Goal: Task Accomplishment & Management: Manage account settings

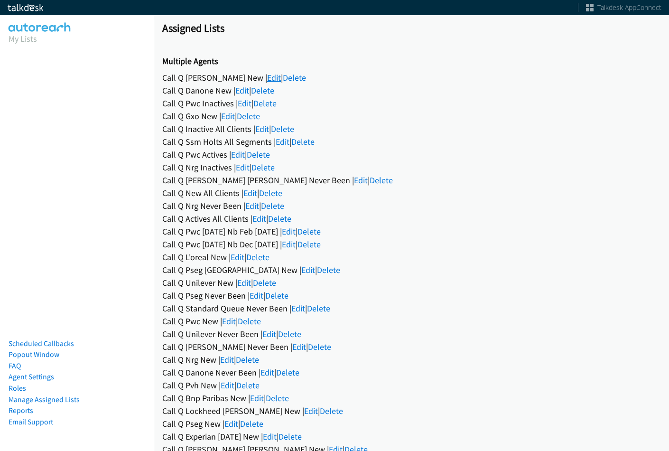
click at [267, 77] on link "Edit" at bounding box center [274, 77] width 14 height 11
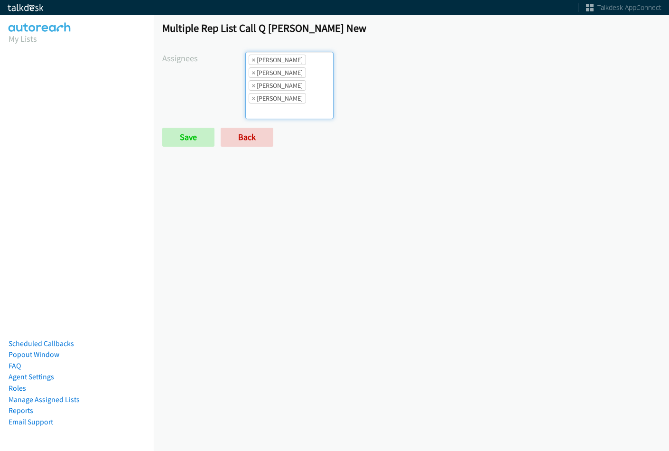
click at [305, 99] on ul "× [PERSON_NAME] × [PERSON_NAME] × [PERSON_NAME] × [PERSON_NAME]" at bounding box center [289, 85] width 87 height 66
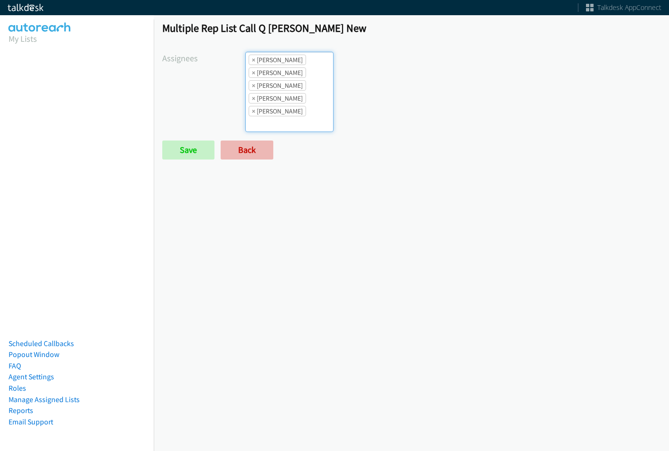
scroll to position [34, 0]
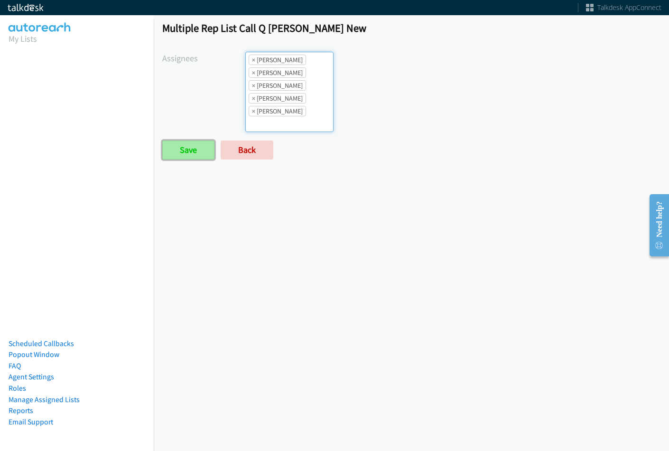
click at [210, 153] on input "Save" at bounding box center [188, 149] width 52 height 19
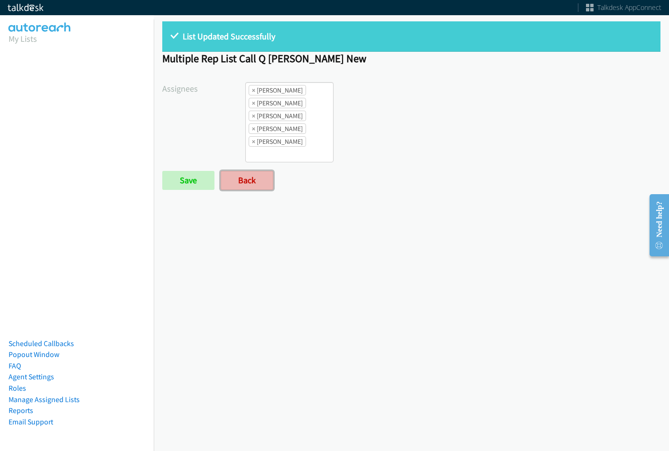
click at [270, 178] on link "Back" at bounding box center [247, 180] width 53 height 19
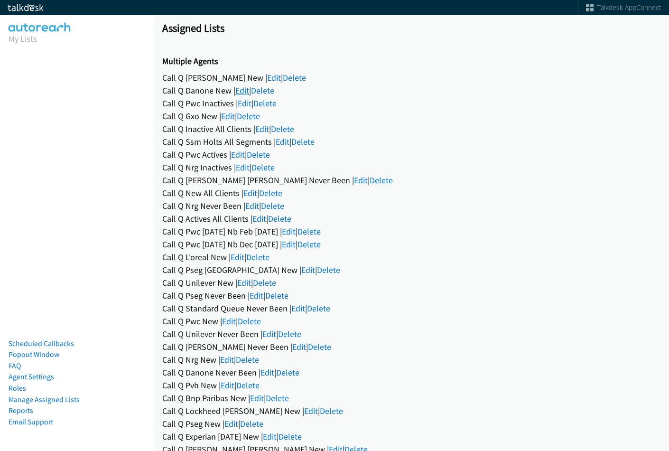
click at [239, 92] on link "Edit" at bounding box center [242, 90] width 14 height 11
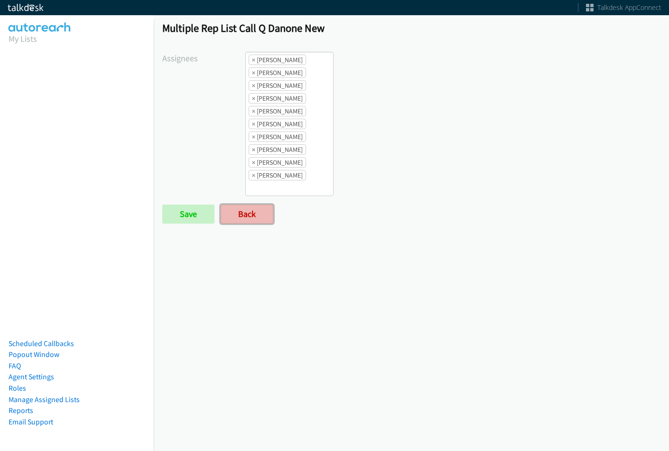
click at [255, 216] on link "Back" at bounding box center [247, 214] width 53 height 19
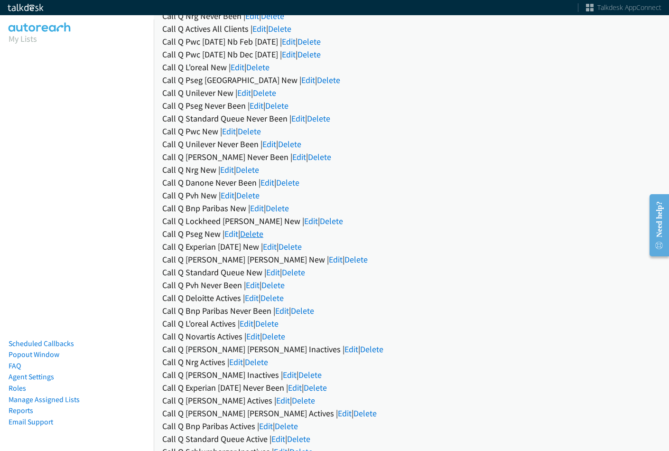
scroll to position [237, 0]
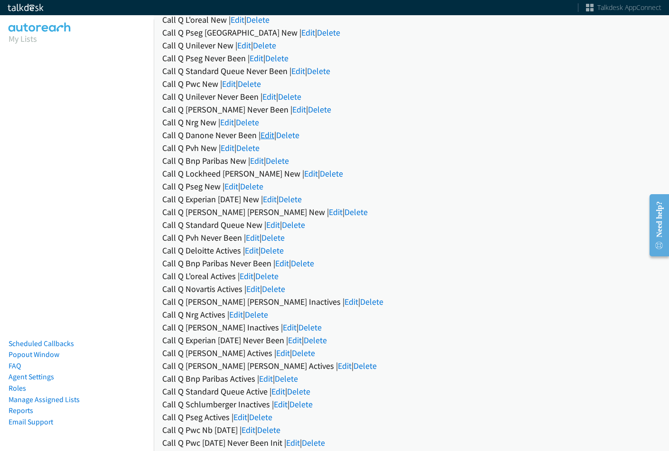
click at [265, 140] on link "Edit" at bounding box center [268, 135] width 14 height 11
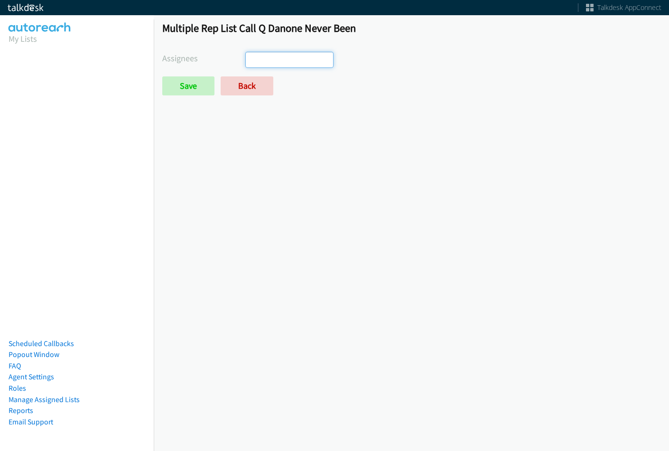
click at [285, 56] on ul at bounding box center [289, 59] width 87 height 15
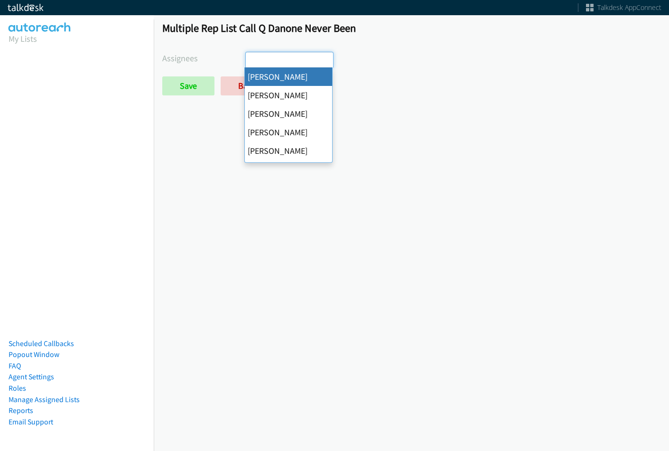
select select "cb11e729-9a1d-44de-9b38-0f5a50c7e01c"
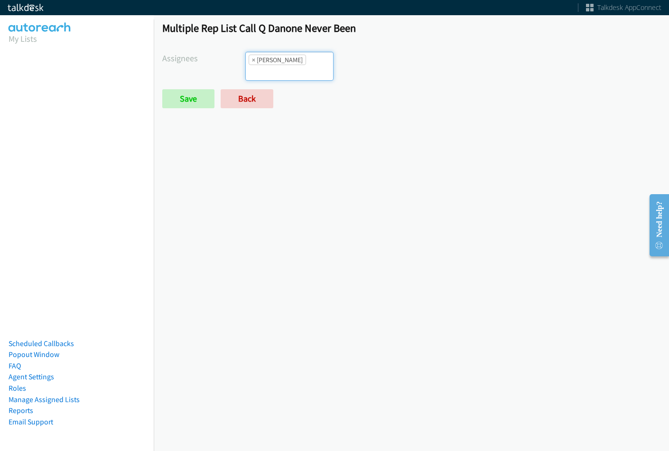
click at [272, 74] on input "search" at bounding box center [262, 72] width 33 height 15
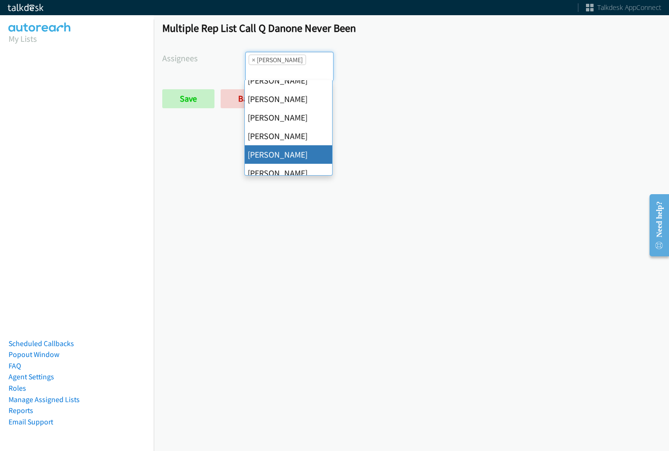
scroll to position [164, 0]
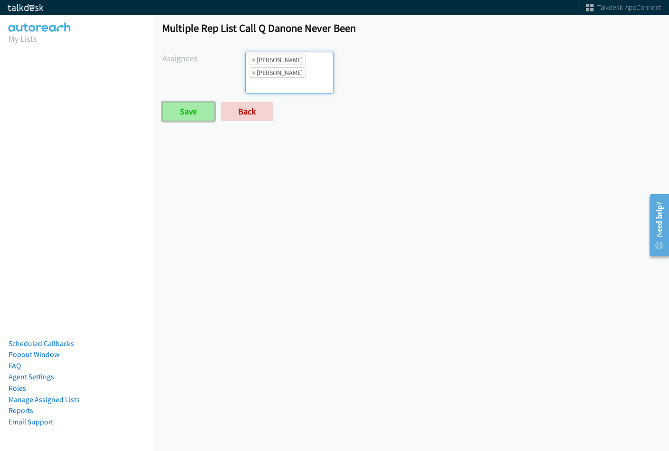
click at [193, 107] on input "Save" at bounding box center [188, 111] width 52 height 19
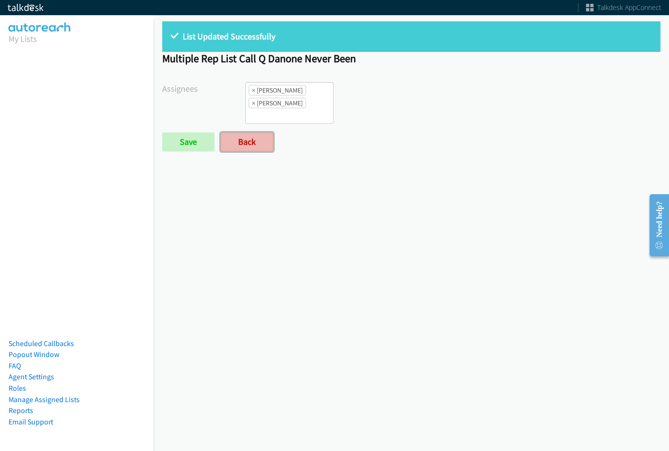
click at [256, 145] on link "Back" at bounding box center [247, 141] width 53 height 19
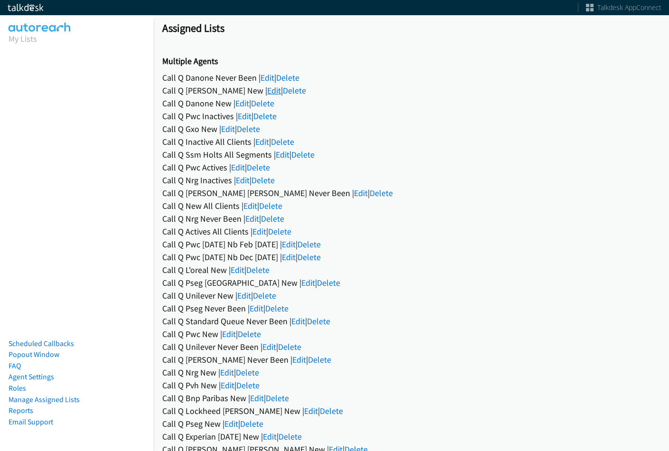
click at [267, 88] on link "Edit" at bounding box center [274, 90] width 14 height 11
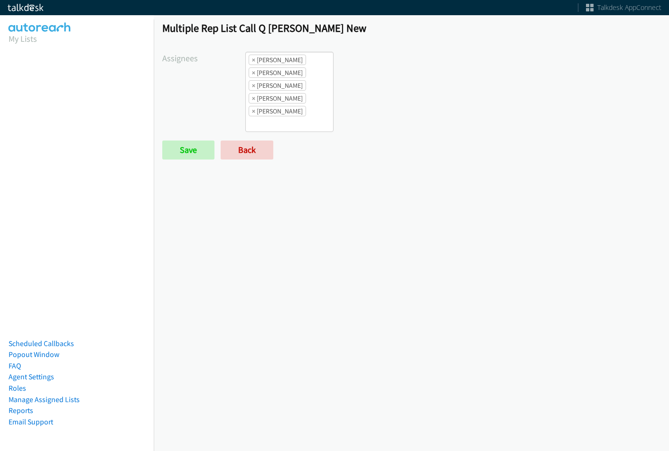
click at [318, 63] on ul "× [PERSON_NAME] × [PERSON_NAME] × [PERSON_NAME] × [PERSON_NAME] × [PERSON_NAME]…" at bounding box center [289, 91] width 87 height 79
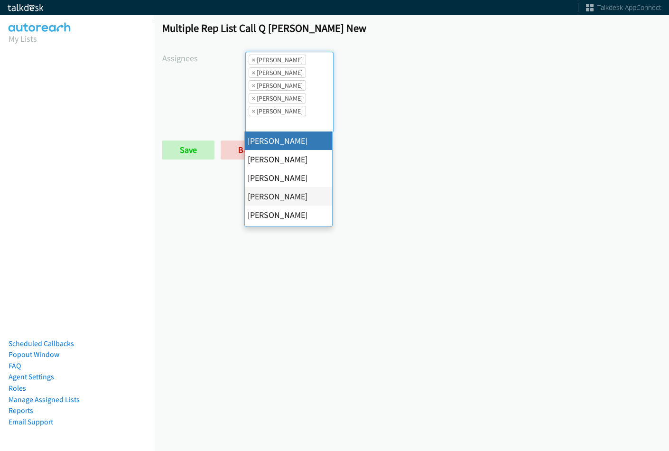
select select "cb11e729-9a1d-44de-9b38-0f5a50c7e01c"
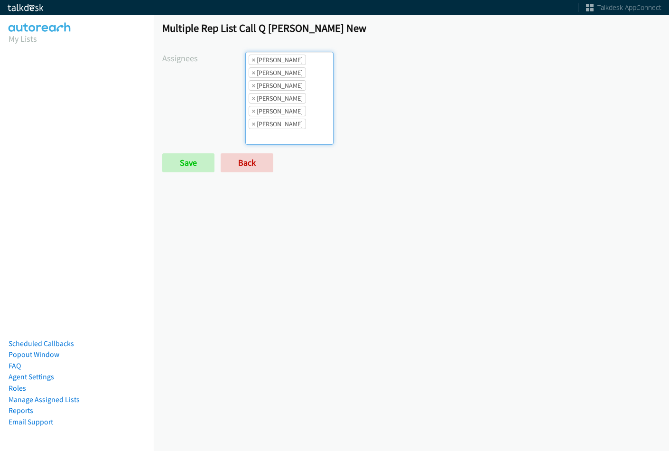
scroll to position [34, 0]
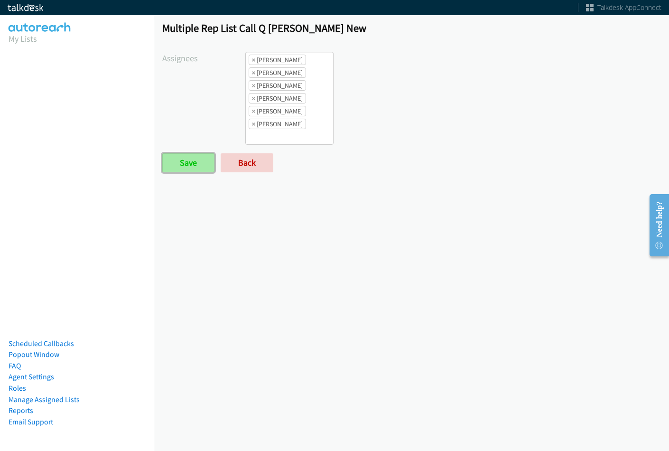
click at [184, 169] on input "Save" at bounding box center [188, 162] width 52 height 19
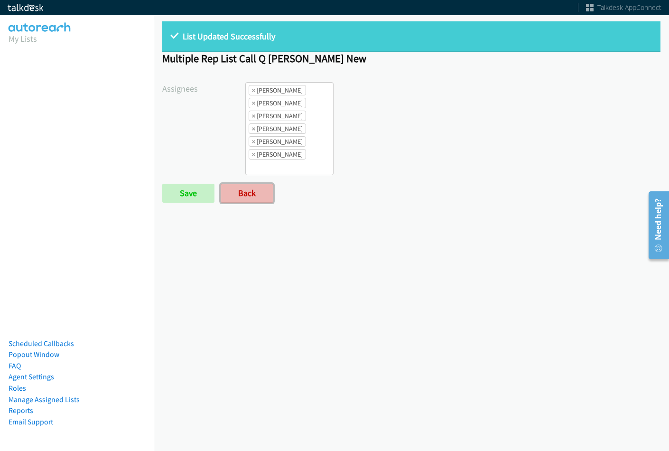
click at [248, 187] on link "Back" at bounding box center [247, 193] width 53 height 19
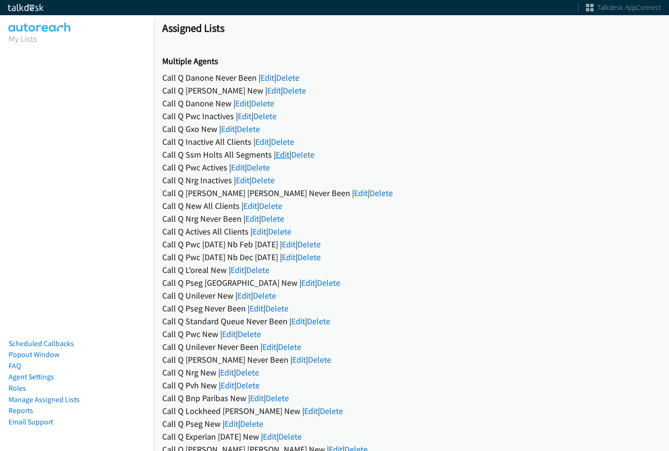
click at [278, 152] on link "Edit" at bounding box center [283, 154] width 14 height 11
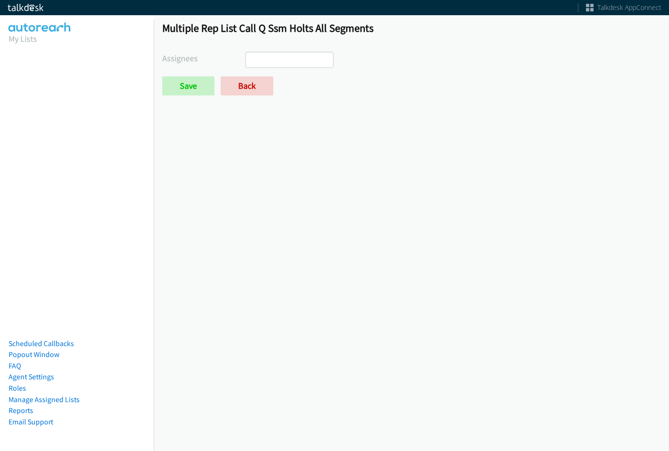
click at [298, 59] on ul at bounding box center [289, 59] width 87 height 15
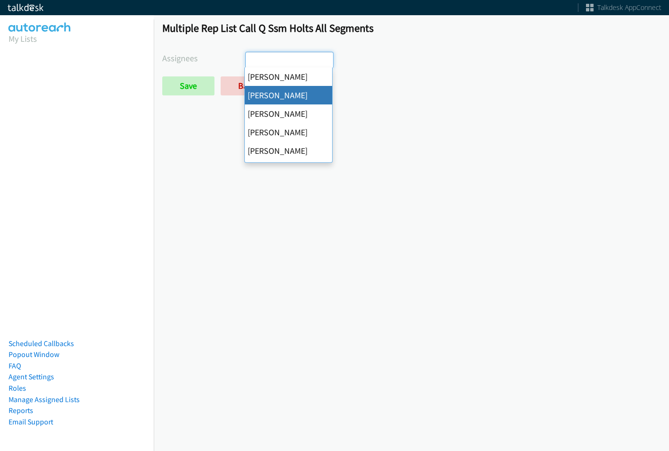
select select "05d74157-9386-4beb-b15d-36aa9c6f71bc"
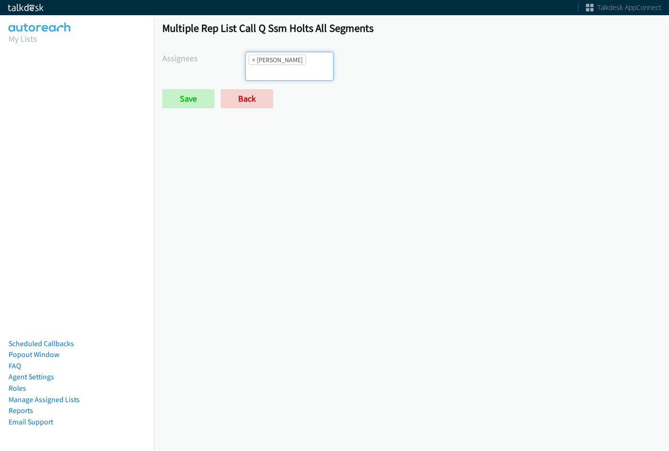
click at [279, 65] on input "search" at bounding box center [262, 72] width 33 height 15
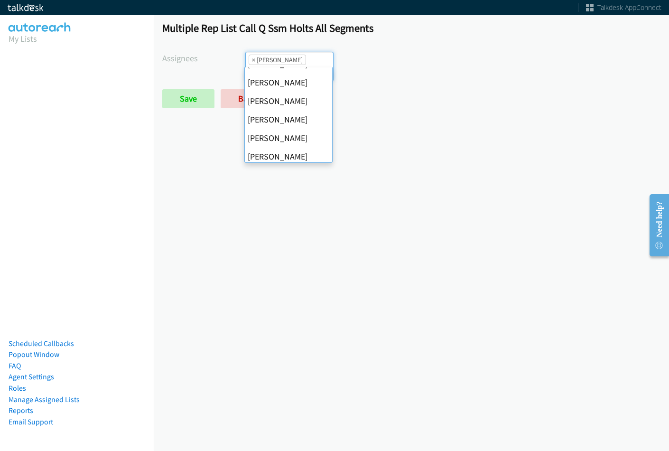
scroll to position [95, 0]
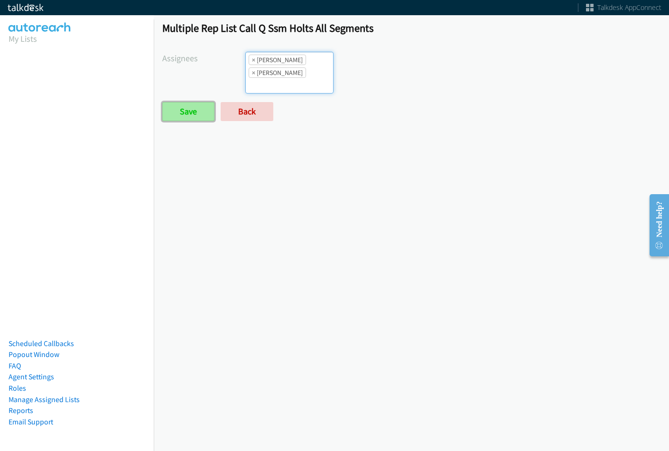
click at [182, 106] on input "Save" at bounding box center [188, 111] width 52 height 19
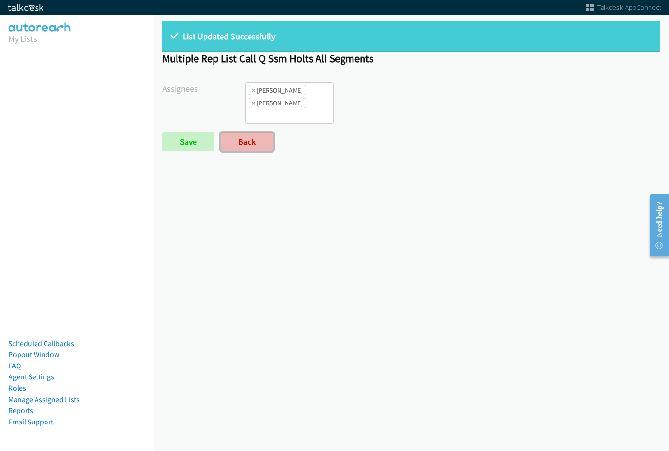
click at [243, 146] on link "Back" at bounding box center [247, 141] width 53 height 19
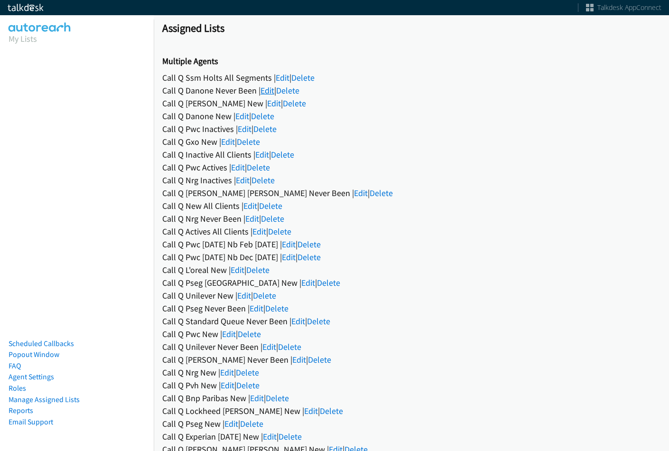
click at [268, 91] on link "Edit" at bounding box center [268, 90] width 14 height 11
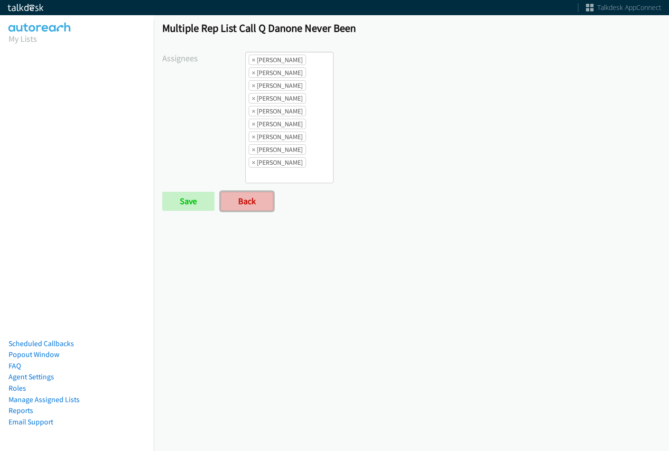
click at [247, 201] on link "Back" at bounding box center [247, 201] width 53 height 19
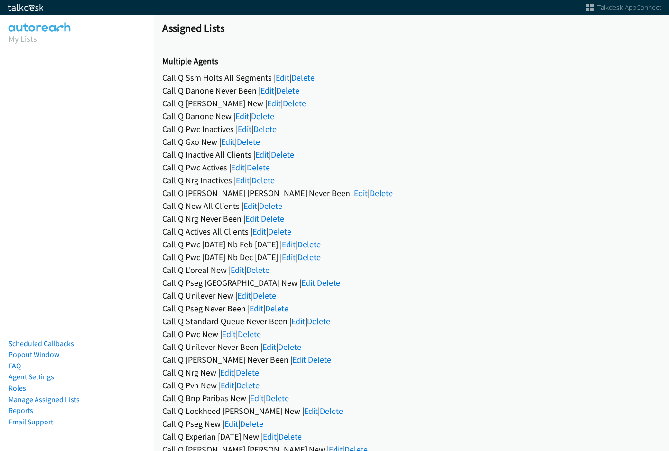
click at [267, 103] on link "Edit" at bounding box center [274, 103] width 14 height 11
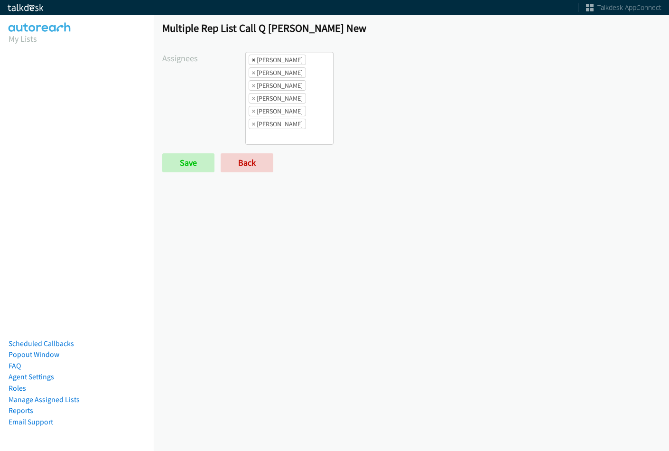
click at [253, 61] on span "×" at bounding box center [253, 59] width 3 height 9
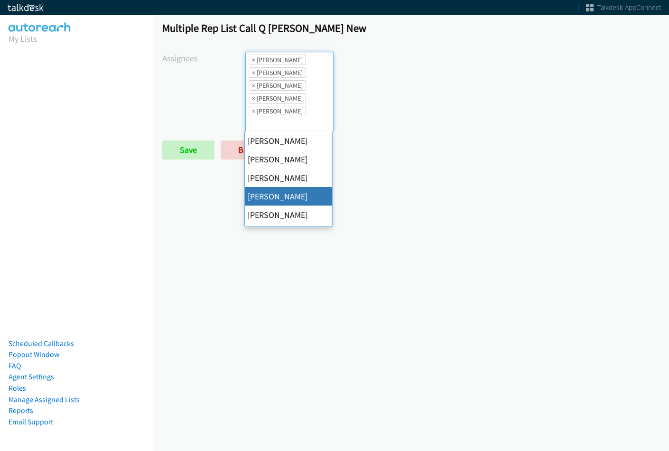
click at [253, 61] on span "×" at bounding box center [253, 59] width 3 height 9
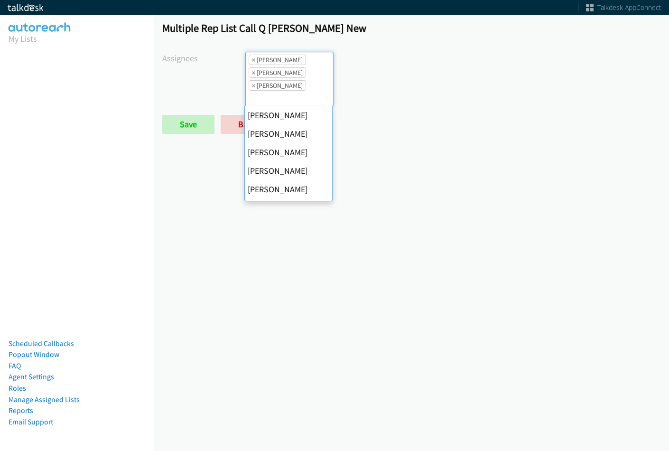
click at [253, 61] on span "×" at bounding box center [253, 59] width 3 height 9
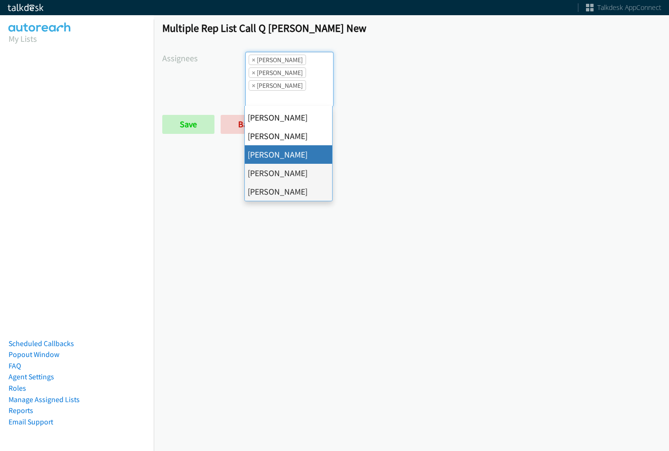
select select "fd8c5d46-30db-44cb-8f0d-00da318b790a"
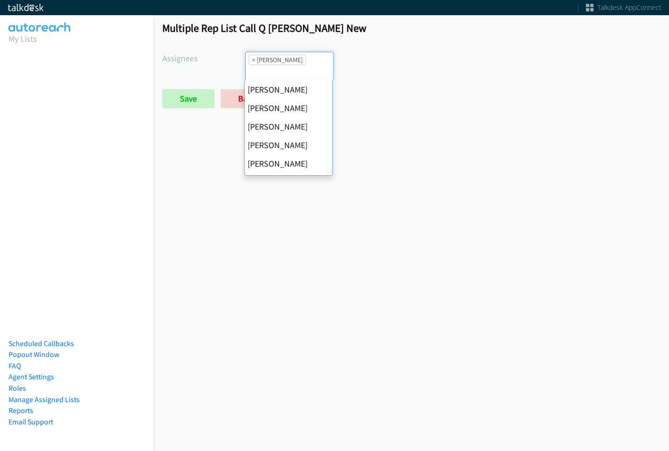
scroll to position [0, 0]
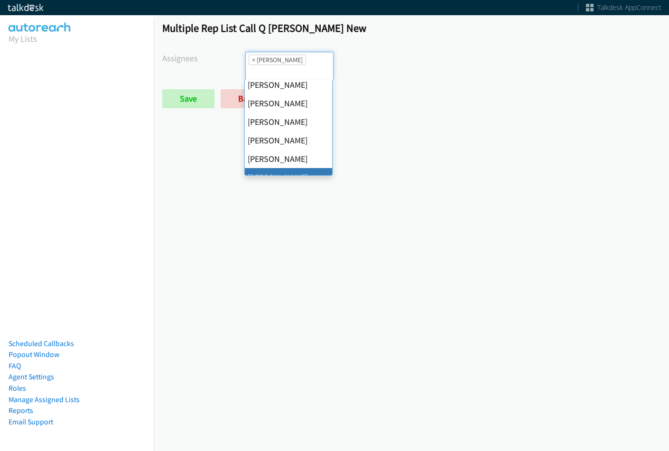
click at [253, 61] on span "×" at bounding box center [253, 59] width 3 height 9
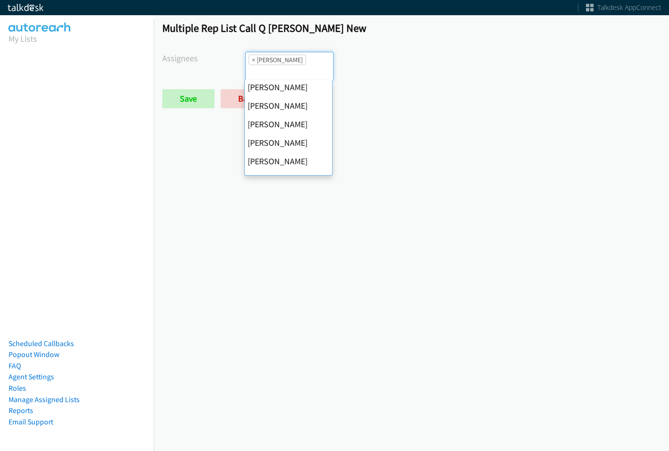
select select
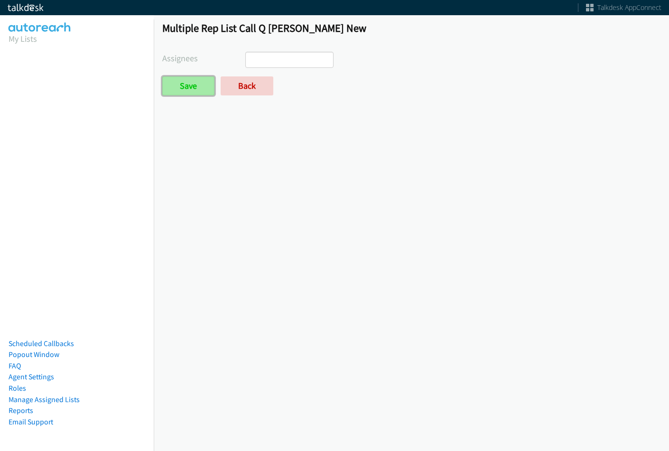
click at [207, 86] on input "Save" at bounding box center [188, 85] width 52 height 19
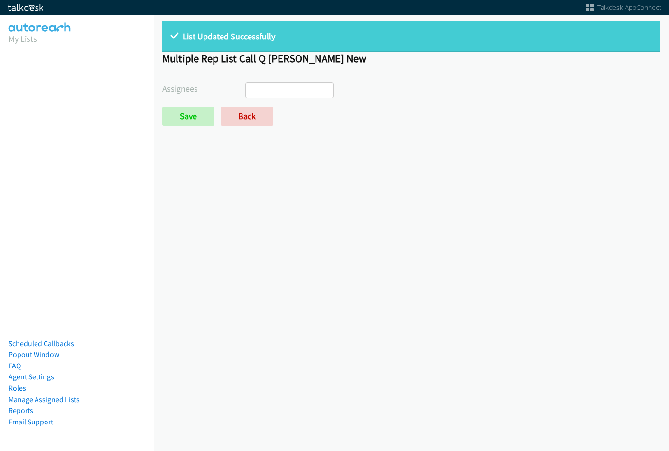
select select
click at [243, 119] on link "Back" at bounding box center [247, 116] width 53 height 19
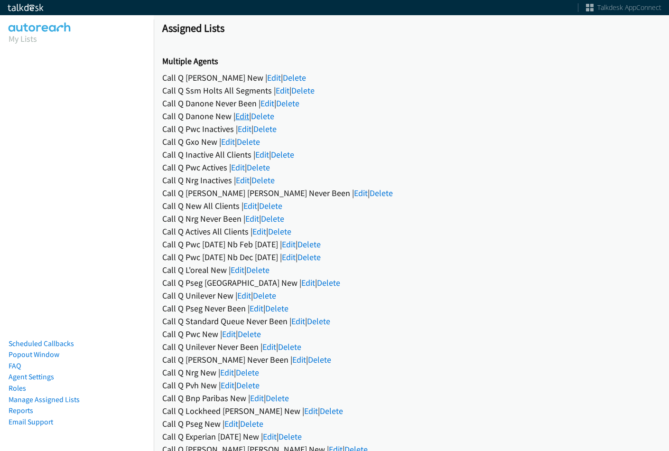
click at [243, 116] on link "Edit" at bounding box center [242, 116] width 14 height 11
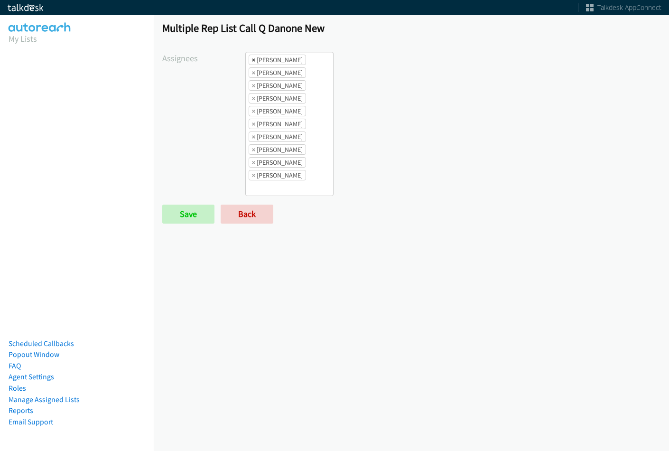
click at [253, 57] on span "×" at bounding box center [253, 59] width 3 height 9
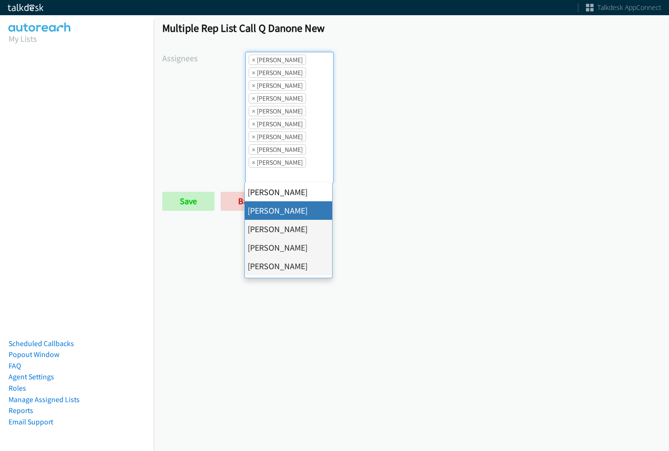
click at [253, 57] on span "×" at bounding box center [253, 59] width 3 height 9
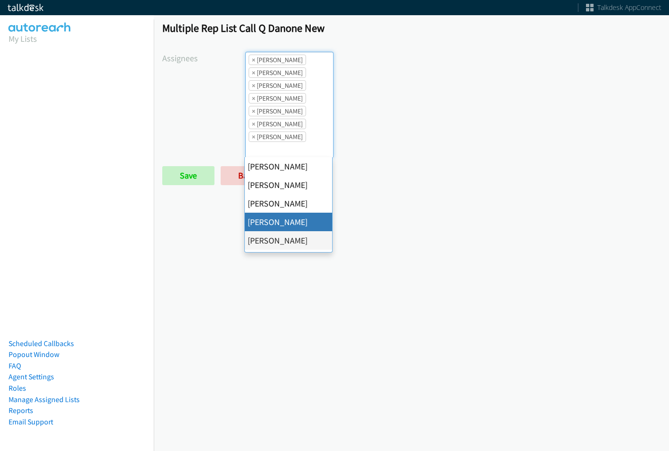
click at [253, 57] on span "×" at bounding box center [253, 59] width 3 height 9
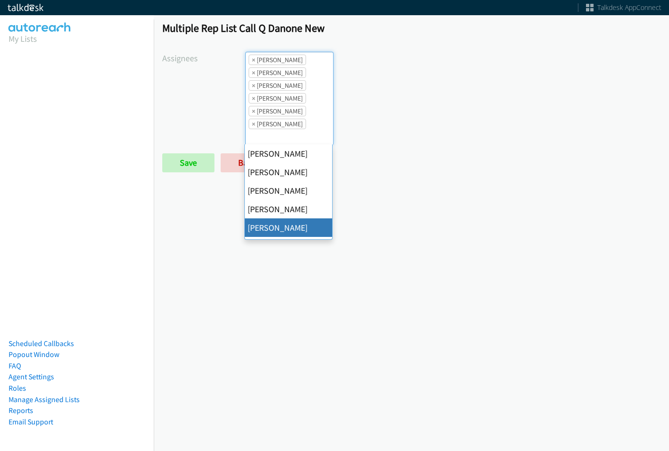
click at [253, 57] on span "×" at bounding box center [253, 59] width 3 height 9
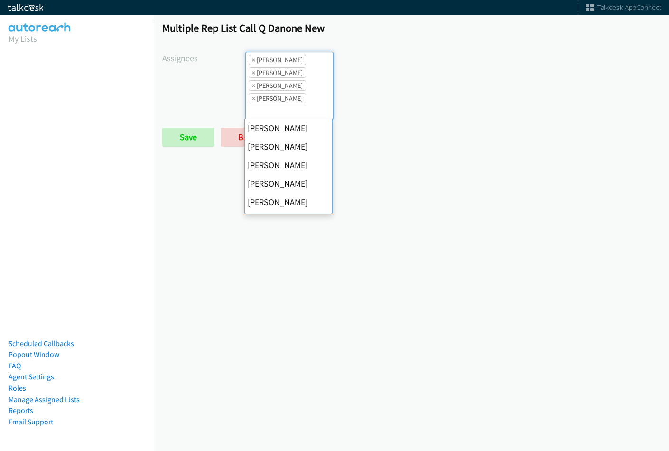
click at [253, 57] on span "×" at bounding box center [253, 59] width 3 height 9
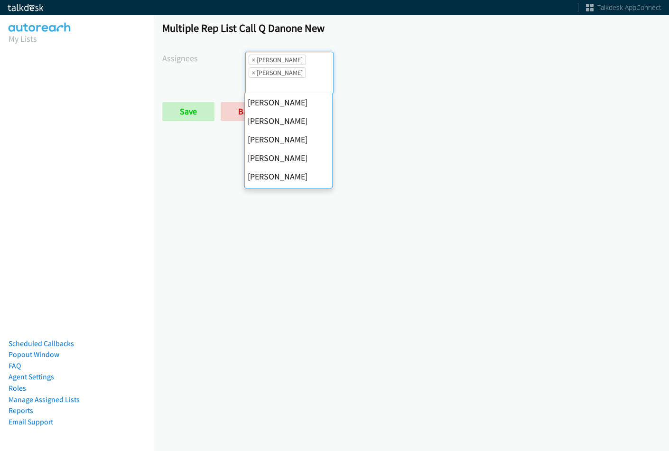
click at [253, 57] on span "×" at bounding box center [253, 59] width 3 height 9
select select "fd8c5d46-30db-44cb-8f0d-00da318b790a"
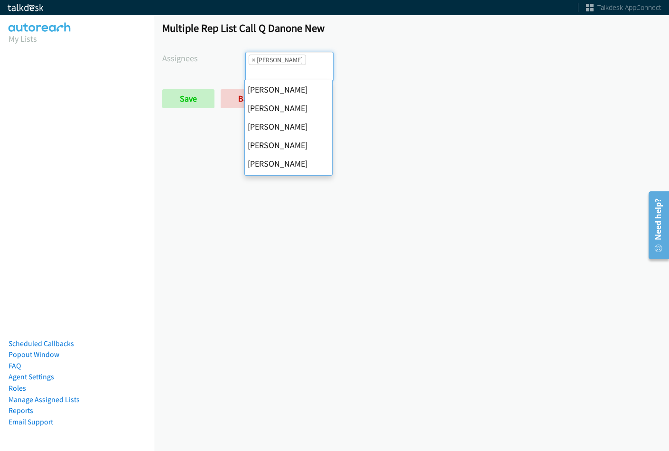
click at [253, 57] on span "×" at bounding box center [253, 59] width 3 height 9
select select
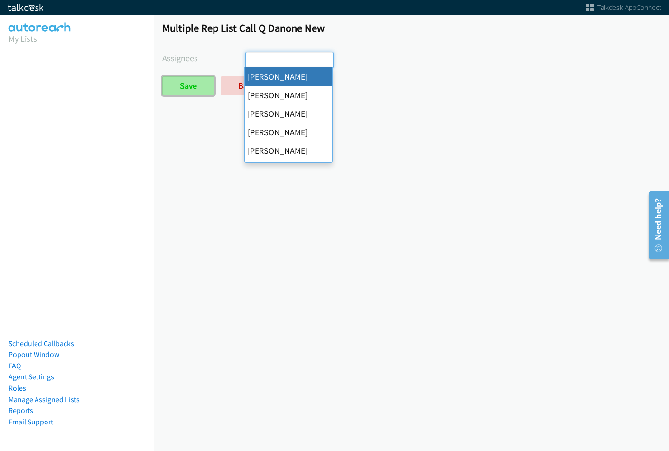
click at [180, 93] on input "Save" at bounding box center [188, 85] width 52 height 19
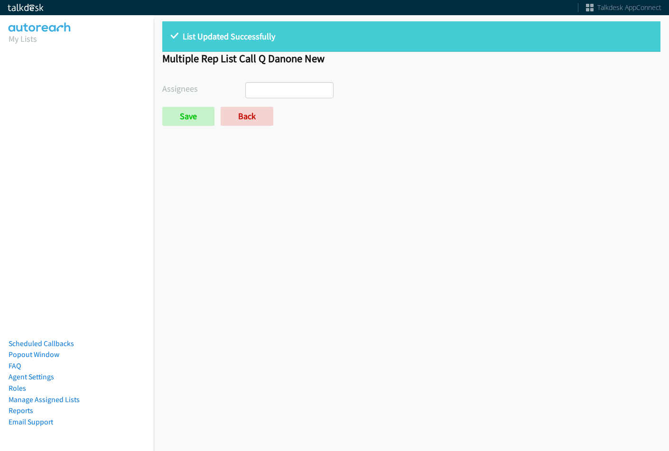
select select
click at [251, 126] on div "List Updated Successfully Multiple Rep List Call Q Danone New Assignees [PERSON…" at bounding box center [411, 78] width 515 height 130
click at [249, 117] on link "Back" at bounding box center [247, 116] width 53 height 19
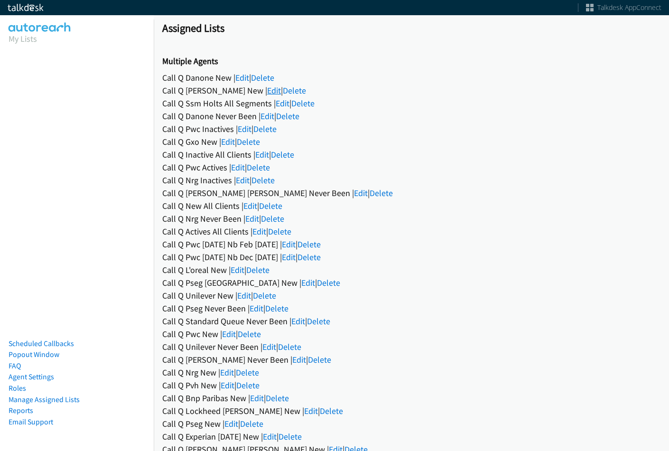
click at [267, 94] on link "Edit" at bounding box center [274, 90] width 14 height 11
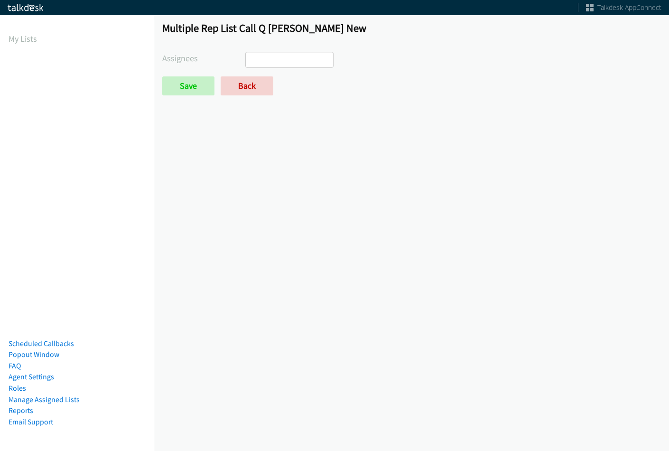
select select
click at [245, 86] on link "Back" at bounding box center [247, 85] width 53 height 19
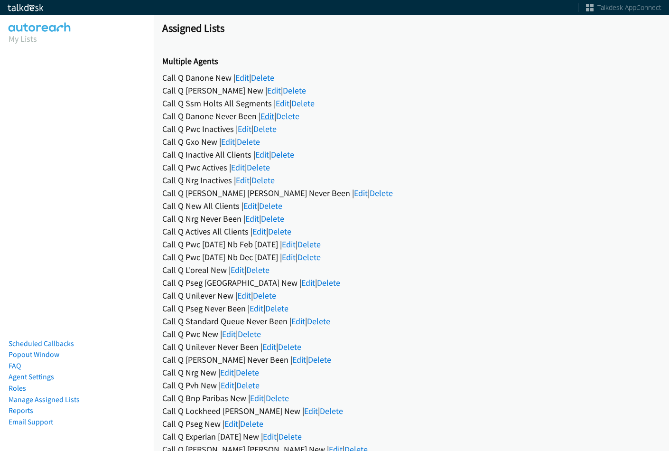
click at [272, 114] on link "Edit" at bounding box center [268, 116] width 14 height 11
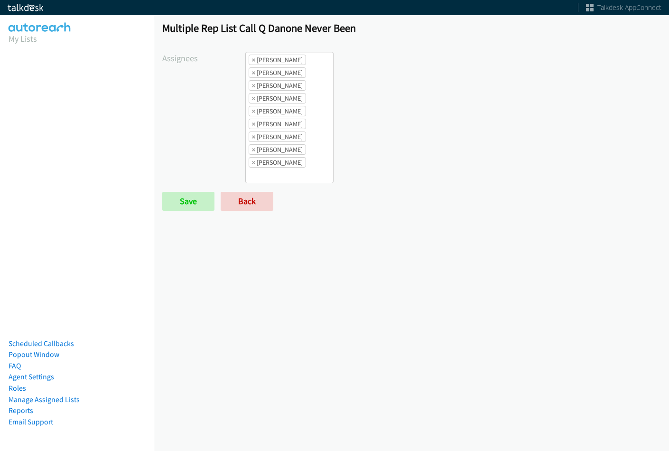
click at [316, 122] on ul "× [PERSON_NAME] × [PERSON_NAME] × [PERSON_NAME] × [PERSON_NAME] × [PERSON_NAME]…" at bounding box center [289, 117] width 87 height 131
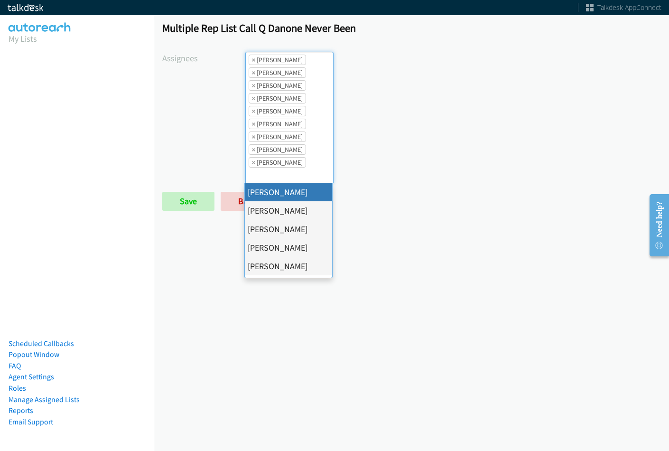
select select "cb11e729-9a1d-44de-9b38-0f5a50c7e01c"
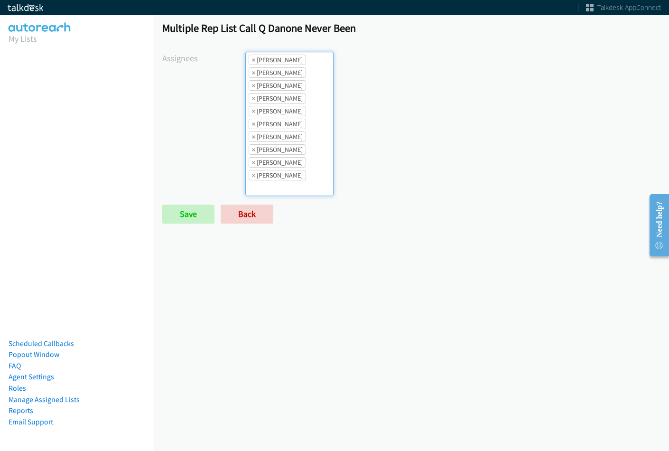
scroll to position [11, 0]
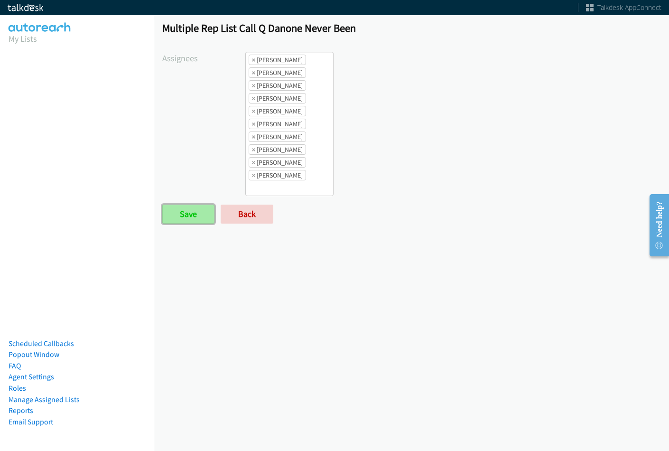
click at [182, 215] on input "Save" at bounding box center [188, 214] width 52 height 19
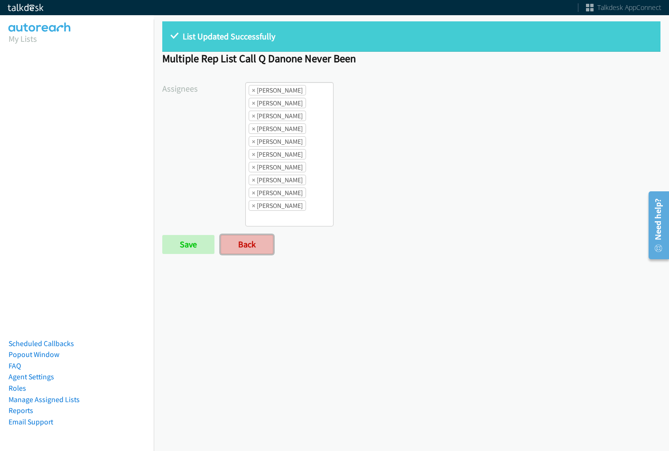
click at [242, 252] on link "Back" at bounding box center [247, 244] width 53 height 19
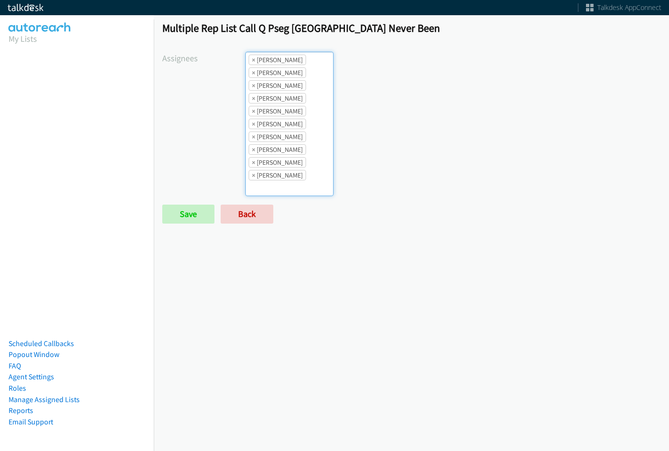
click at [250, 58] on li "× [PERSON_NAME]" at bounding box center [277, 60] width 57 height 10
click at [250, 58] on li "× Abigail Odhiambo" at bounding box center [277, 60] width 57 height 10
click at [251, 58] on li "× Abigail Odhiambo" at bounding box center [277, 60] width 57 height 10
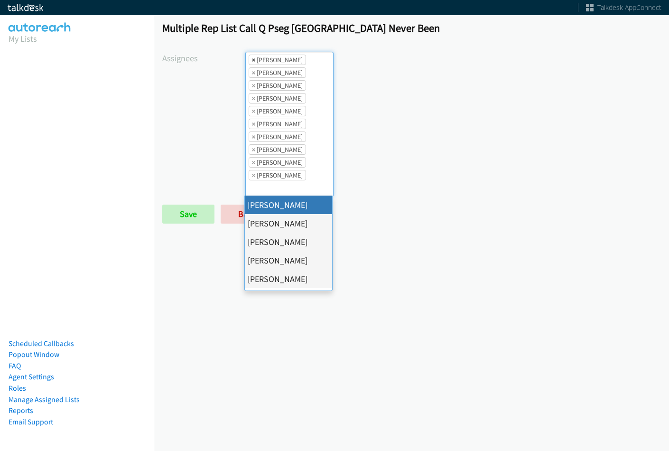
click at [252, 60] on span "×" at bounding box center [253, 59] width 3 height 9
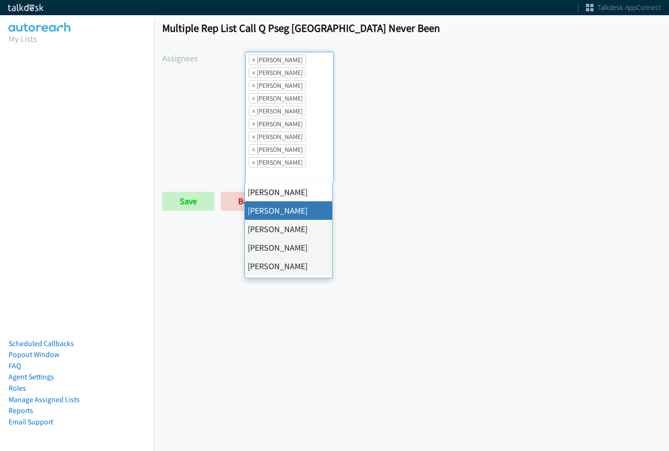
click at [252, 60] on span "×" at bounding box center [253, 59] width 3 height 9
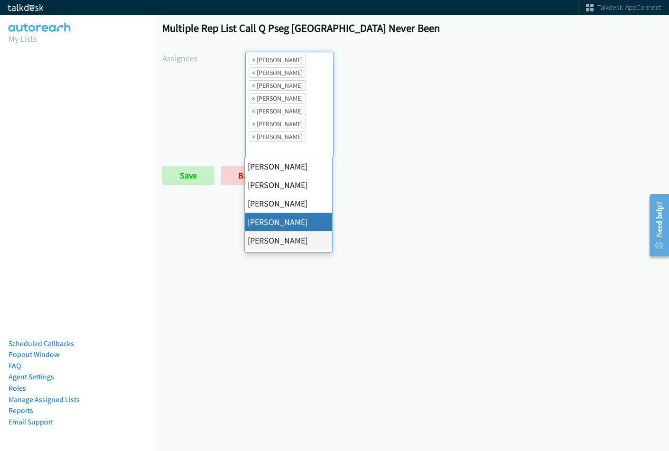
click at [252, 60] on span "×" at bounding box center [253, 59] width 3 height 9
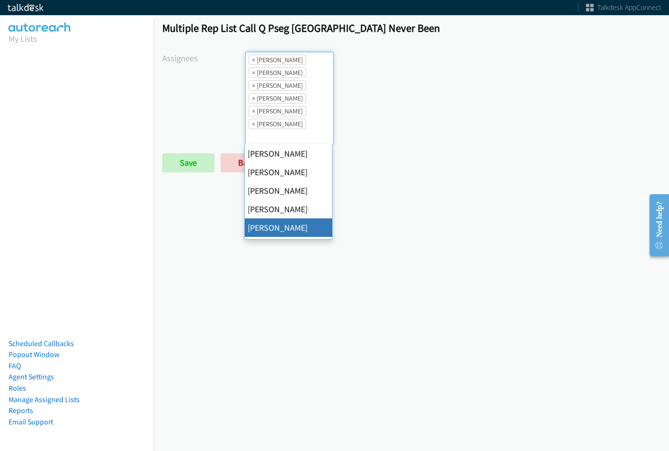
click at [252, 60] on span "×" at bounding box center [253, 59] width 3 height 9
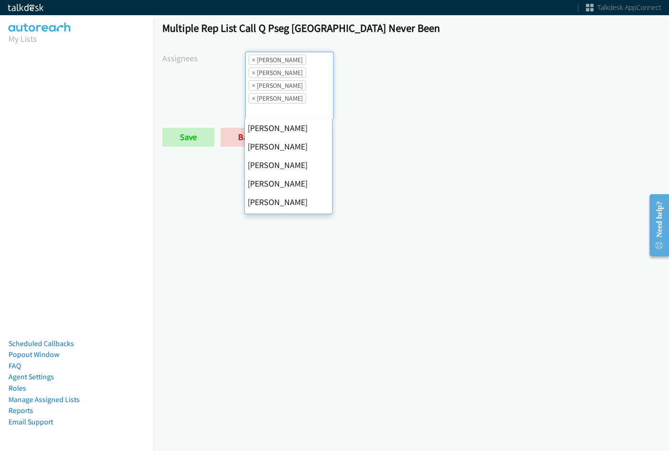
click at [252, 60] on span "×" at bounding box center [253, 59] width 3 height 9
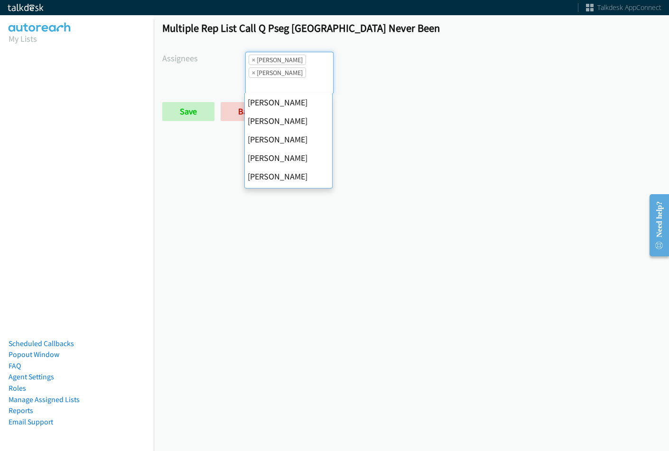
click at [252, 60] on span "×" at bounding box center [253, 59] width 3 height 9
select select "fd8c5d46-30db-44cb-8f0d-00da318b790a"
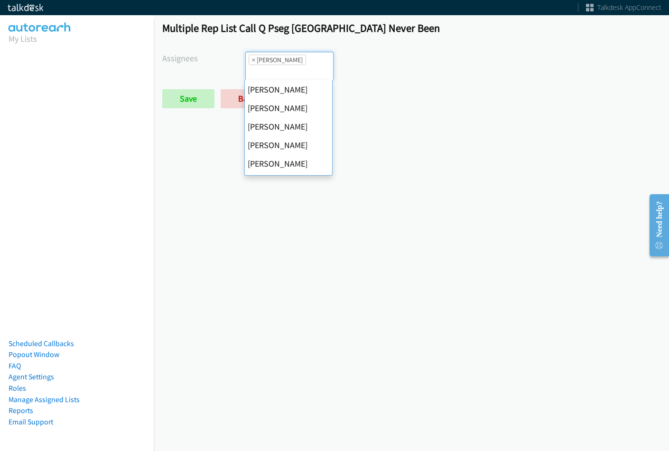
click at [252, 60] on span "×" at bounding box center [253, 59] width 3 height 9
select select
click at [252, 65] on input "search" at bounding box center [262, 72] width 33 height 15
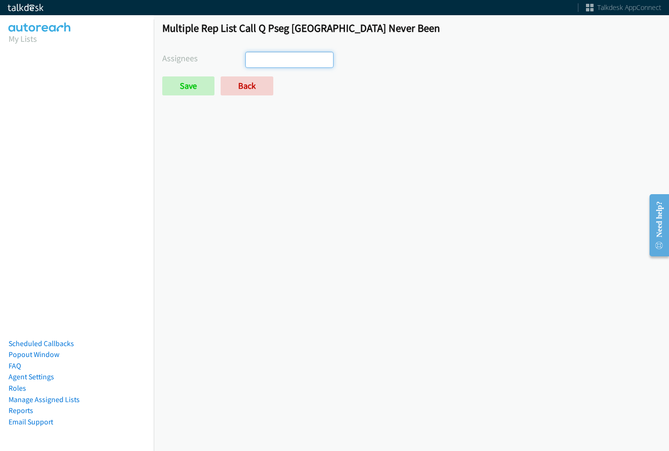
click at [252, 60] on input "search" at bounding box center [262, 59] width 33 height 15
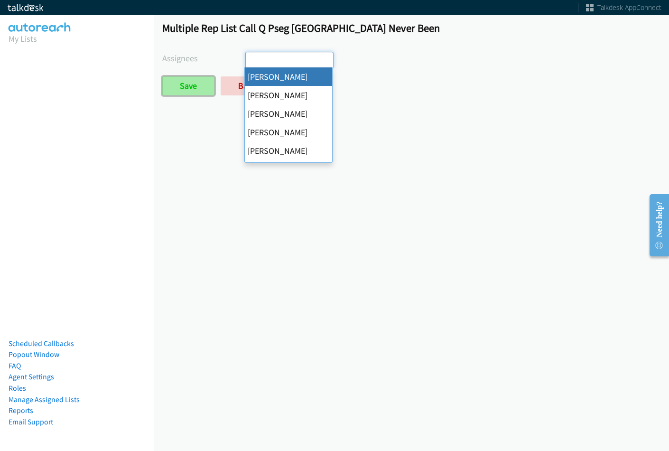
click at [200, 80] on input "Save" at bounding box center [188, 85] width 52 height 19
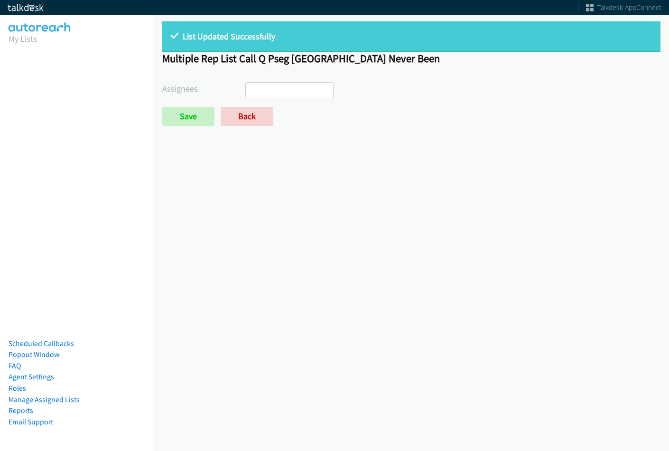
select select
click at [254, 122] on link "Back" at bounding box center [247, 116] width 53 height 19
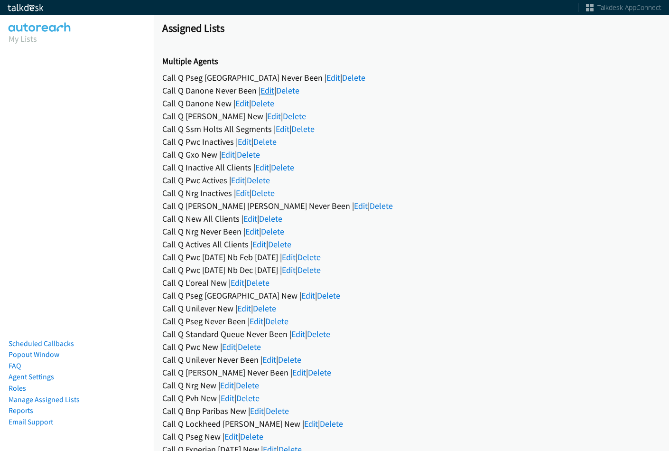
click at [262, 92] on link "Edit" at bounding box center [268, 90] width 14 height 11
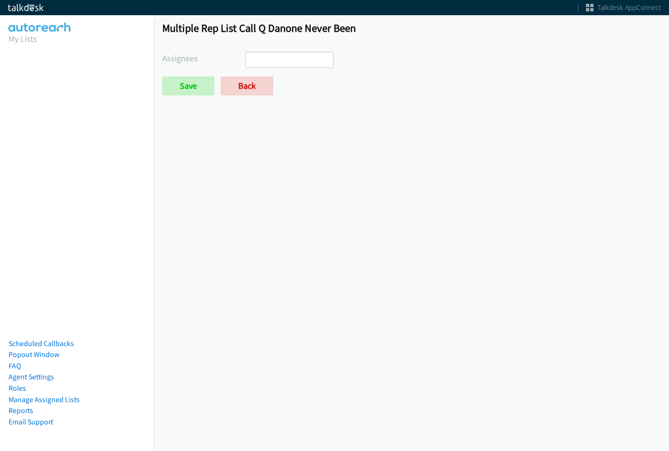
select select
click at [263, 83] on link "Back" at bounding box center [247, 85] width 53 height 19
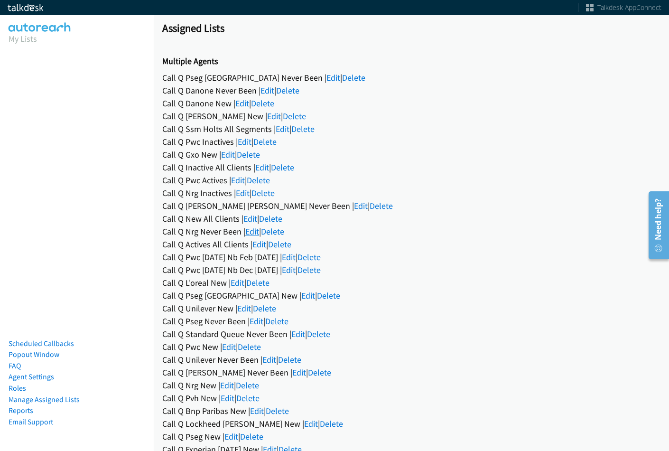
click at [251, 230] on link "Edit" at bounding box center [252, 231] width 14 height 11
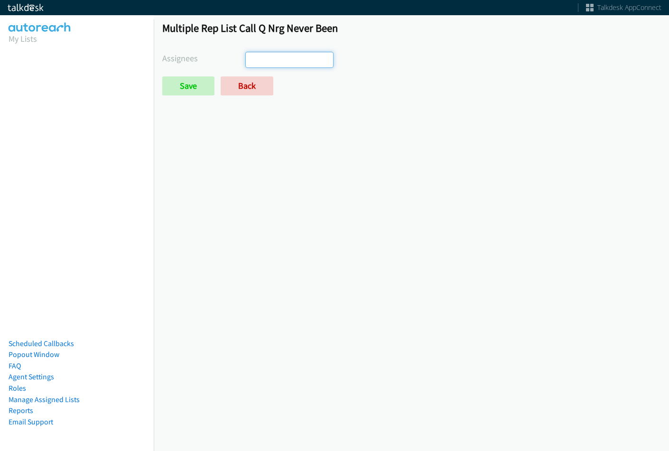
click at [267, 59] on input "search" at bounding box center [262, 59] width 33 height 15
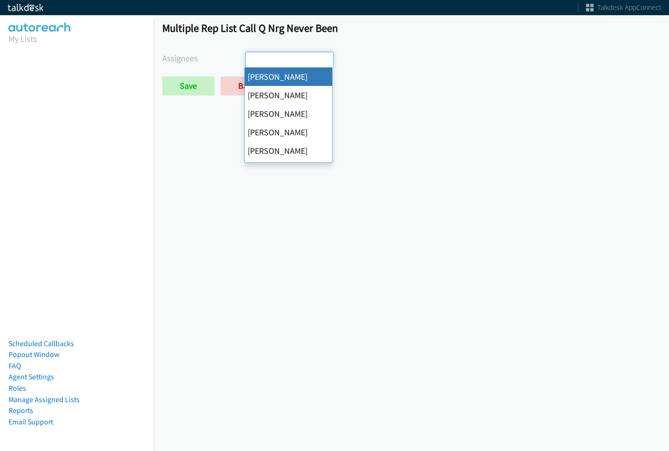
select select "cb11e729-9a1d-44de-9b38-0f5a50c7e01c"
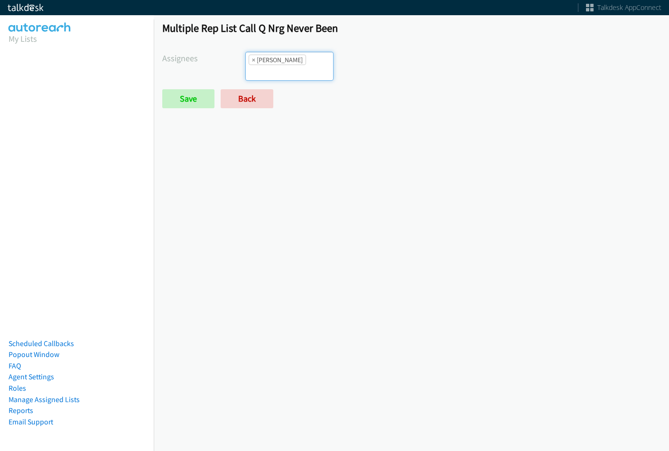
click at [273, 57] on li "× Abigail Odhiambo" at bounding box center [277, 60] width 57 height 10
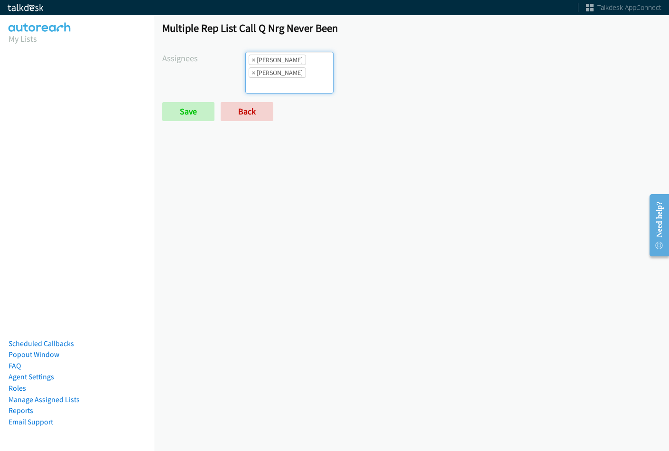
click at [279, 78] on input "search" at bounding box center [262, 85] width 33 height 15
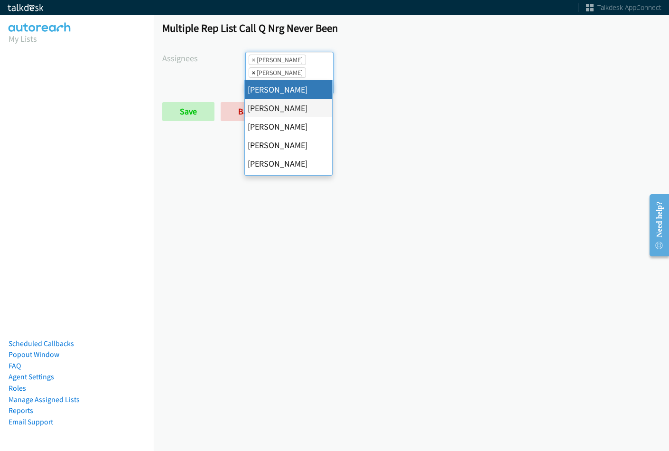
click at [253, 73] on span "×" at bounding box center [253, 72] width 3 height 9
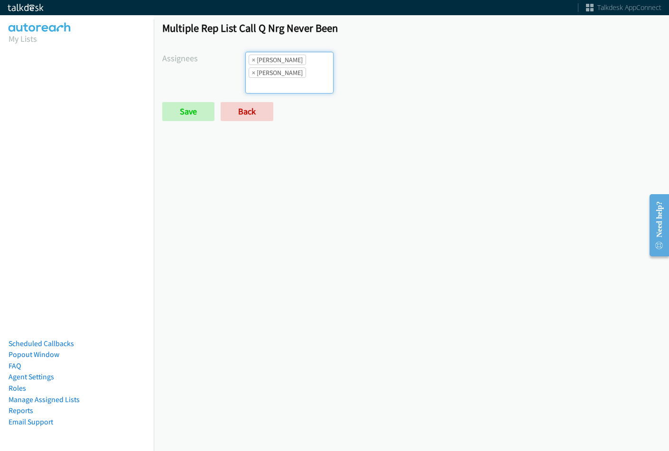
click at [294, 81] on form "Assignees Abigail Odhiambo Alana Ruiz Cathy Shahan Charles Ross Daquaya Johnson…" at bounding box center [411, 86] width 498 height 69
click at [279, 78] on input "search" at bounding box center [262, 85] width 33 height 15
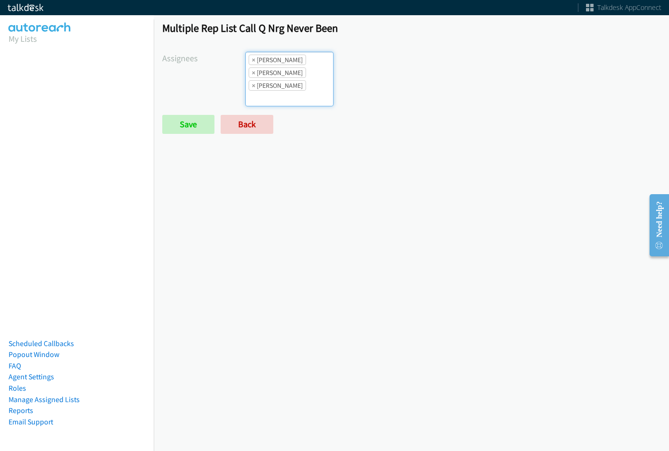
click at [309, 74] on ul "× Abigail Odhiambo × Cathy Shahan × Charles Ross" at bounding box center [289, 79] width 87 height 54
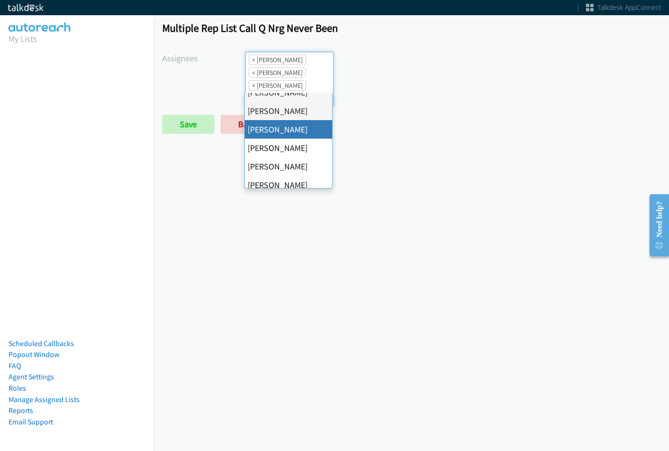
scroll to position [47, 0]
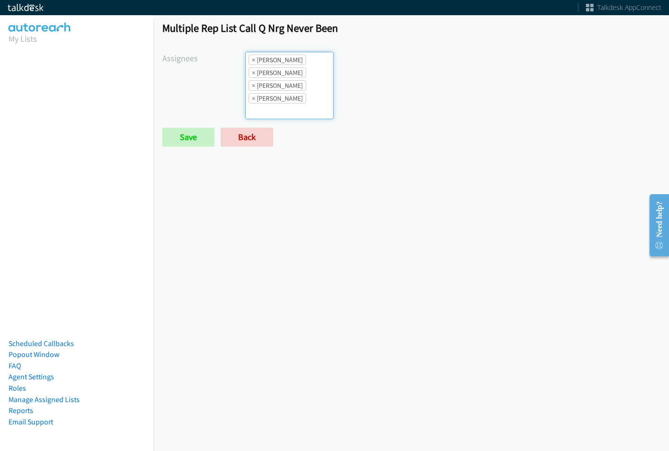
click at [298, 82] on ul "× Abigail Odhiambo × Cathy Shahan × Charles Ross × Daquaya Johnson" at bounding box center [289, 85] width 87 height 66
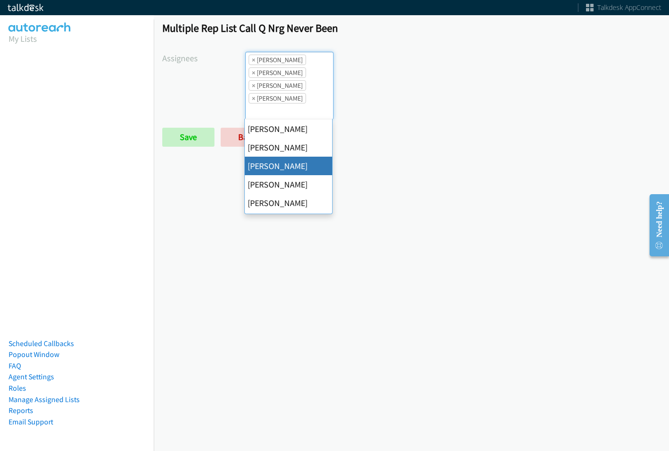
scroll to position [95, 0]
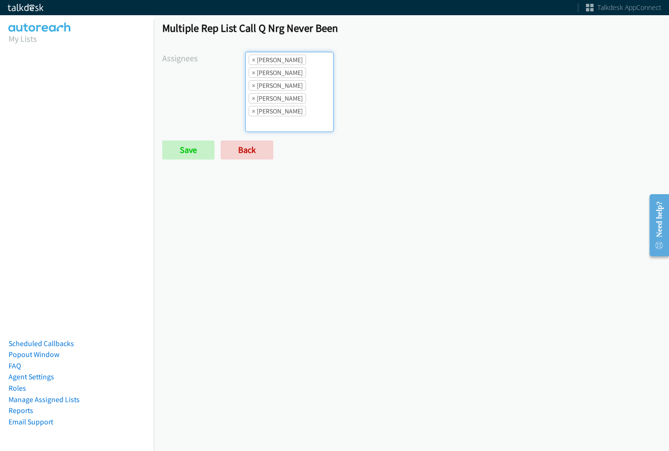
click at [299, 108] on li "× Jordan Stehlik" at bounding box center [277, 111] width 57 height 10
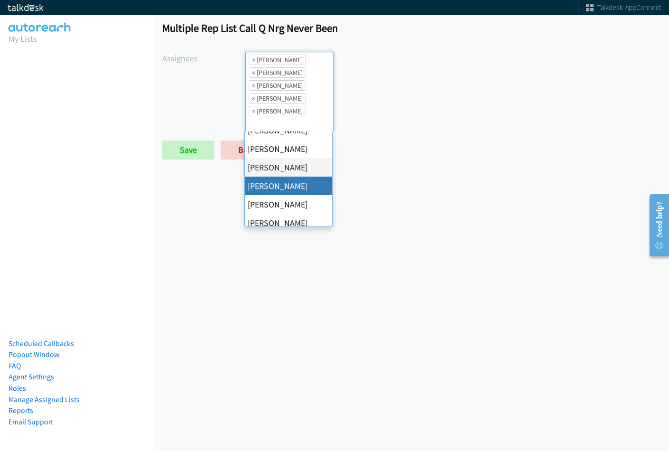
scroll to position [142, 0]
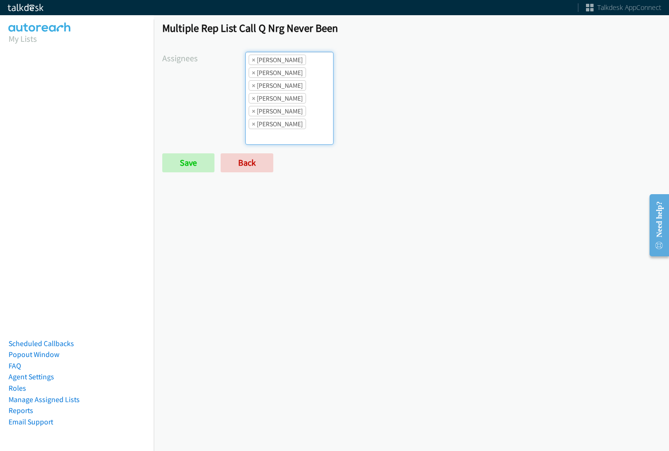
click at [294, 90] on ul "× Abigail Odhiambo × Cathy Shahan × Charles Ross × Daquaya Johnson × Jordan Ste…" at bounding box center [289, 98] width 87 height 92
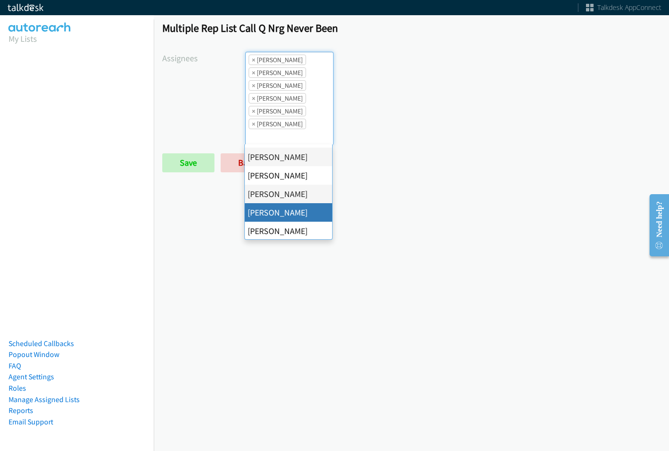
scroll to position [164, 0]
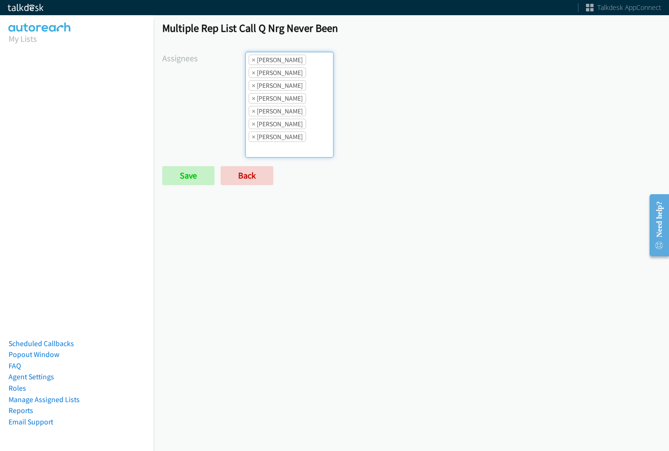
click at [300, 127] on li "× Rodnika Murphy" at bounding box center [277, 124] width 57 height 10
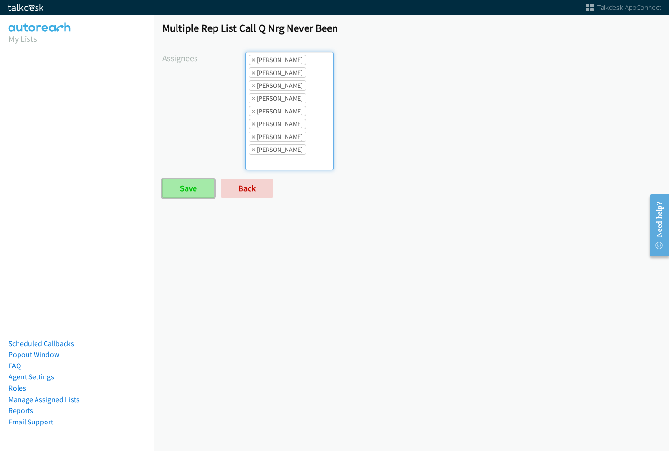
click at [200, 189] on input "Save" at bounding box center [188, 188] width 52 height 19
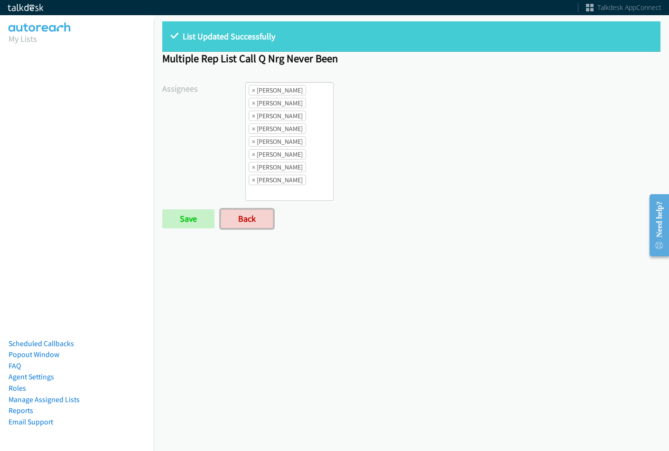
click at [252, 222] on link "Back" at bounding box center [247, 218] width 53 height 19
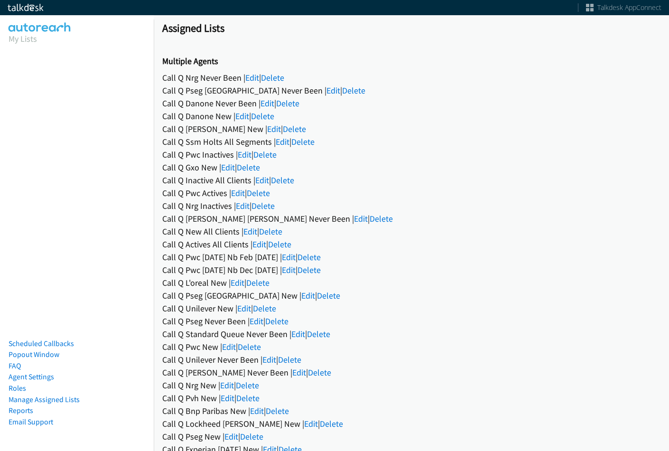
click at [252, 75] on link "Edit" at bounding box center [252, 77] width 14 height 11
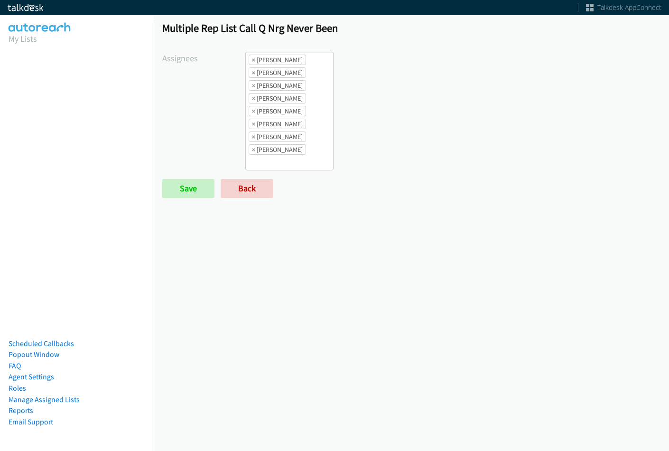
click at [310, 90] on ul "× [PERSON_NAME] × [PERSON_NAME] × [PERSON_NAME] × [PERSON_NAME] × [PERSON_NAME]…" at bounding box center [289, 111] width 87 height 118
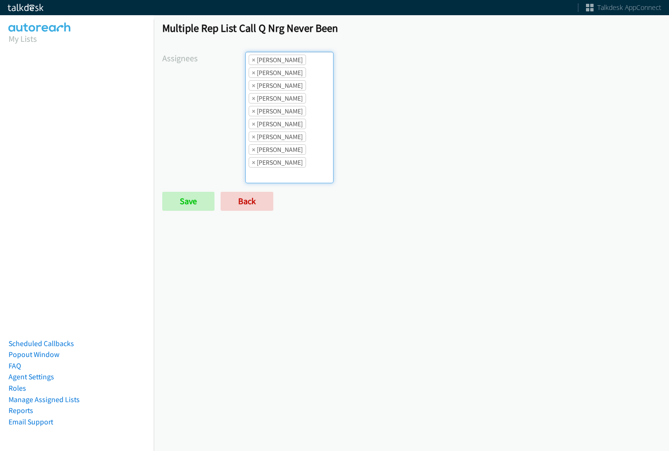
click at [299, 156] on ul "× Abigail Odhiambo × Alana Ruiz × Cathy Shahan × Charles Ross × Daquaya Johnson…" at bounding box center [289, 117] width 87 height 131
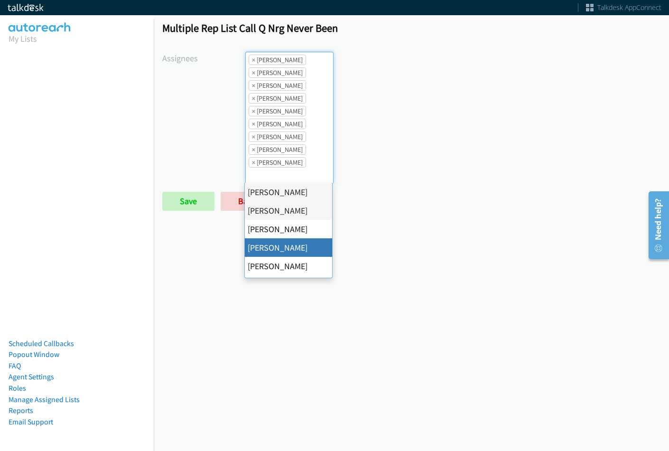
scroll to position [95, 0]
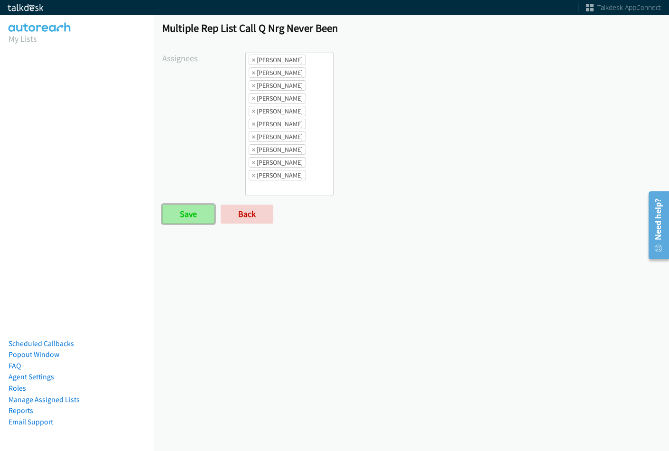
click at [201, 215] on input "Save" at bounding box center [188, 214] width 52 height 19
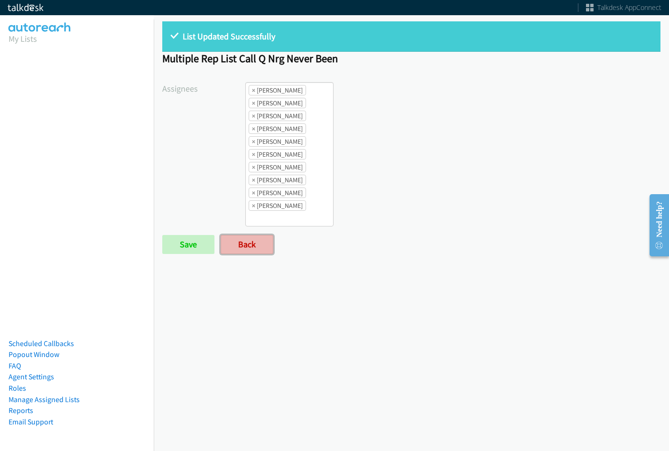
click at [244, 238] on link "Back" at bounding box center [247, 244] width 53 height 19
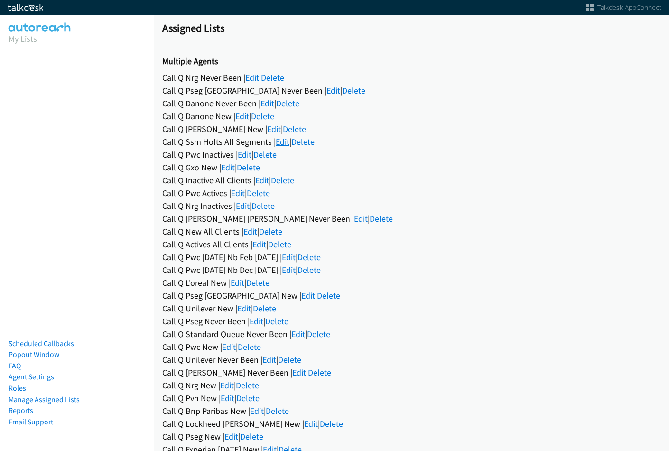
click at [283, 141] on link "Edit" at bounding box center [283, 141] width 14 height 11
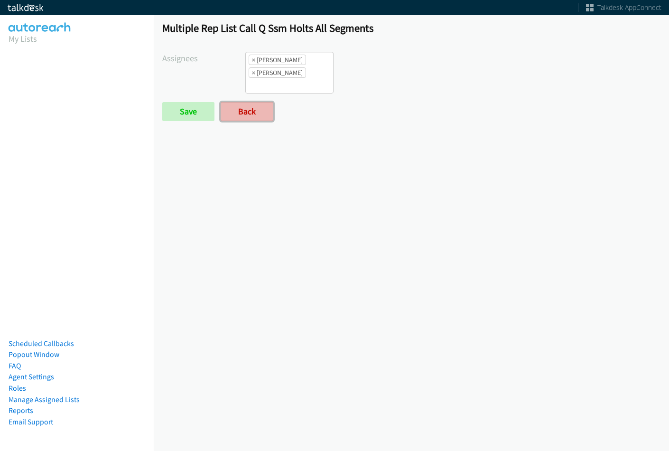
click at [265, 115] on link "Back" at bounding box center [247, 111] width 53 height 19
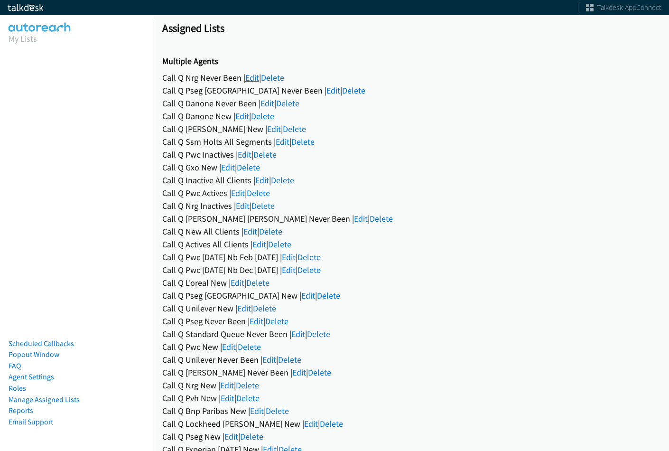
click at [249, 79] on link "Edit" at bounding box center [252, 77] width 14 height 11
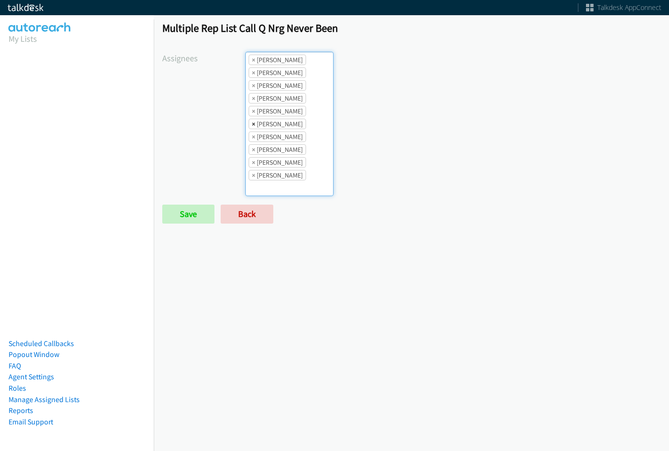
click at [254, 124] on span "×" at bounding box center [253, 123] width 3 height 9
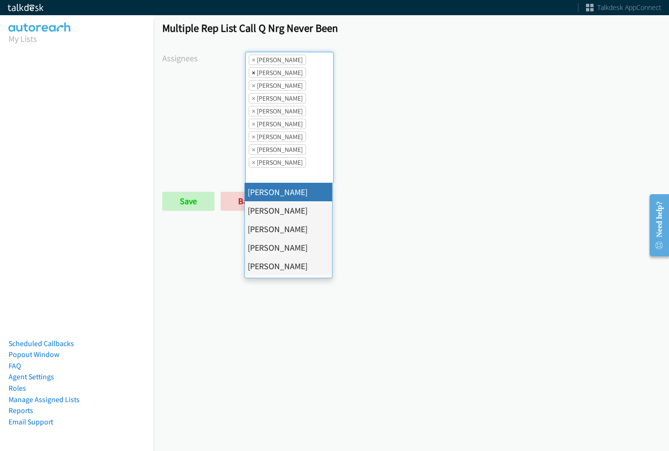
click at [252, 72] on span "×" at bounding box center [253, 72] width 3 height 9
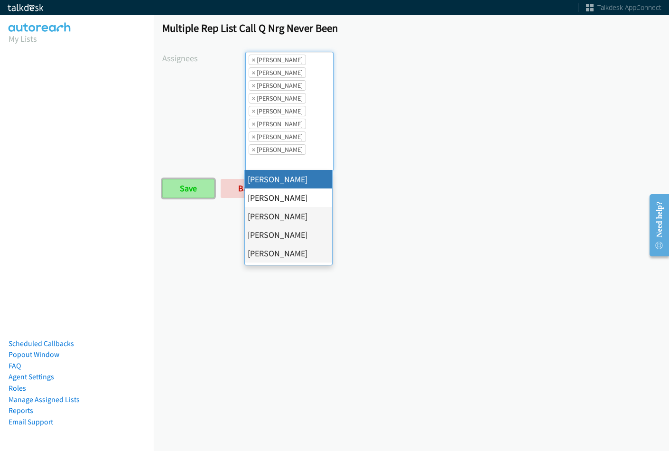
click at [188, 187] on input "Save" at bounding box center [188, 188] width 52 height 19
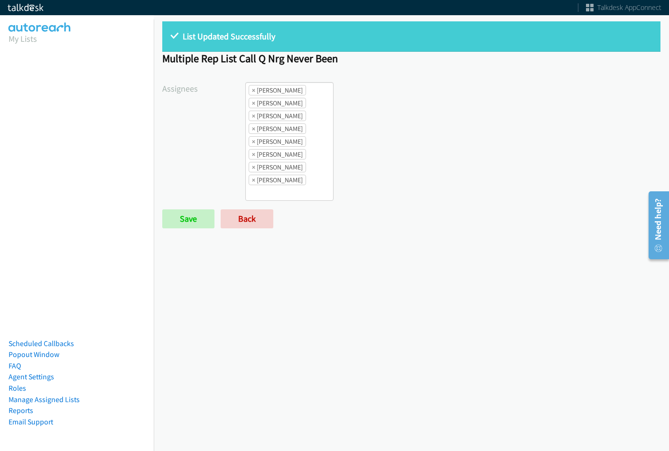
click at [315, 119] on ul "× Abigail Odhiambo × Cathy Shahan × Charles Ross × Daquaya Johnson × Jordan Ste…" at bounding box center [289, 142] width 87 height 118
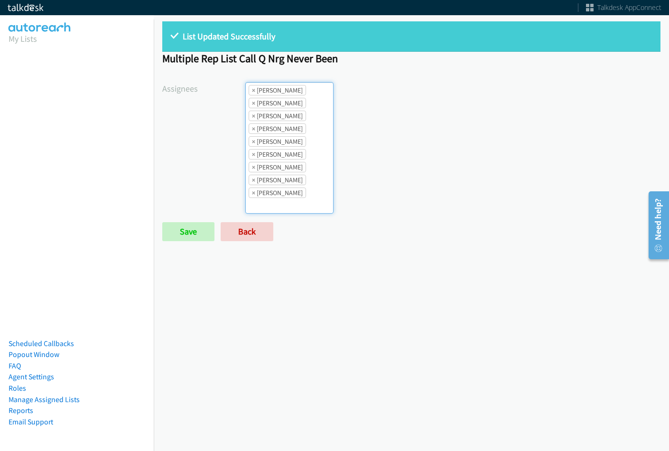
click at [297, 157] on li "× Jordan Stehlik" at bounding box center [277, 154] width 57 height 10
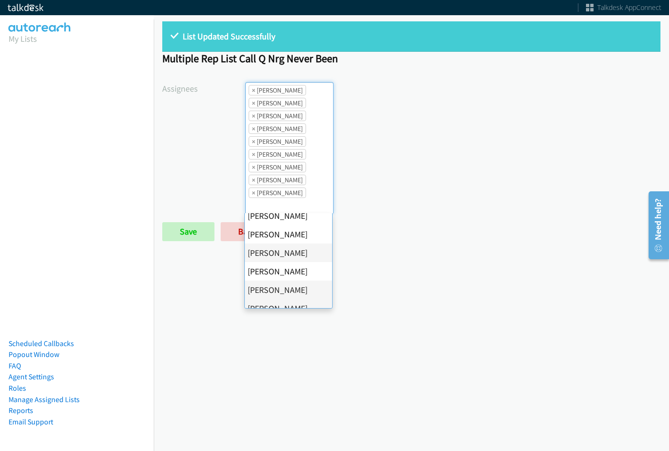
scroll to position [142, 0]
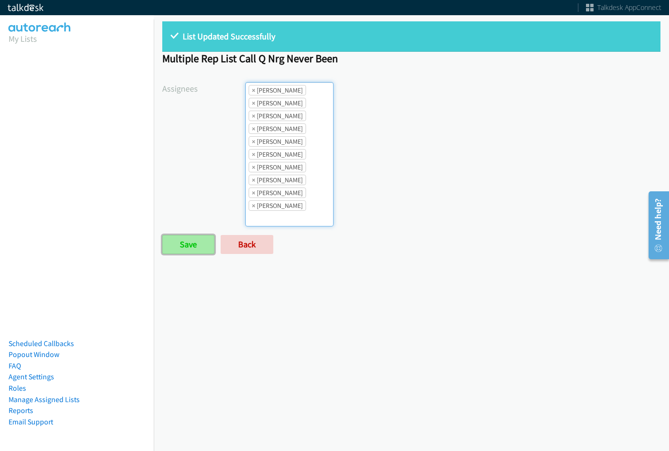
click at [183, 241] on input "Save" at bounding box center [188, 244] width 52 height 19
click at [253, 90] on span "×" at bounding box center [253, 89] width 3 height 9
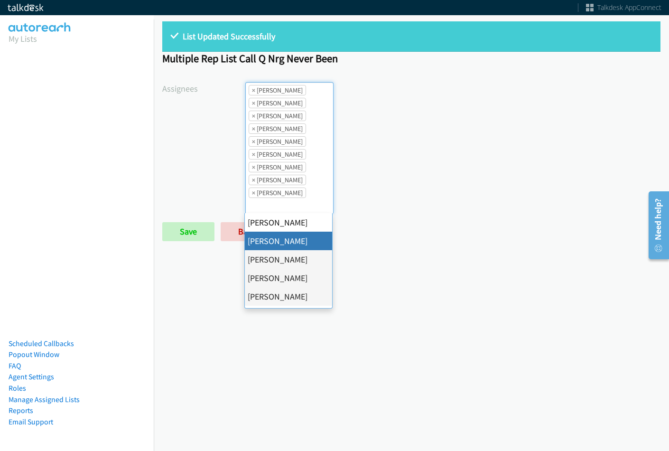
click at [253, 93] on span "×" at bounding box center [253, 89] width 3 height 9
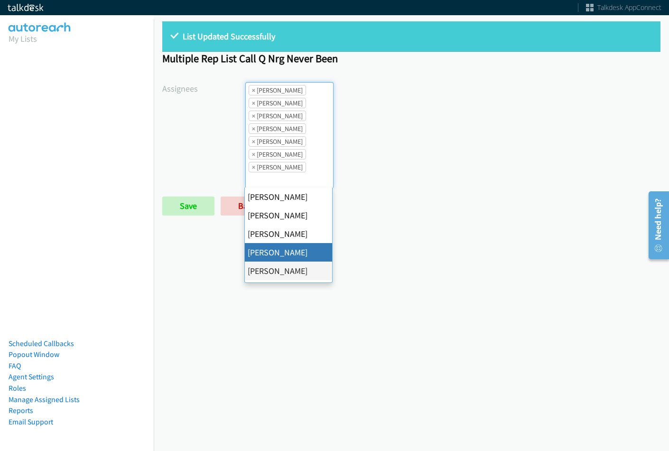
click at [253, 93] on span "×" at bounding box center [253, 89] width 3 height 9
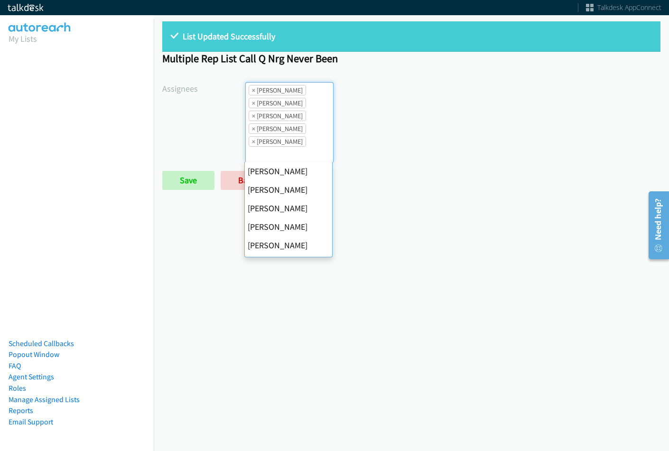
click at [253, 93] on span "×" at bounding box center [253, 89] width 3 height 9
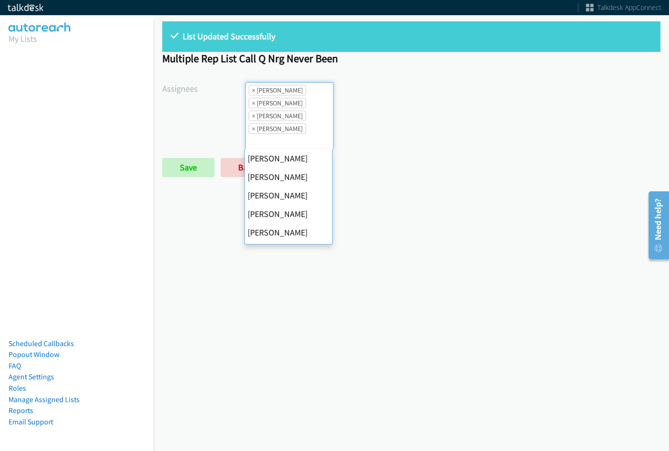
click at [253, 93] on span "×" at bounding box center [253, 89] width 3 height 9
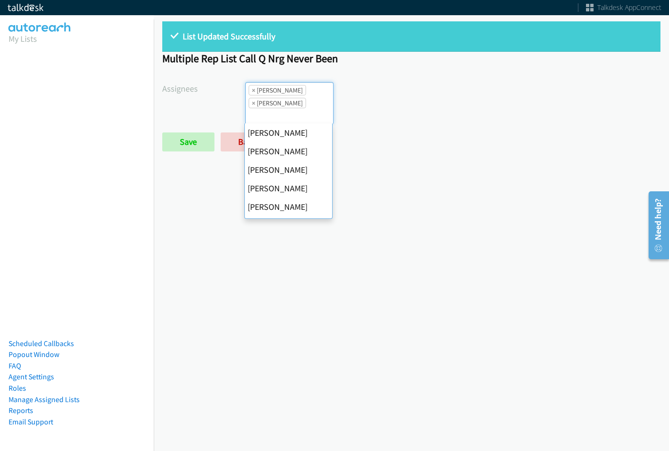
click at [253, 93] on span "×" at bounding box center [253, 89] width 3 height 9
select select "fd8c5d46-30db-44cb-8f0d-00da318b790a"
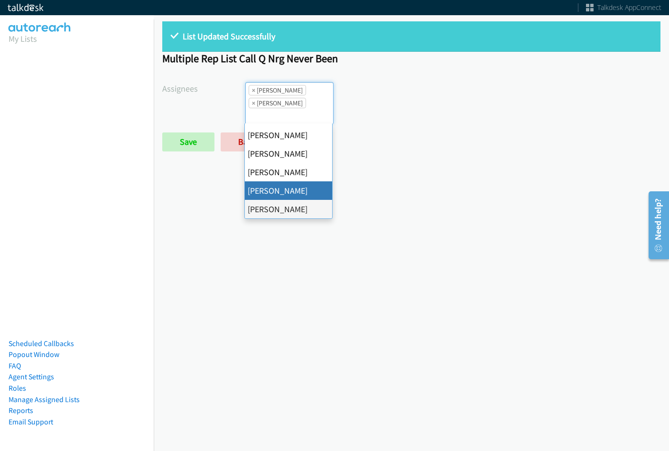
select select
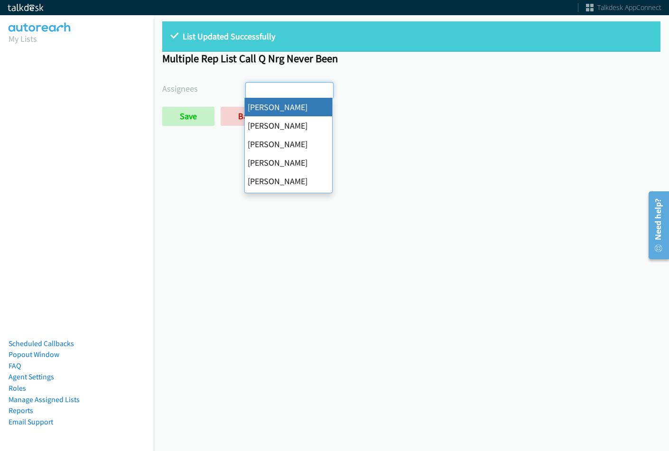
click at [253, 93] on input "search" at bounding box center [262, 90] width 33 height 15
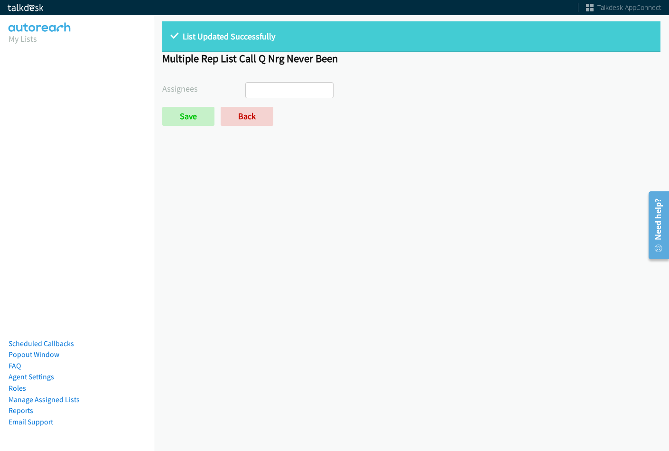
click at [174, 106] on form "Assignees Abigail Odhiambo Alana Ruiz Cathy Shahan Charles Ross Daquaya Johnson…" at bounding box center [411, 104] width 498 height 44
click at [178, 112] on input "Save" at bounding box center [188, 116] width 52 height 19
select select
click at [263, 128] on div "List Updated Successfully Multiple Rep List Call Q Nrg Never Been Assignees [PE…" at bounding box center [411, 78] width 515 height 130
click at [259, 116] on link "Back" at bounding box center [247, 116] width 53 height 19
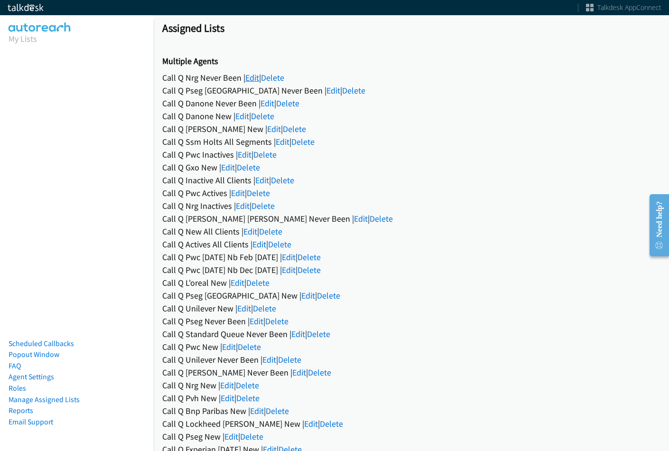
click at [251, 75] on link "Edit" at bounding box center [252, 77] width 14 height 11
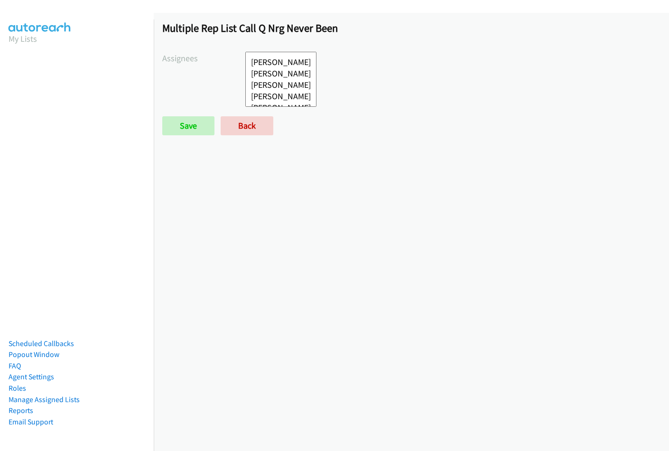
select select
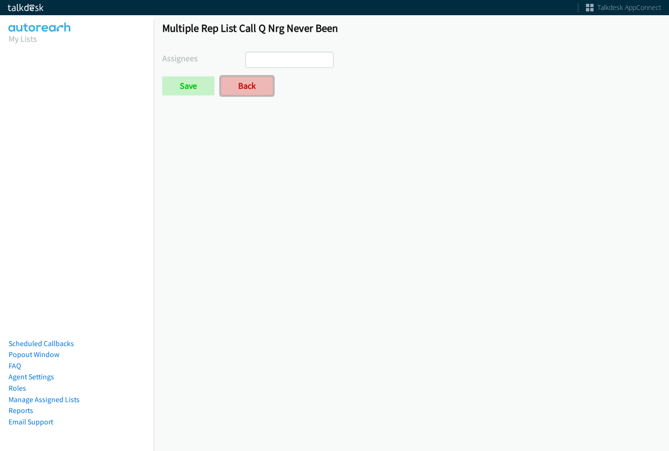
click at [251, 94] on link "Back" at bounding box center [247, 85] width 53 height 19
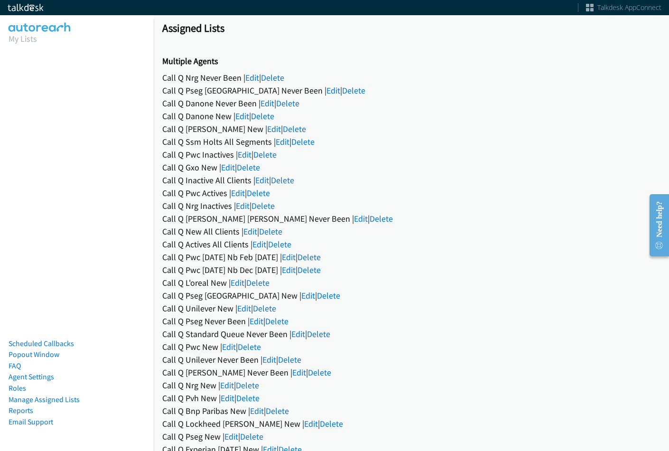
click at [267, 366] on div "Call Q Hubbell Never Been | Edit | Delete" at bounding box center [411, 372] width 498 height 13
click at [292, 373] on link "Edit" at bounding box center [299, 372] width 14 height 11
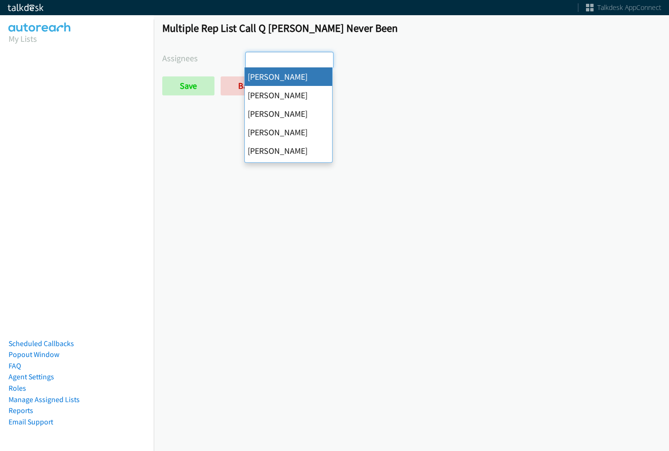
select select "cb11e729-9a1d-44de-9b38-0f5a50c7e01c"
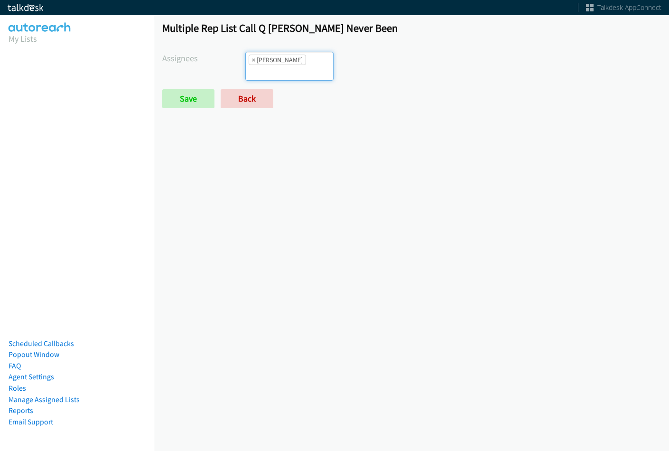
click at [298, 60] on li "× Abigail Odhiambo" at bounding box center [277, 60] width 57 height 10
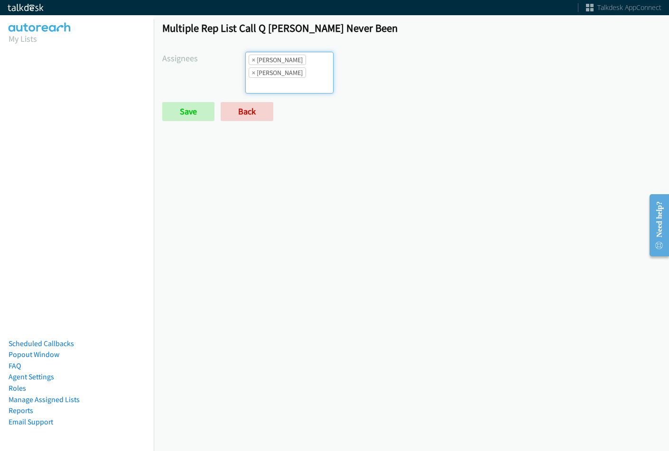
click at [294, 62] on li "× Abigail Odhiambo" at bounding box center [277, 60] width 57 height 10
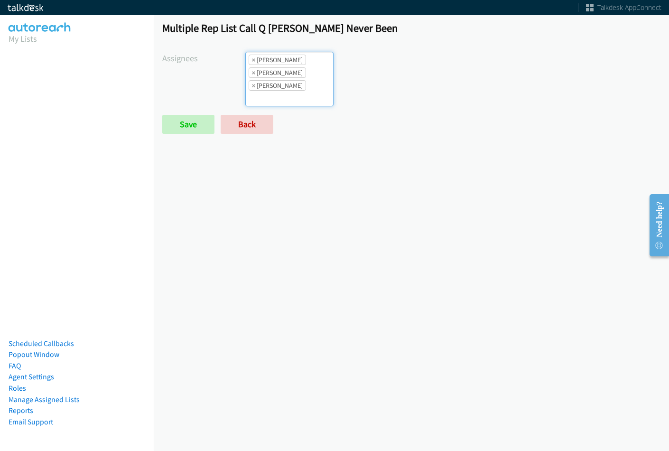
click at [300, 71] on ul "× Abigail Odhiambo × Alana Ruiz × Cathy Shahan" at bounding box center [289, 79] width 87 height 54
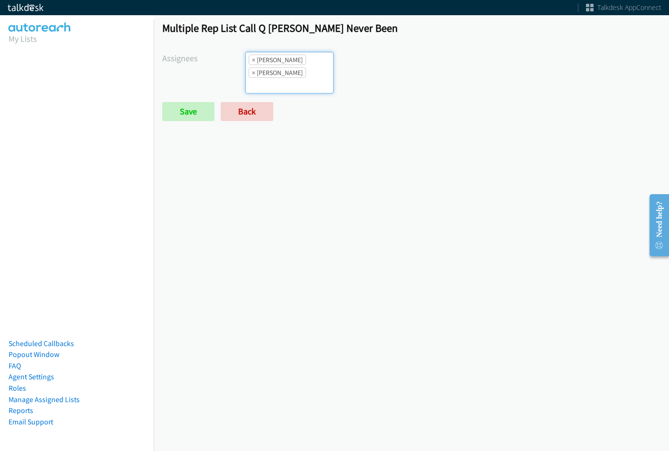
click at [279, 78] on input "search" at bounding box center [262, 85] width 33 height 15
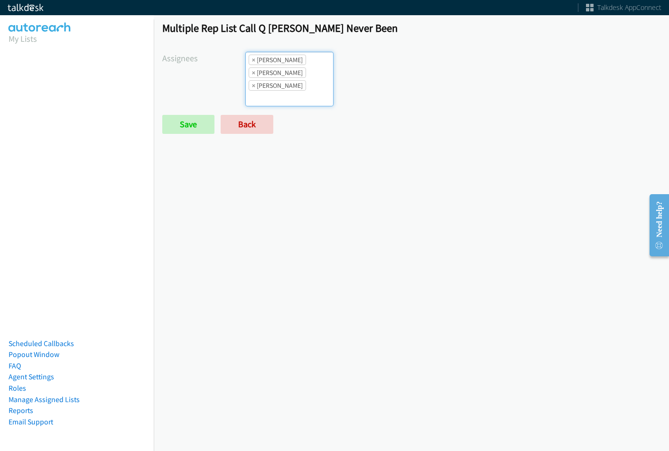
drag, startPoint x: 299, startPoint y: 67, endPoint x: 294, endPoint y: 88, distance: 21.5
click at [299, 68] on ul "× Abigail Odhiambo × Alana Ruiz × Cathy Shahan" at bounding box center [289, 79] width 87 height 54
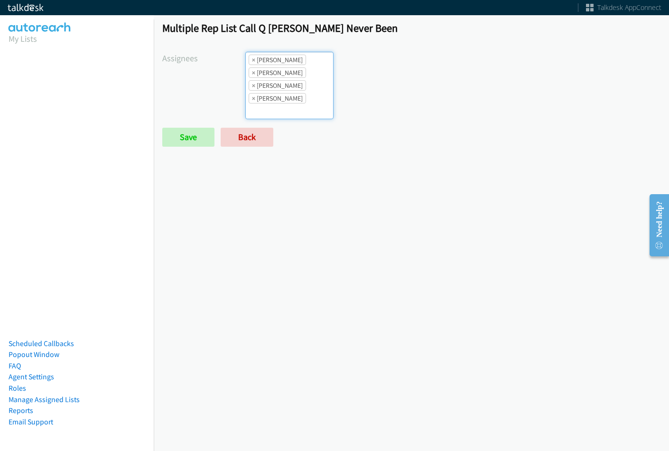
click at [300, 90] on ul "× Abigail Odhiambo × Alana Ruiz × Cathy Shahan × Charles Ross" at bounding box center [289, 85] width 87 height 66
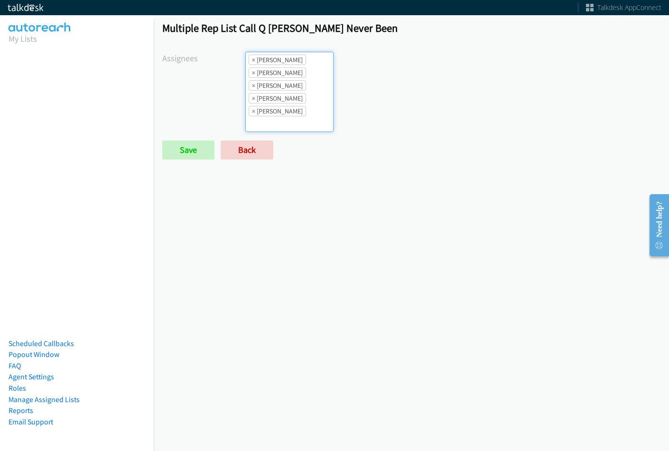
click at [307, 89] on ul "× Abigail Odhiambo × Alana Ruiz × Cathy Shahan × Charles Ross × Daquaya Johnson" at bounding box center [289, 91] width 87 height 79
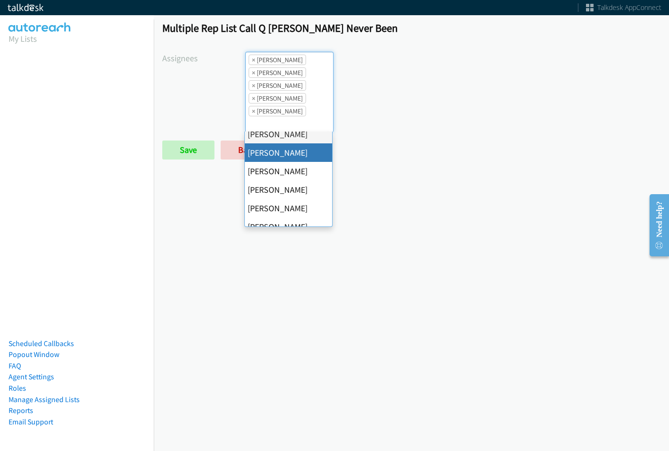
scroll to position [95, 0]
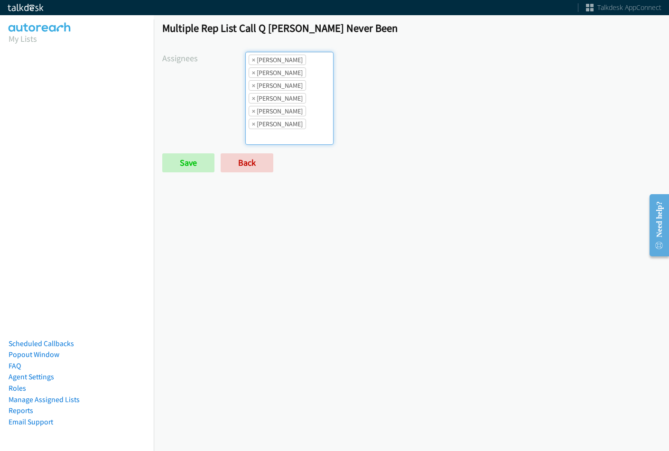
click at [296, 114] on li "× Daquaya Johnson" at bounding box center [277, 111] width 57 height 10
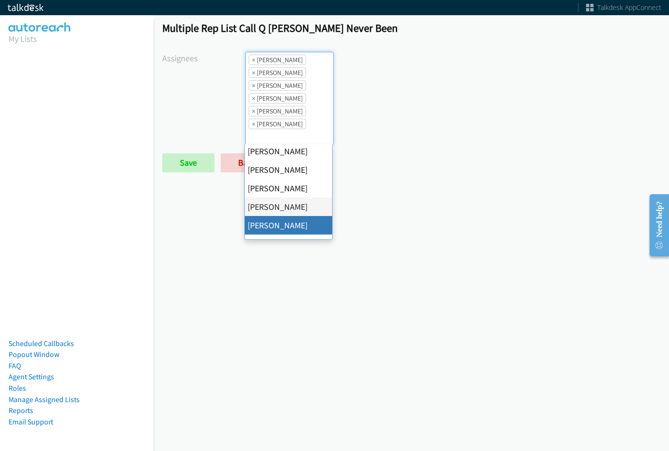
drag, startPoint x: 297, startPoint y: 226, endPoint x: 302, endPoint y: 190, distance: 36.4
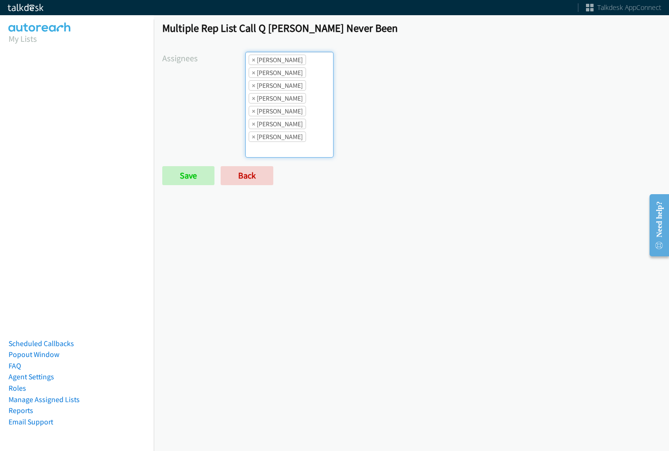
drag, startPoint x: 297, startPoint y: 119, endPoint x: 298, endPoint y: 132, distance: 13.8
click at [297, 119] on li "× Jasmin Martinez" at bounding box center [277, 124] width 57 height 10
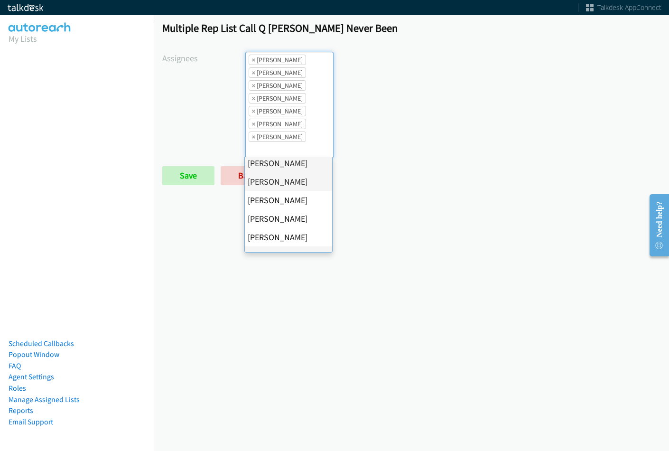
scroll to position [164, 0]
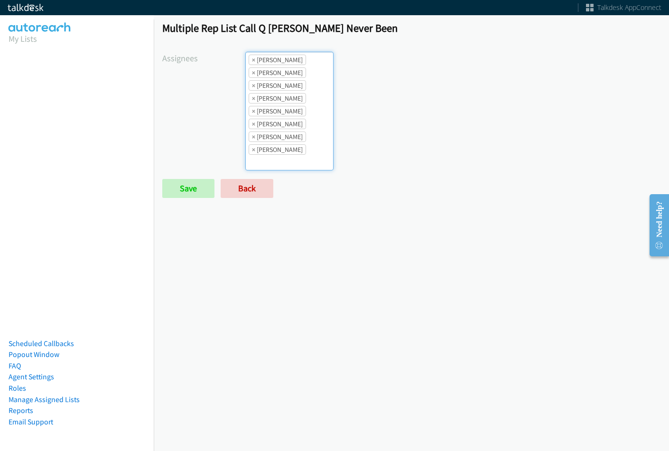
click at [299, 151] on li "× Rodnika Murphy" at bounding box center [277, 149] width 57 height 10
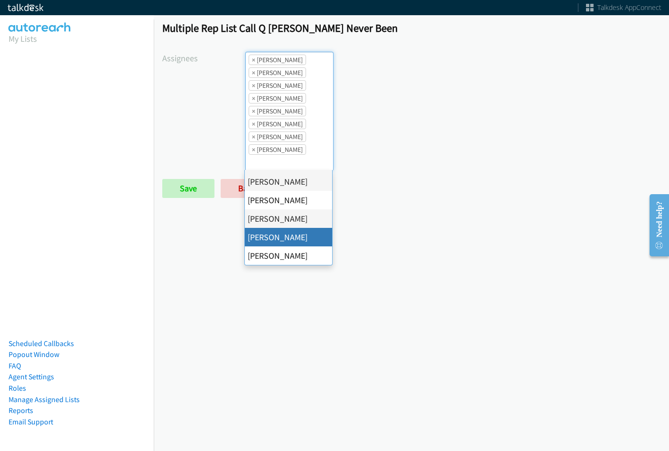
drag, startPoint x: 298, startPoint y: 237, endPoint x: 298, endPoint y: 229, distance: 8.6
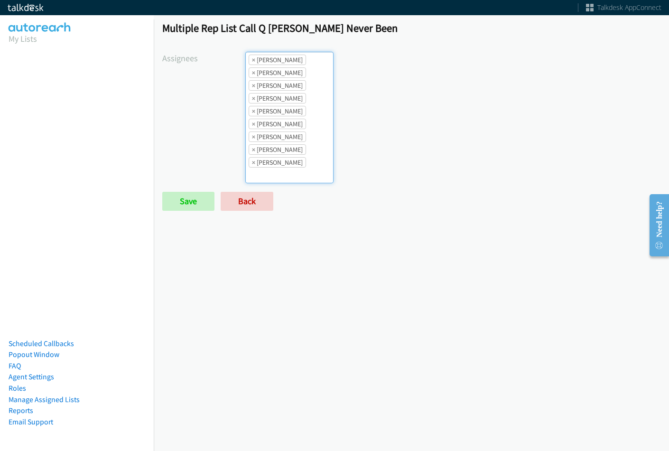
click at [301, 150] on li "× Rodnika Murphy" at bounding box center [277, 149] width 57 height 10
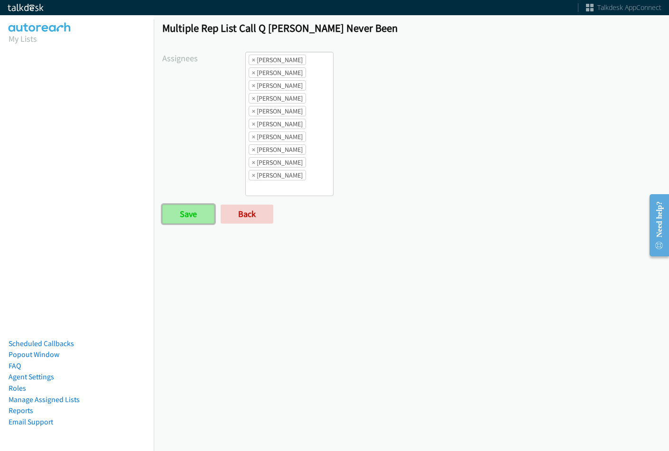
drag, startPoint x: 201, startPoint y: 213, endPoint x: 145, endPoint y: 323, distance: 123.3
click at [200, 213] on input "Save" at bounding box center [188, 214] width 52 height 19
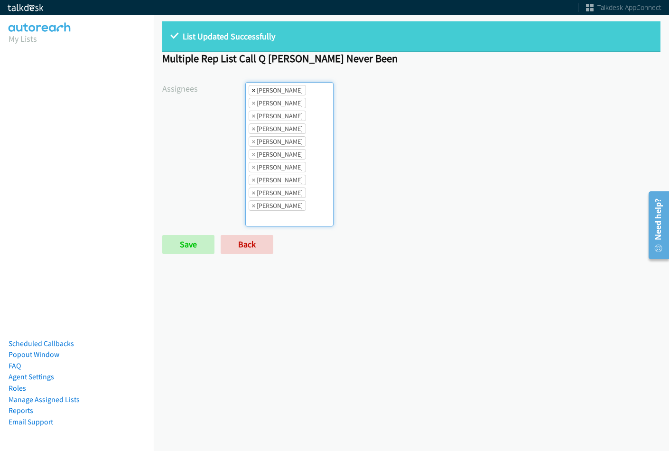
click at [252, 94] on span "×" at bounding box center [253, 89] width 3 height 9
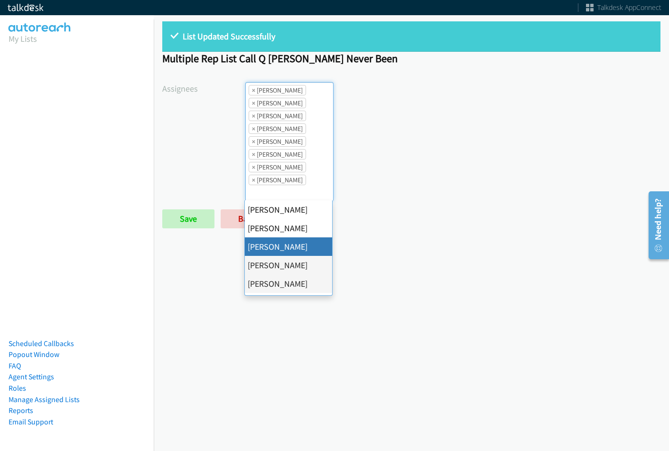
click at [252, 94] on span "×" at bounding box center [253, 89] width 3 height 9
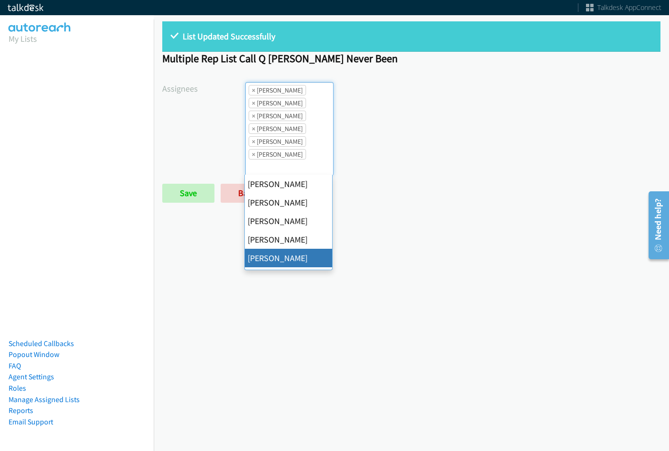
click at [252, 94] on span "×" at bounding box center [253, 89] width 3 height 9
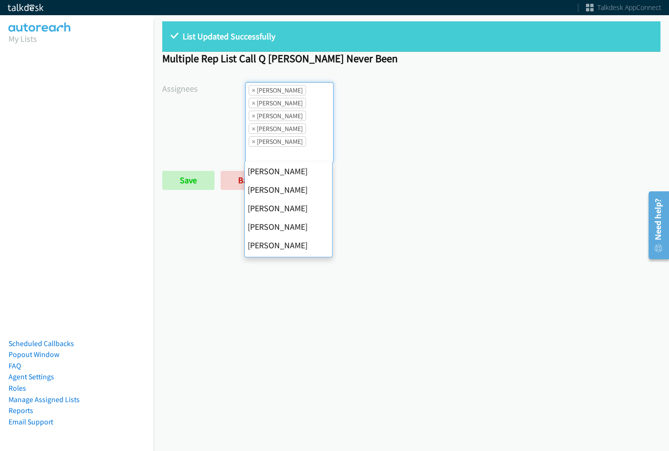
click at [252, 94] on span "×" at bounding box center [253, 89] width 3 height 9
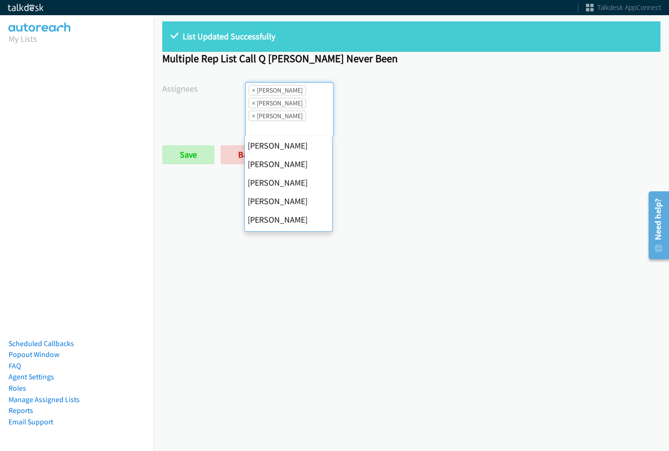
scroll to position [148, 0]
click at [252, 94] on span "×" at bounding box center [253, 89] width 3 height 9
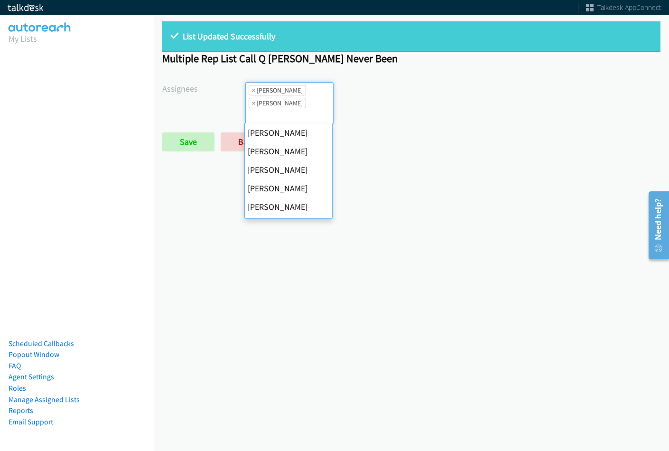
click at [252, 94] on span "×" at bounding box center [253, 89] width 3 height 9
select select "fd8c5d46-30db-44cb-8f0d-00da318b790a"
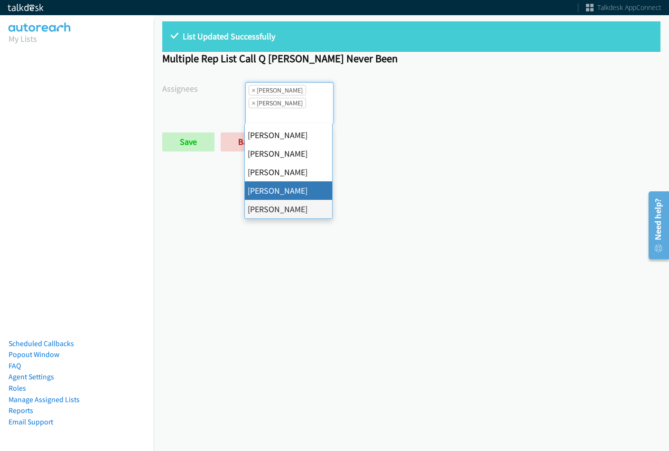
select select
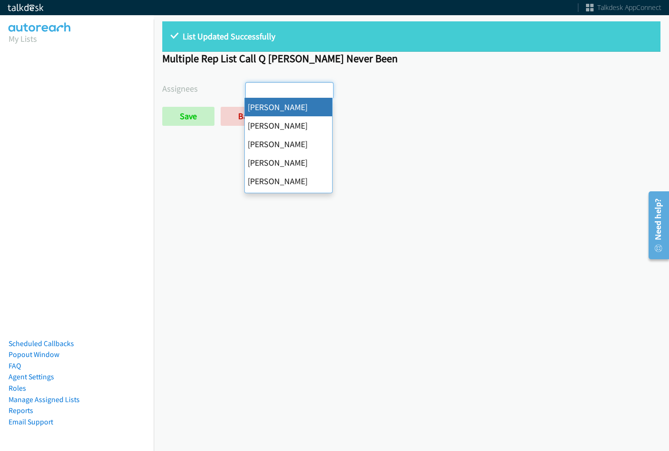
click at [252, 94] on input "search" at bounding box center [262, 90] width 33 height 15
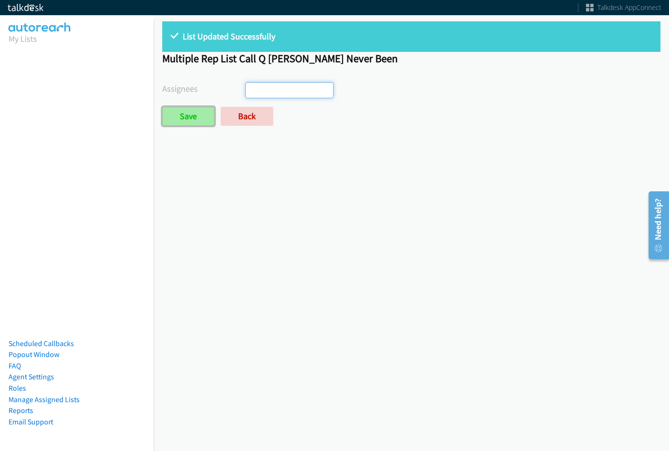
click at [197, 118] on input "Save" at bounding box center [188, 116] width 52 height 19
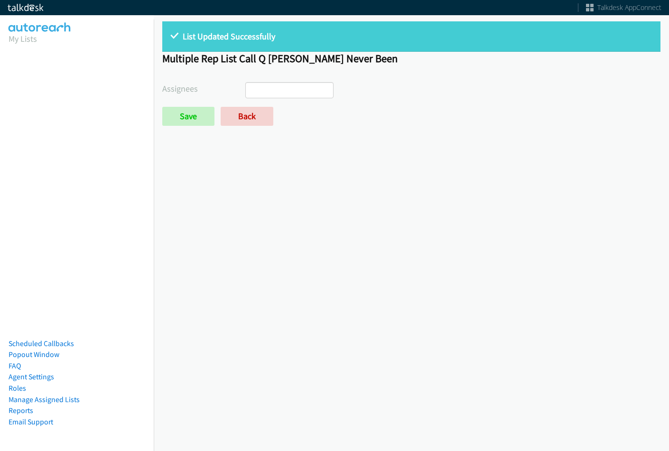
select select
click at [255, 121] on link "Back" at bounding box center [247, 116] width 53 height 19
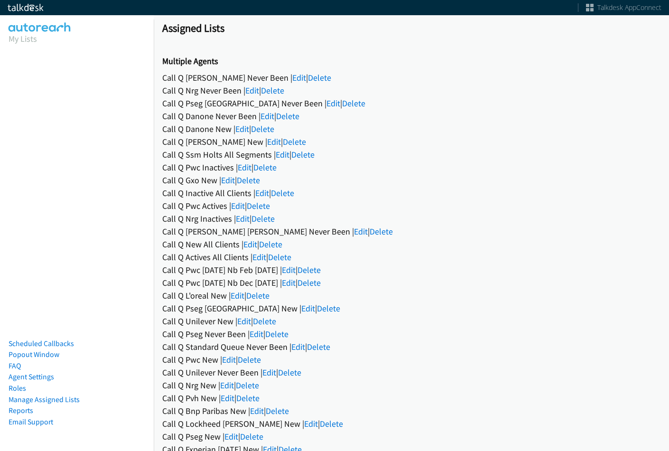
click at [261, 86] on div "Call Q Nrg Never Been | Edit | Delete" at bounding box center [411, 90] width 498 height 13
click at [255, 90] on link "Edit" at bounding box center [252, 90] width 14 height 11
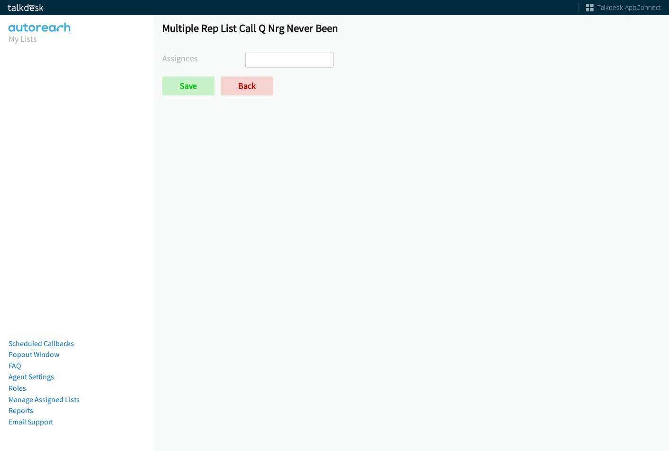
select select
click at [255, 89] on link "Back" at bounding box center [247, 85] width 53 height 19
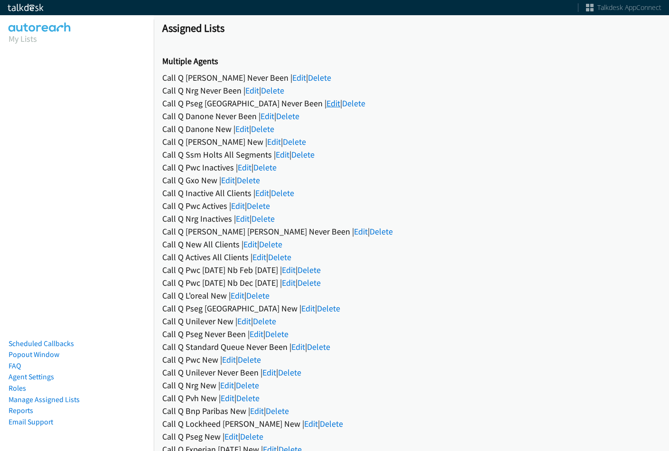
click at [327, 102] on link "Edit" at bounding box center [334, 103] width 14 height 11
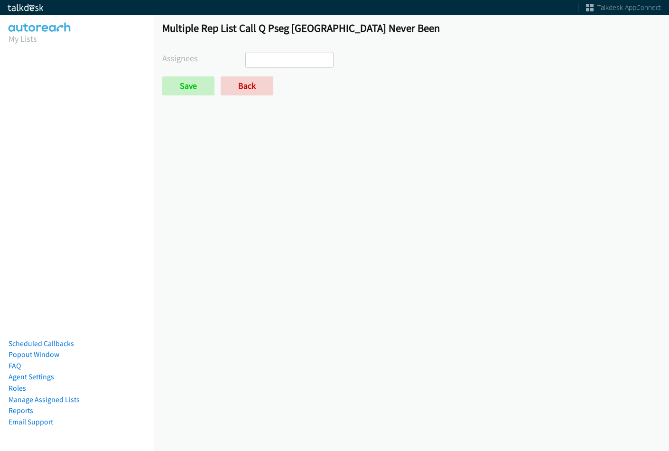
select select
click at [269, 87] on link "Back" at bounding box center [247, 85] width 53 height 19
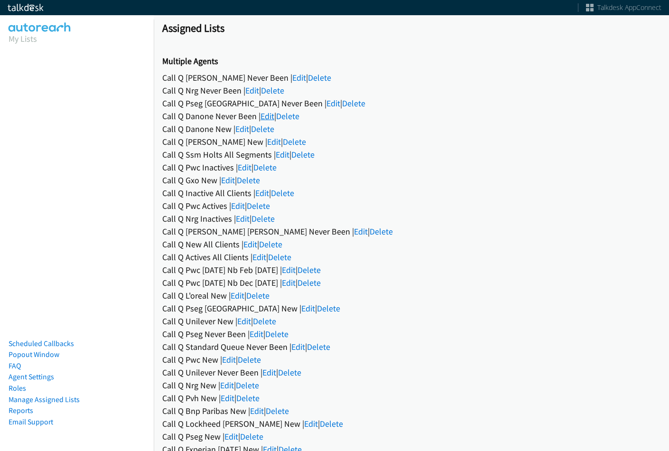
click at [268, 118] on link "Edit" at bounding box center [268, 116] width 14 height 11
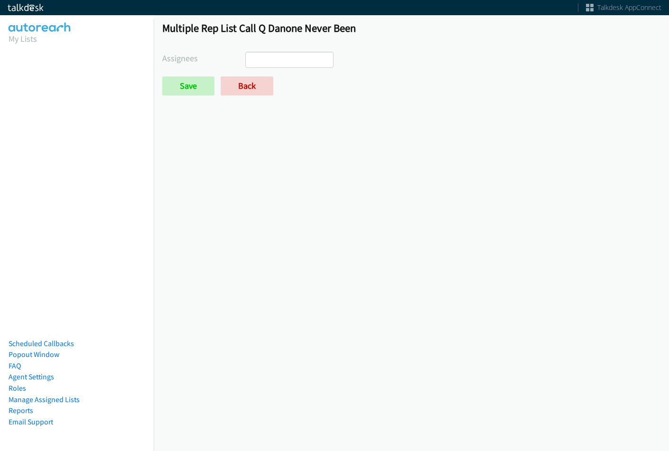
select select
click at [258, 92] on link "Back" at bounding box center [247, 85] width 53 height 19
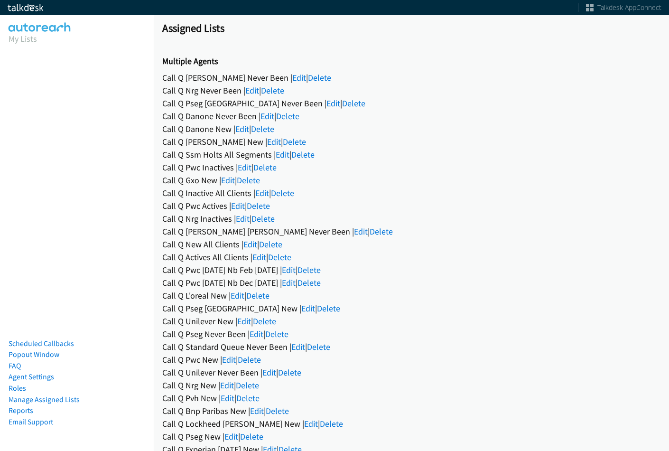
click at [248, 128] on link "Edit" at bounding box center [242, 128] width 14 height 11
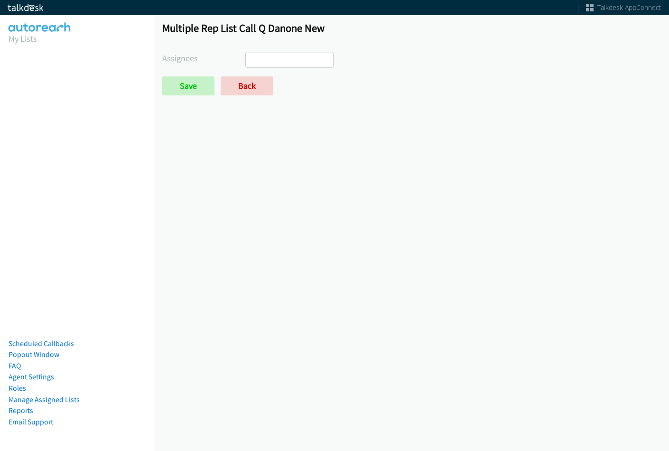
select select
click at [261, 92] on link "Back" at bounding box center [247, 85] width 53 height 19
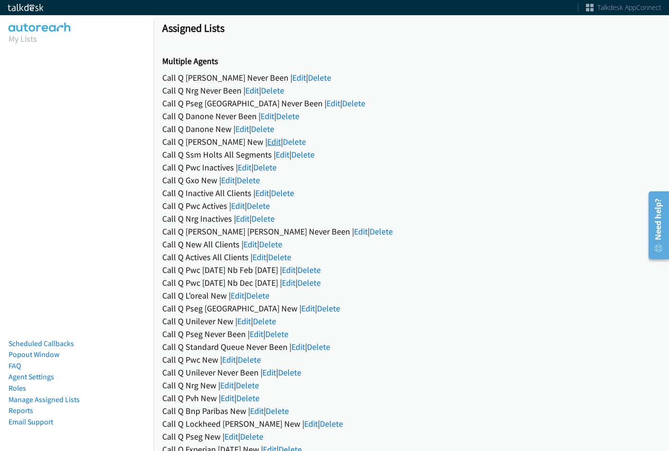
click at [267, 145] on link "Edit" at bounding box center [274, 141] width 14 height 11
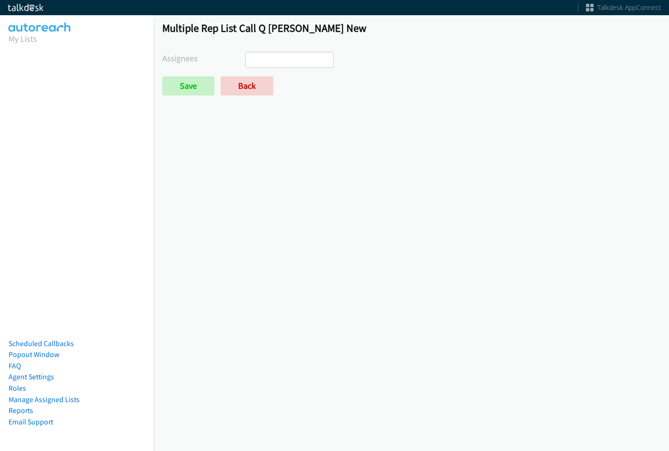
select select
click at [254, 93] on link "Back" at bounding box center [247, 85] width 53 height 19
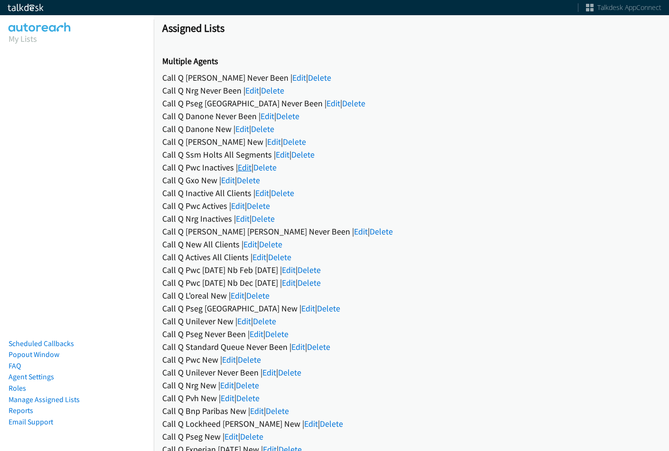
click at [246, 167] on link "Edit" at bounding box center [245, 167] width 14 height 11
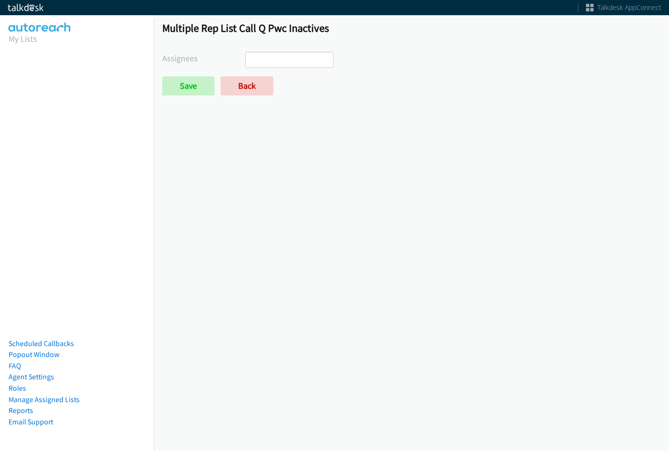
select select
click at [243, 85] on link "Back" at bounding box center [247, 85] width 53 height 19
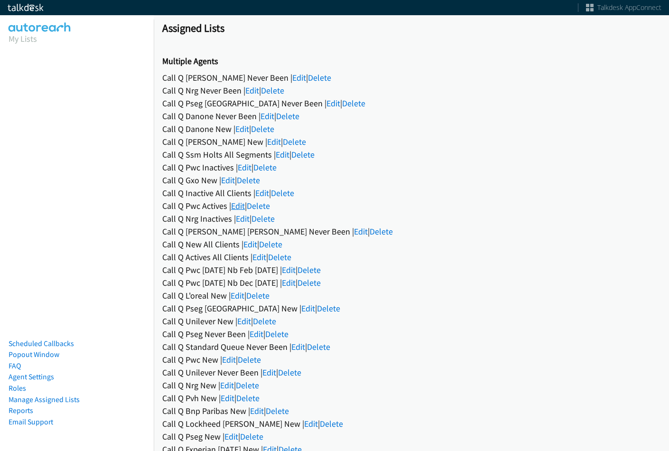
click at [241, 206] on link "Edit" at bounding box center [238, 205] width 14 height 11
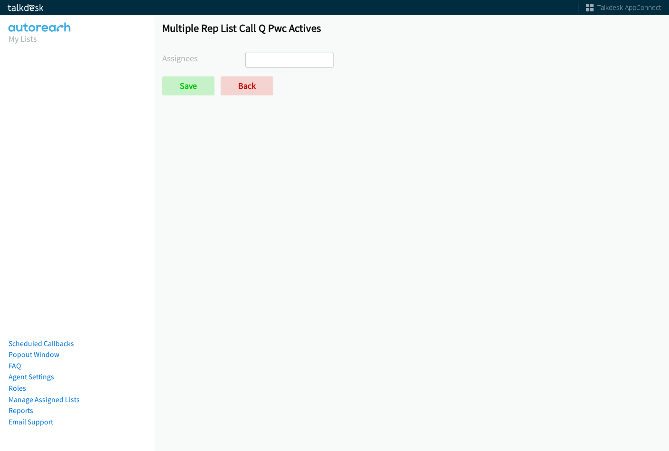
click at [279, 59] on ul at bounding box center [289, 59] width 87 height 15
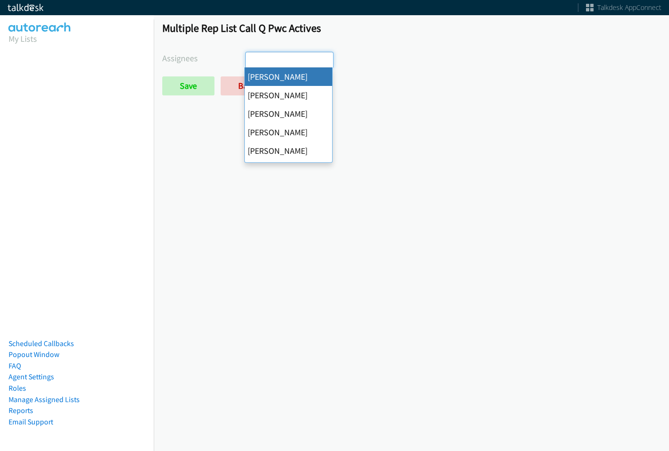
select select "cb11e729-9a1d-44de-9b38-0f5a50c7e01c"
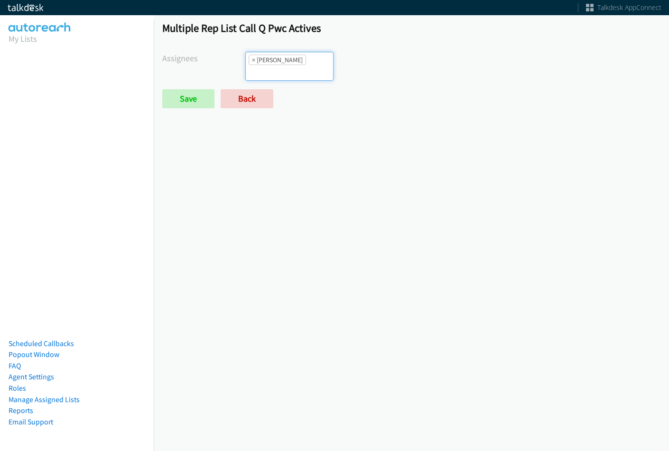
click at [289, 64] on li "× Abigail Odhiambo" at bounding box center [277, 60] width 57 height 10
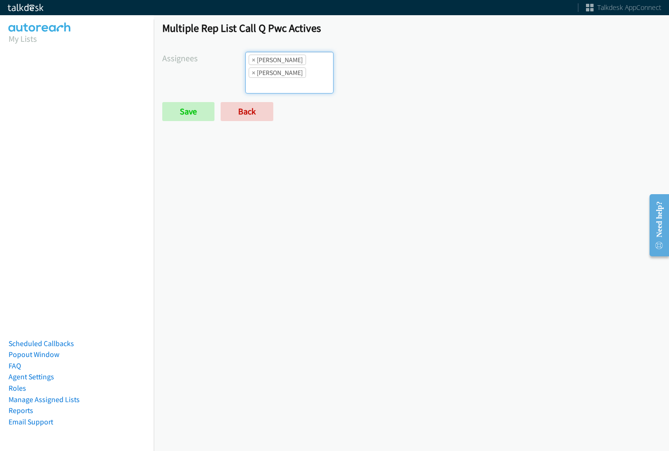
click at [287, 53] on ul "× Abigail Odhiambo × Alana Ruiz" at bounding box center [289, 72] width 87 height 41
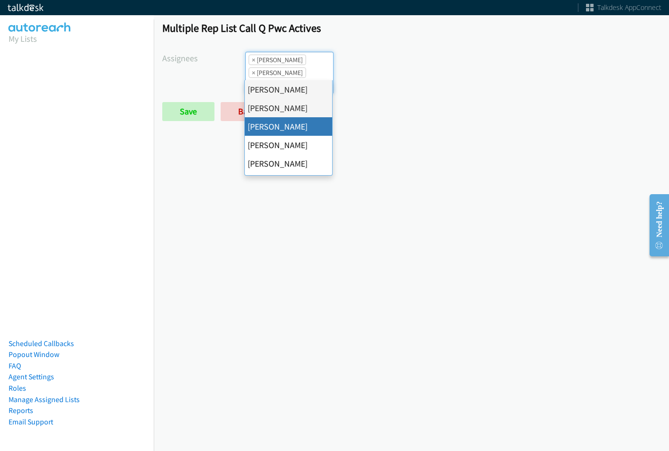
drag, startPoint x: 292, startPoint y: 134, endPoint x: 290, endPoint y: 115, distance: 19.1
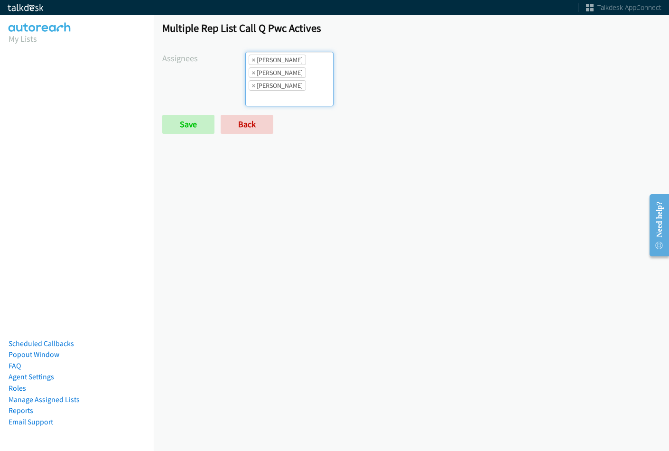
click at [290, 85] on li "× Cathy Shahan" at bounding box center [277, 85] width 57 height 10
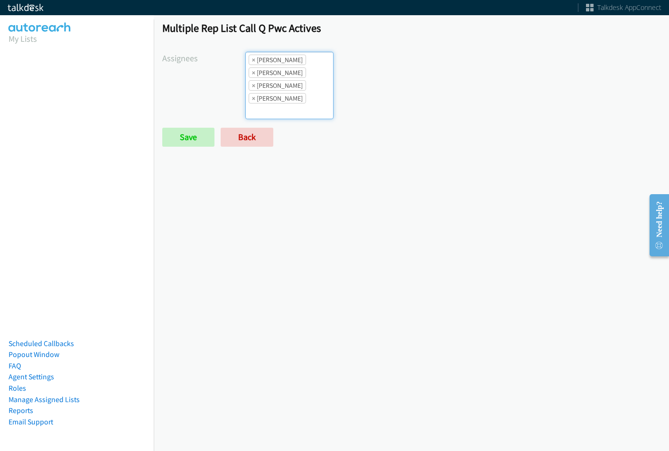
click at [288, 93] on ul "× Abigail Odhiambo × Alana Ruiz × Cathy Shahan × Charles Ross" at bounding box center [289, 85] width 87 height 66
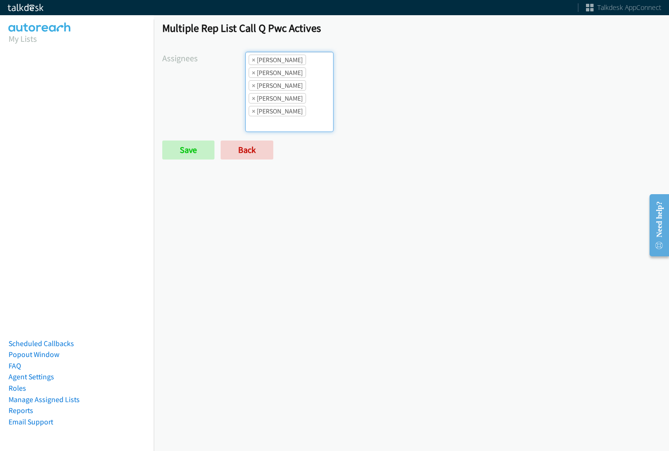
click at [295, 93] on ul "× Abigail Odhiambo × Alana Ruiz × Cathy Shahan × Charles Ross × Daquaya Johnson" at bounding box center [289, 91] width 87 height 79
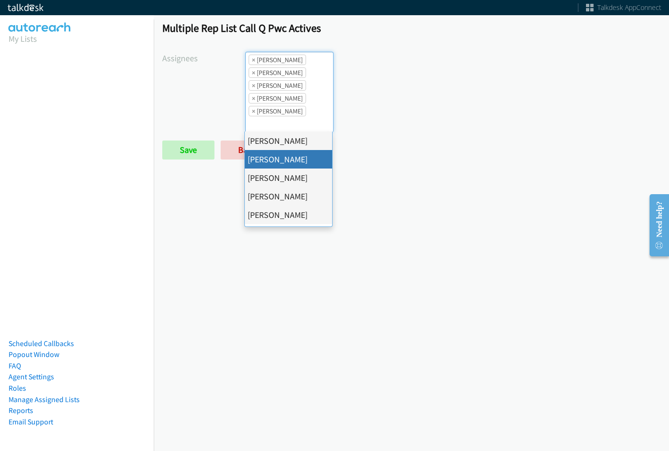
scroll to position [95, 0]
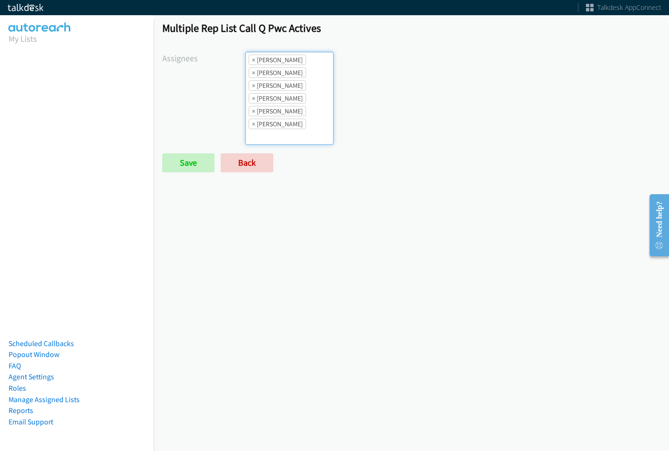
click at [290, 99] on li "× Charles Ross" at bounding box center [277, 98] width 57 height 10
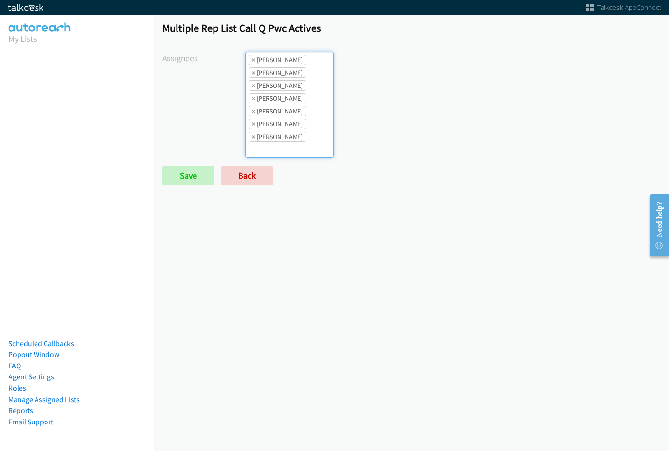
click at [284, 130] on ul "× Abigail Odhiambo × Alana Ruiz × Cathy Shahan × Charles Ross × Daquaya Johnson…" at bounding box center [289, 104] width 87 height 105
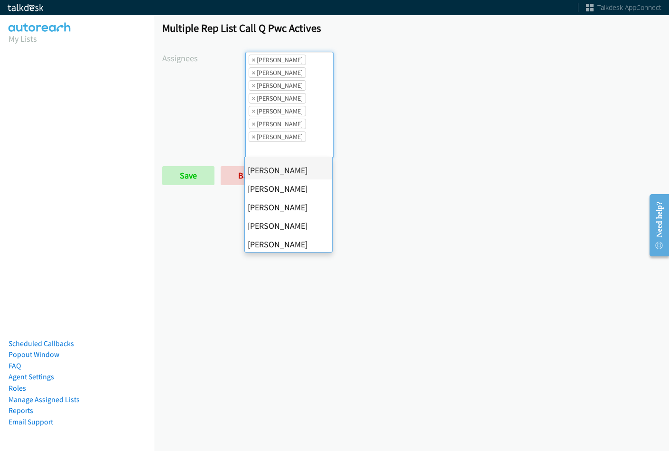
scroll to position [164, 0]
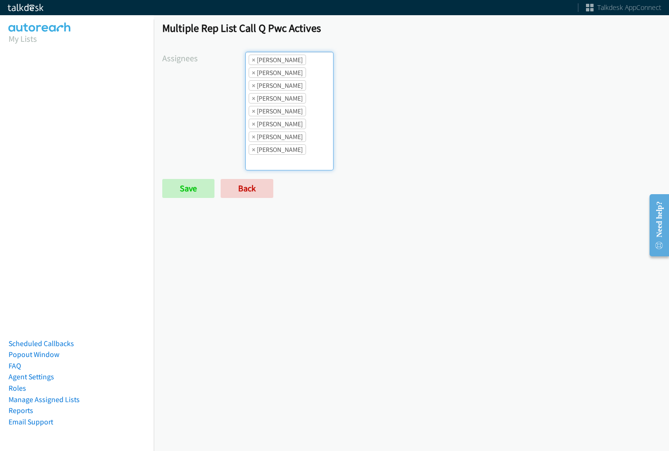
click at [274, 140] on li "× Jordan Stehlik" at bounding box center [277, 136] width 57 height 10
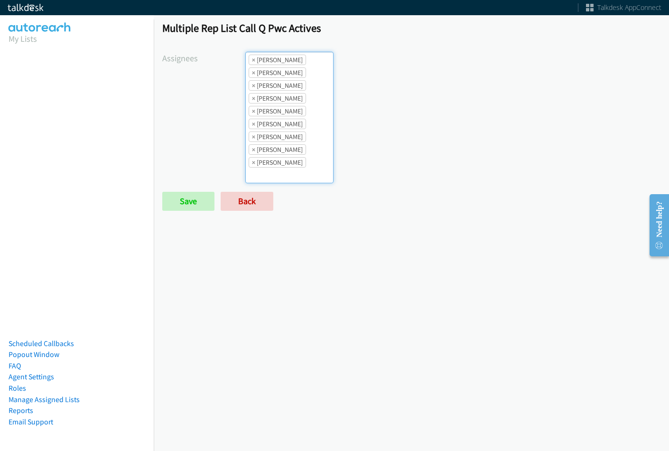
click at [298, 133] on li "× Jordan Stehlik" at bounding box center [277, 136] width 57 height 10
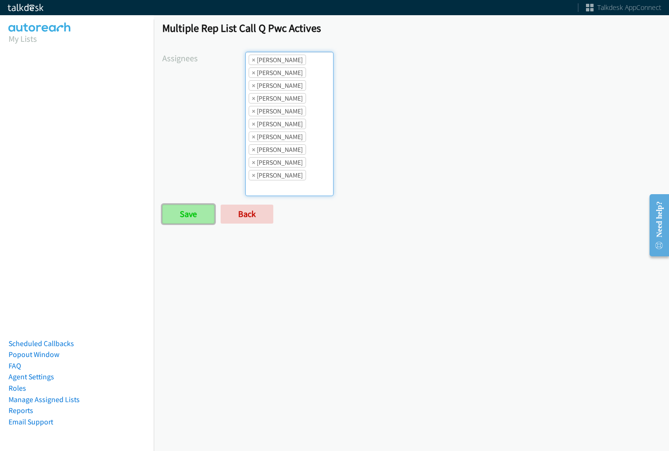
click at [196, 213] on input "Save" at bounding box center [188, 214] width 52 height 19
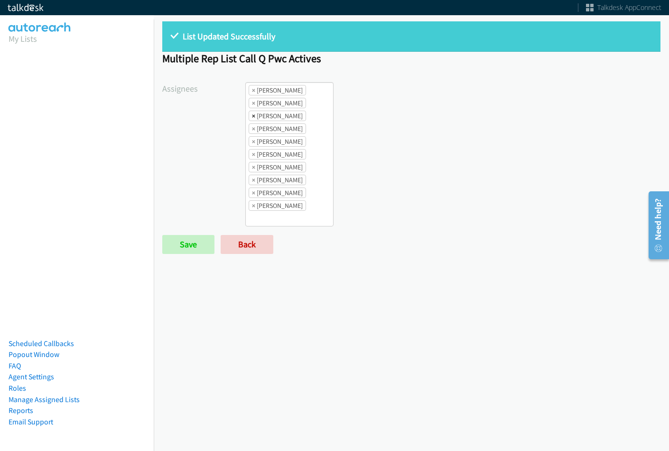
click at [253, 117] on span "×" at bounding box center [253, 115] width 3 height 9
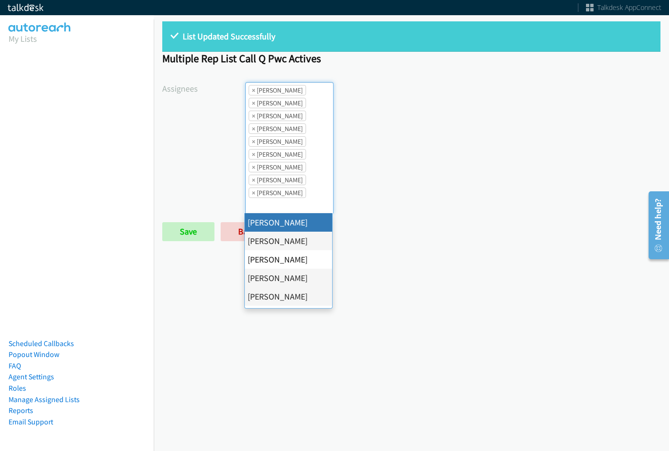
click at [253, 117] on span "×" at bounding box center [253, 115] width 3 height 9
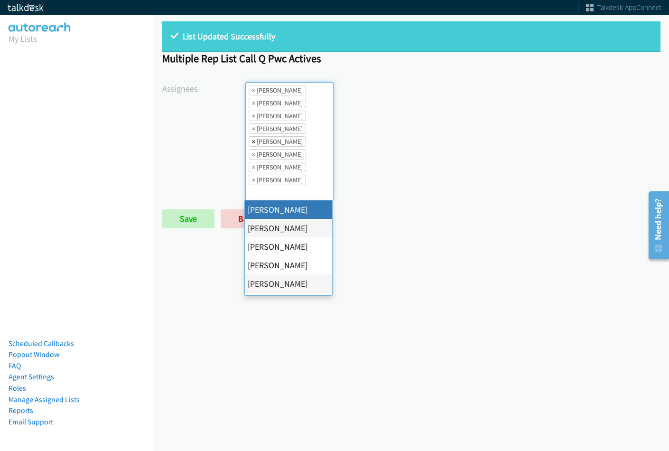
click at [252, 142] on span "×" at bounding box center [253, 141] width 3 height 9
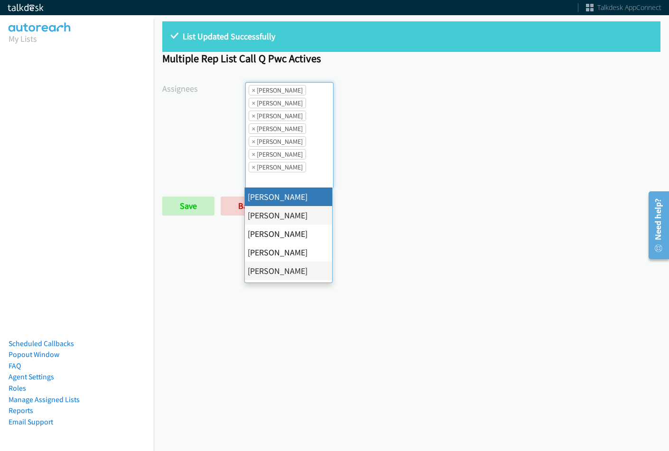
click at [252, 142] on span "×" at bounding box center [253, 141] width 3 height 9
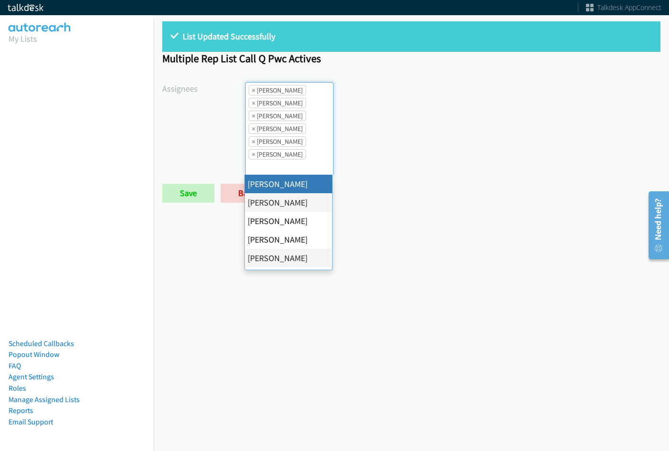
click at [252, 142] on span "×" at bounding box center [253, 141] width 3 height 9
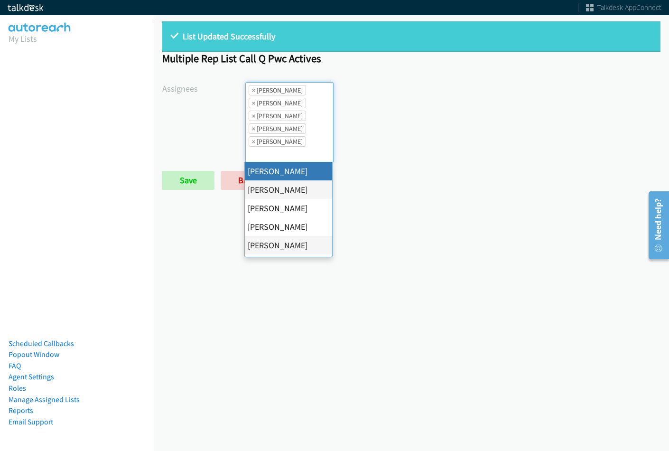
click at [252, 142] on span "×" at bounding box center [253, 141] width 3 height 9
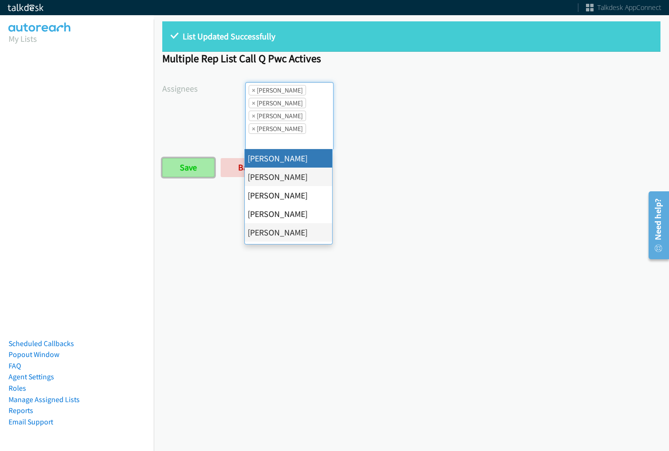
click at [189, 170] on input "Save" at bounding box center [188, 167] width 52 height 19
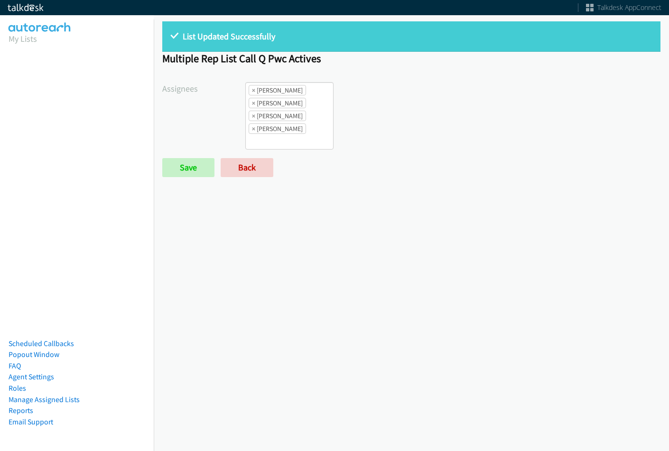
click at [290, 143] on ul "× [PERSON_NAME] × [PERSON_NAME] × [PERSON_NAME] × [PERSON_NAME]" at bounding box center [289, 116] width 87 height 66
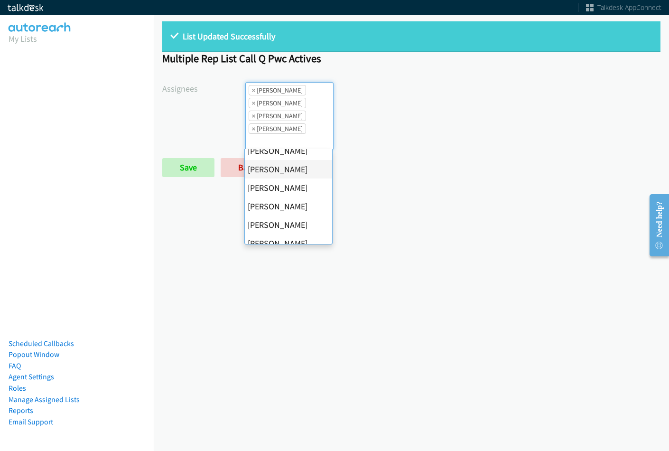
scroll to position [142, 0]
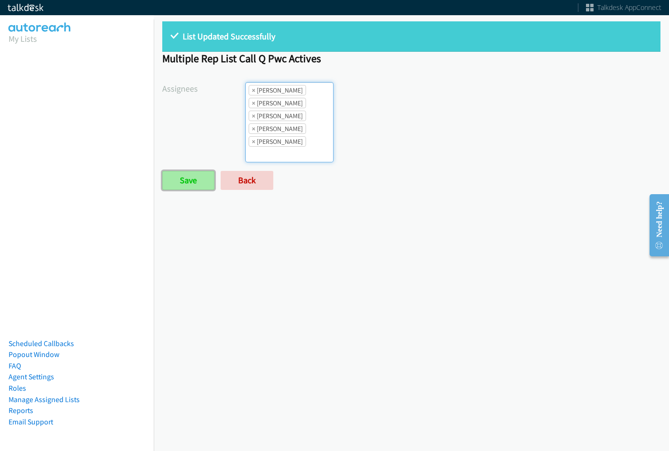
click at [206, 189] on input "Save" at bounding box center [188, 180] width 52 height 19
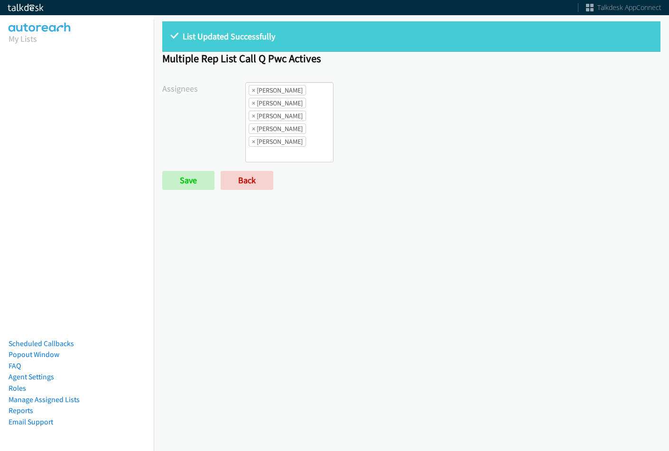
click at [252, 192] on div "List Updated Successfully Multiple Rep List Call Q Pwc Actives Assignees [PERSO…" at bounding box center [411, 110] width 515 height 194
click at [254, 177] on link "Back" at bounding box center [247, 180] width 53 height 19
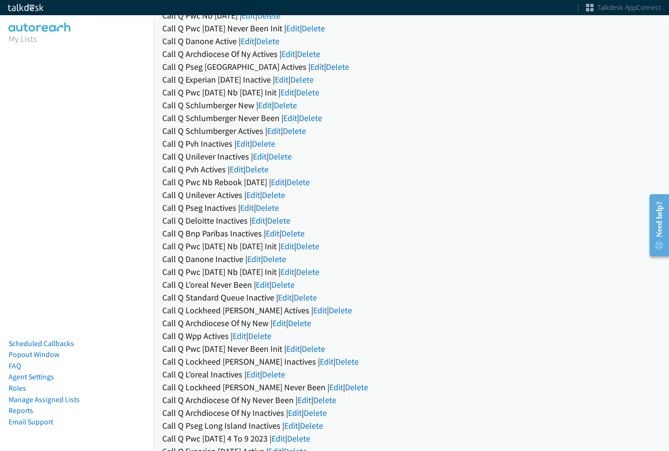
scroll to position [691, 0]
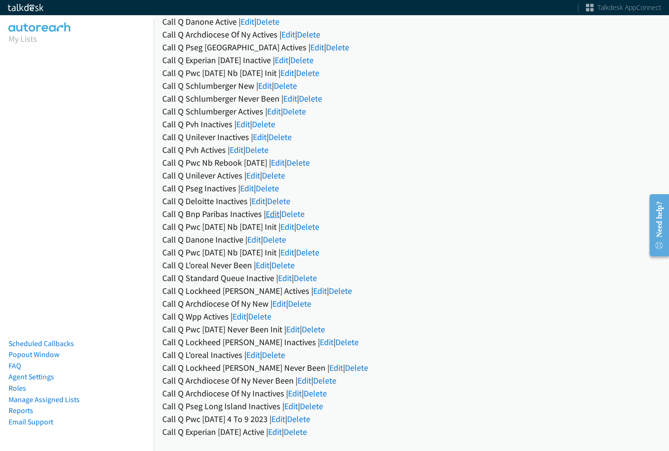
click at [270, 208] on link "Edit" at bounding box center [273, 213] width 14 height 11
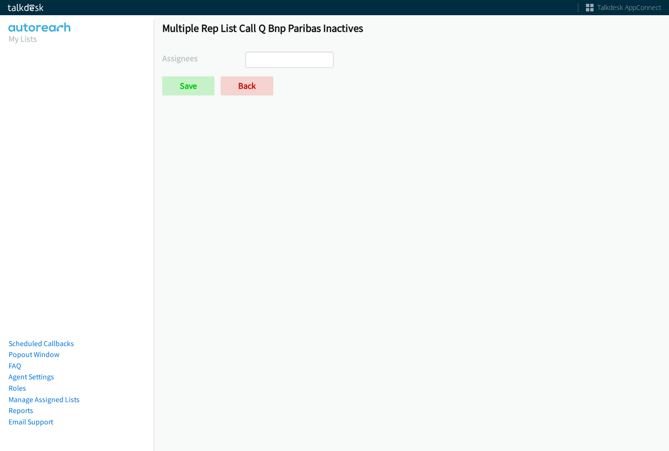
select select
click at [290, 63] on ul at bounding box center [289, 59] width 87 height 15
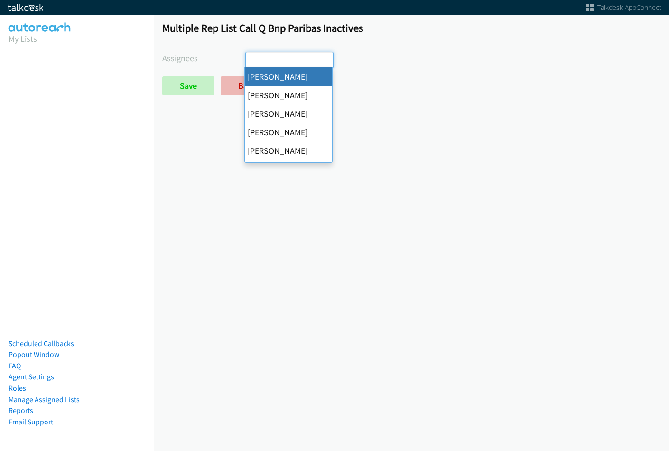
drag, startPoint x: 210, startPoint y: 124, endPoint x: 234, endPoint y: 79, distance: 51.0
click at [210, 123] on div "Multiple Rep List Call Q Bnp Paribas Inactives Assignees Abigail Odhiambo Alana…" at bounding box center [411, 232] width 515 height 438
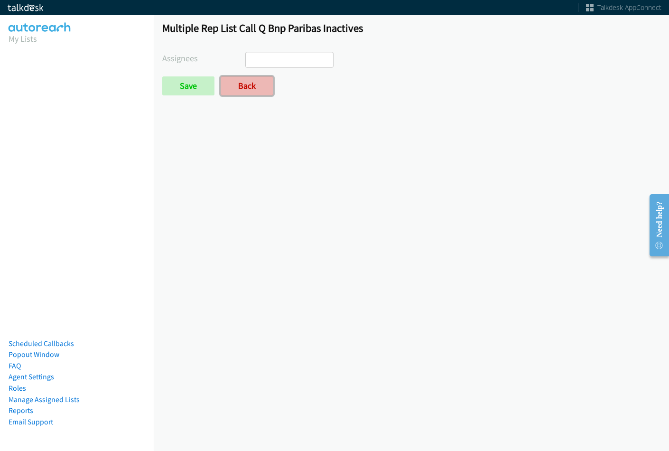
click at [234, 79] on link "Back" at bounding box center [247, 85] width 53 height 19
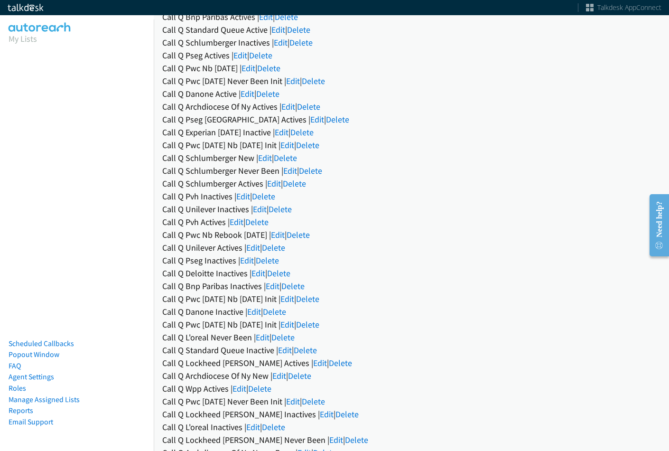
scroll to position [617, 0]
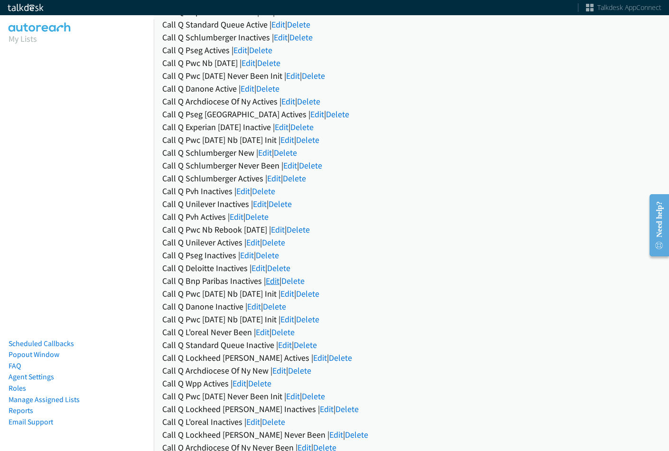
click at [274, 280] on link "Edit" at bounding box center [273, 280] width 14 height 11
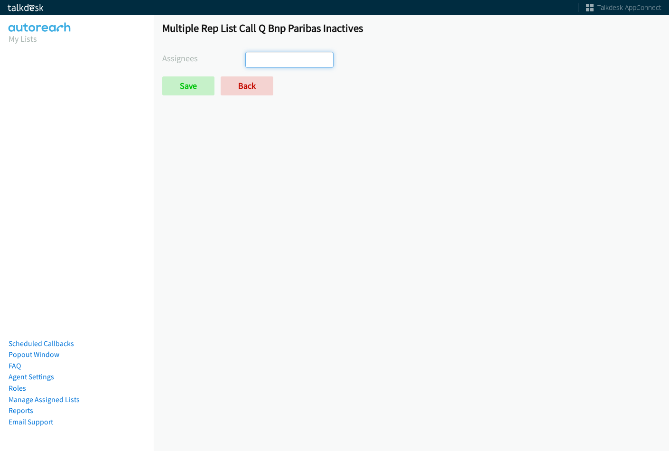
click at [292, 57] on ul at bounding box center [289, 59] width 87 height 15
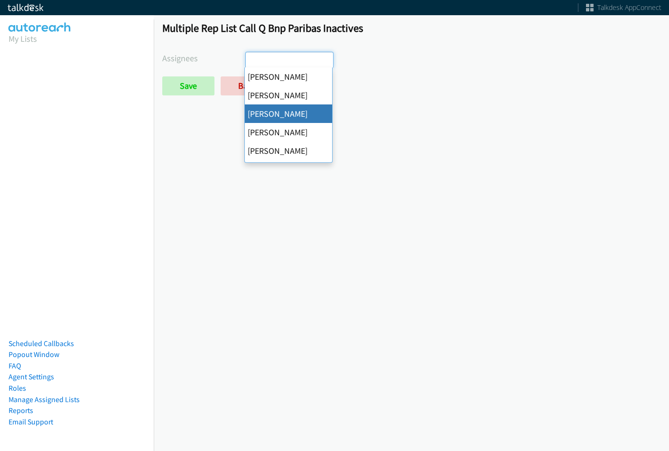
select select "d0419105-5ab7-42f4-854b-1efac0a4a5af"
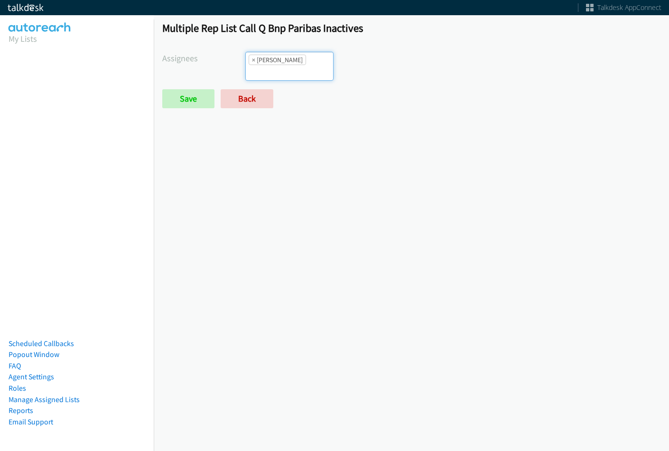
scroll to position [23, 0]
click at [287, 49] on div "Multiple Rep List Call Q Bnp Paribas Inactives Assignees Abigail Odhiambo Alana…" at bounding box center [411, 69] width 515 height 112
click at [279, 65] on input "search" at bounding box center [262, 72] width 33 height 15
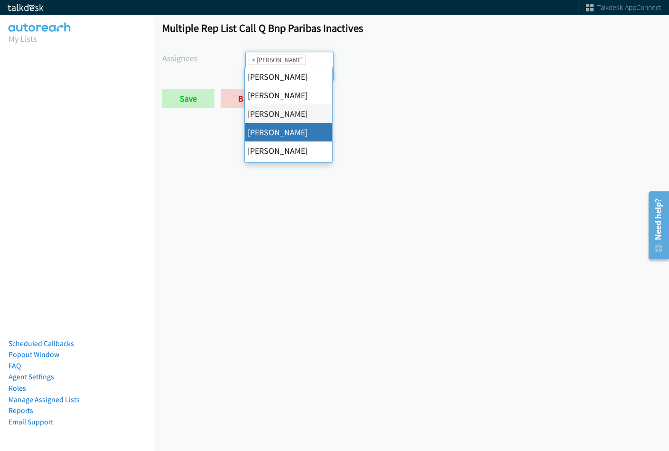
drag, startPoint x: 296, startPoint y: 127, endPoint x: 296, endPoint y: 106, distance: 20.9
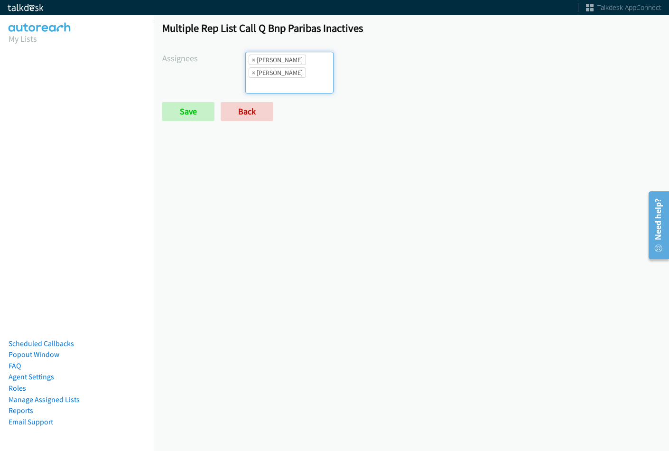
click at [305, 58] on ul "× Cathy Shahan × Charles Ross" at bounding box center [289, 72] width 87 height 41
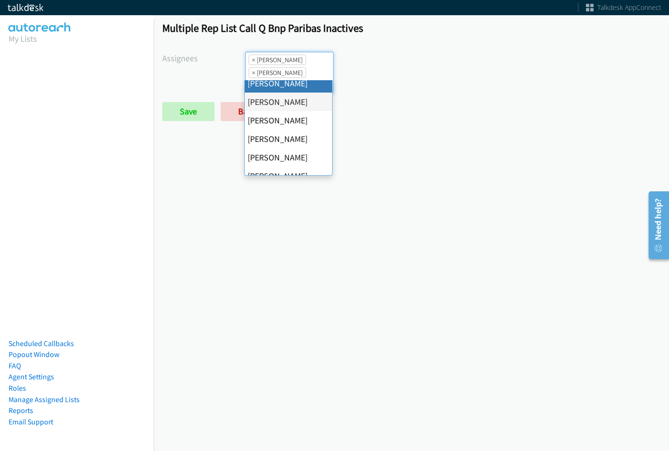
scroll to position [95, 0]
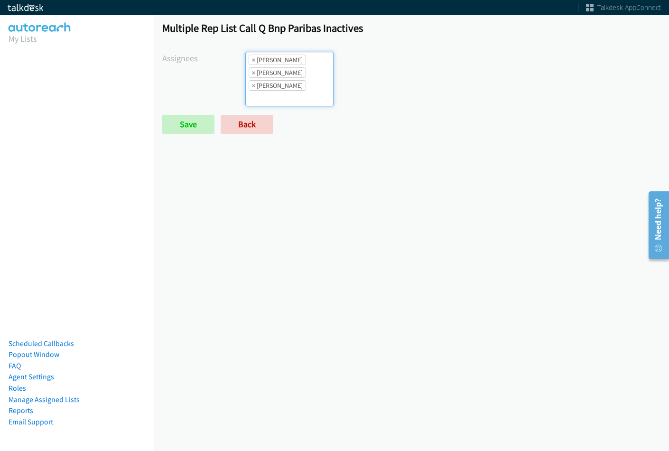
click at [313, 80] on ul "× Cathy Shahan × Charles Ross × Jordan Stehlik" at bounding box center [289, 79] width 87 height 54
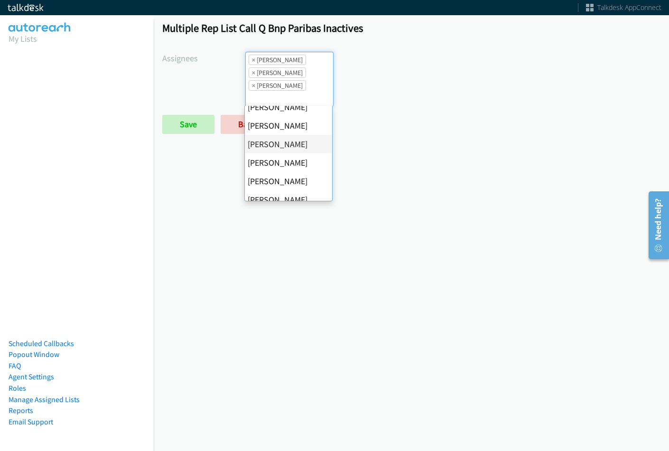
scroll to position [142, 0]
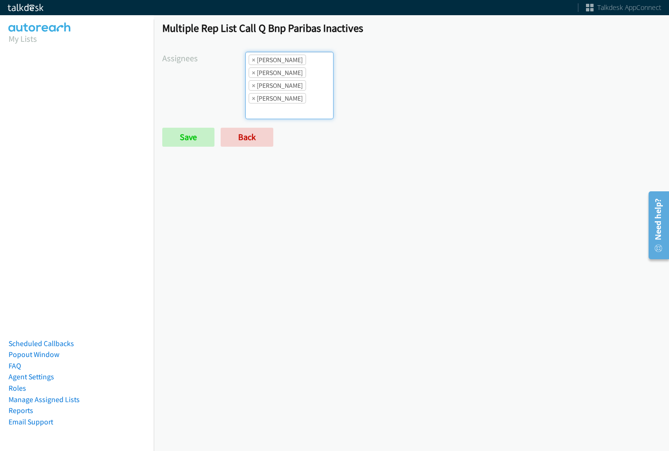
click at [311, 99] on ul "× Cathy Shahan × Charles Ross × Jordan Stehlik × Tatiana Medina" at bounding box center [289, 85] width 87 height 66
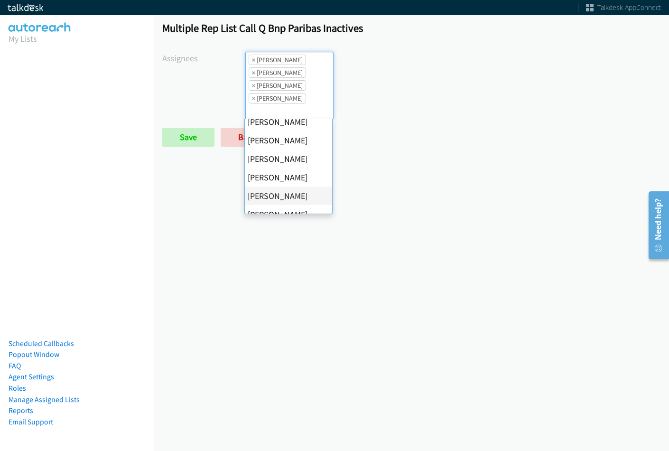
scroll to position [164, 0]
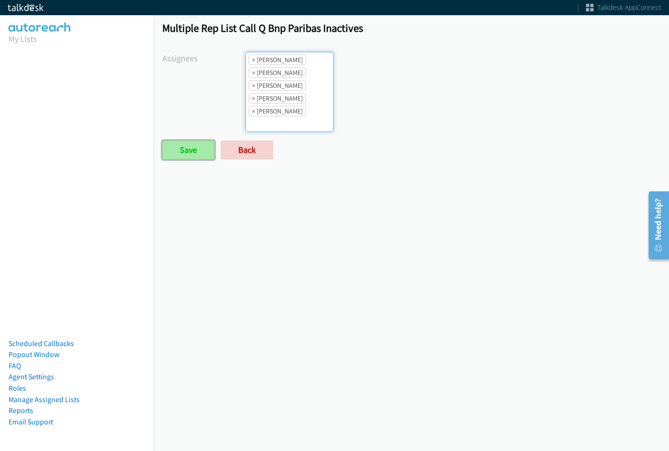
click at [176, 155] on input "Save" at bounding box center [188, 149] width 52 height 19
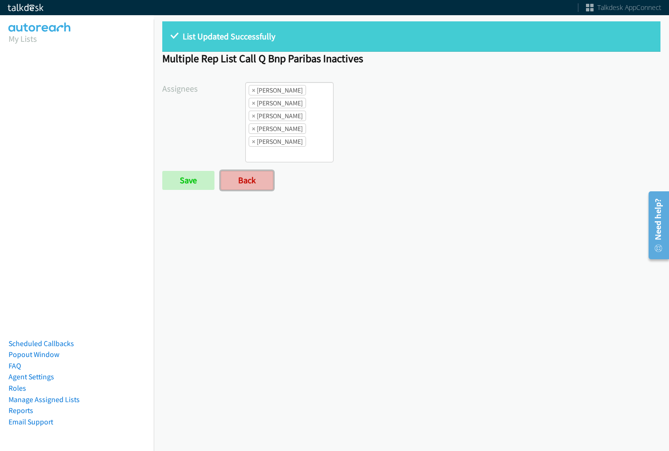
click at [247, 183] on link "Back" at bounding box center [247, 180] width 53 height 19
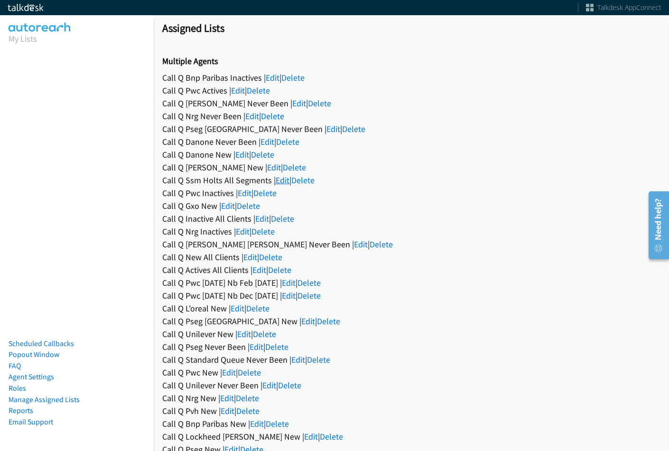
click at [286, 176] on link "Edit" at bounding box center [283, 180] width 14 height 11
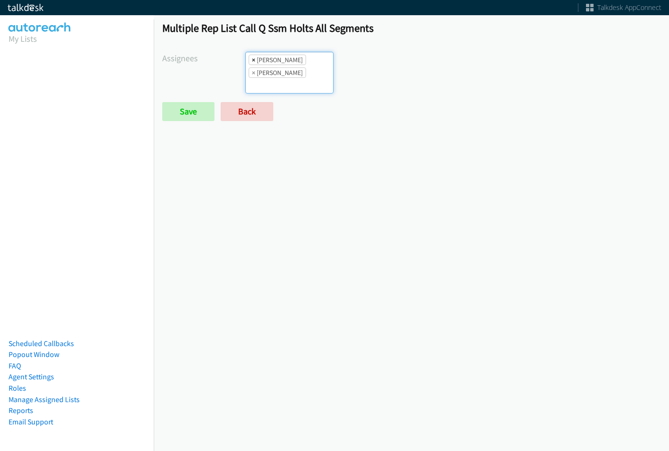
click at [254, 60] on span "×" at bounding box center [253, 59] width 3 height 9
select select "be9ce6ff-d490-4a7d-808b-73677b0698bf"
select select
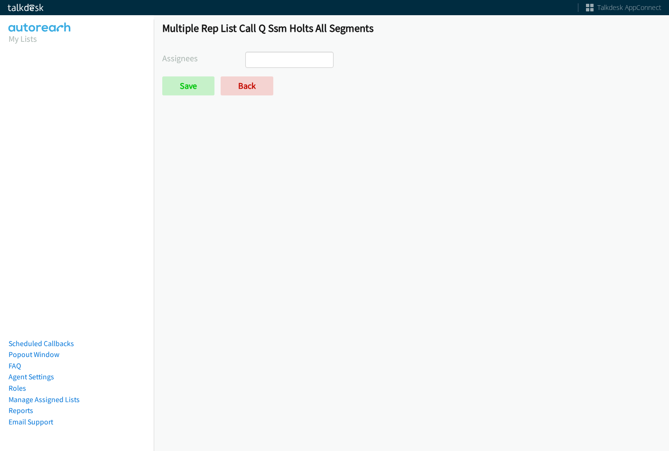
click at [161, 91] on div "Multiple Rep List Call Q Ssm Holts All Segments Assignees Abigail Odhiambo Alan…" at bounding box center [411, 63] width 515 height 100
click at [198, 83] on input "Save" at bounding box center [188, 85] width 52 height 19
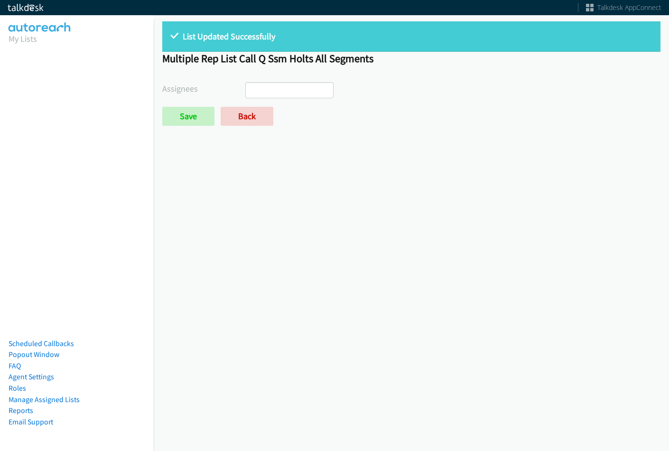
select select
click at [238, 121] on link "Back" at bounding box center [247, 116] width 53 height 19
